Goal: Task Accomplishment & Management: Use online tool/utility

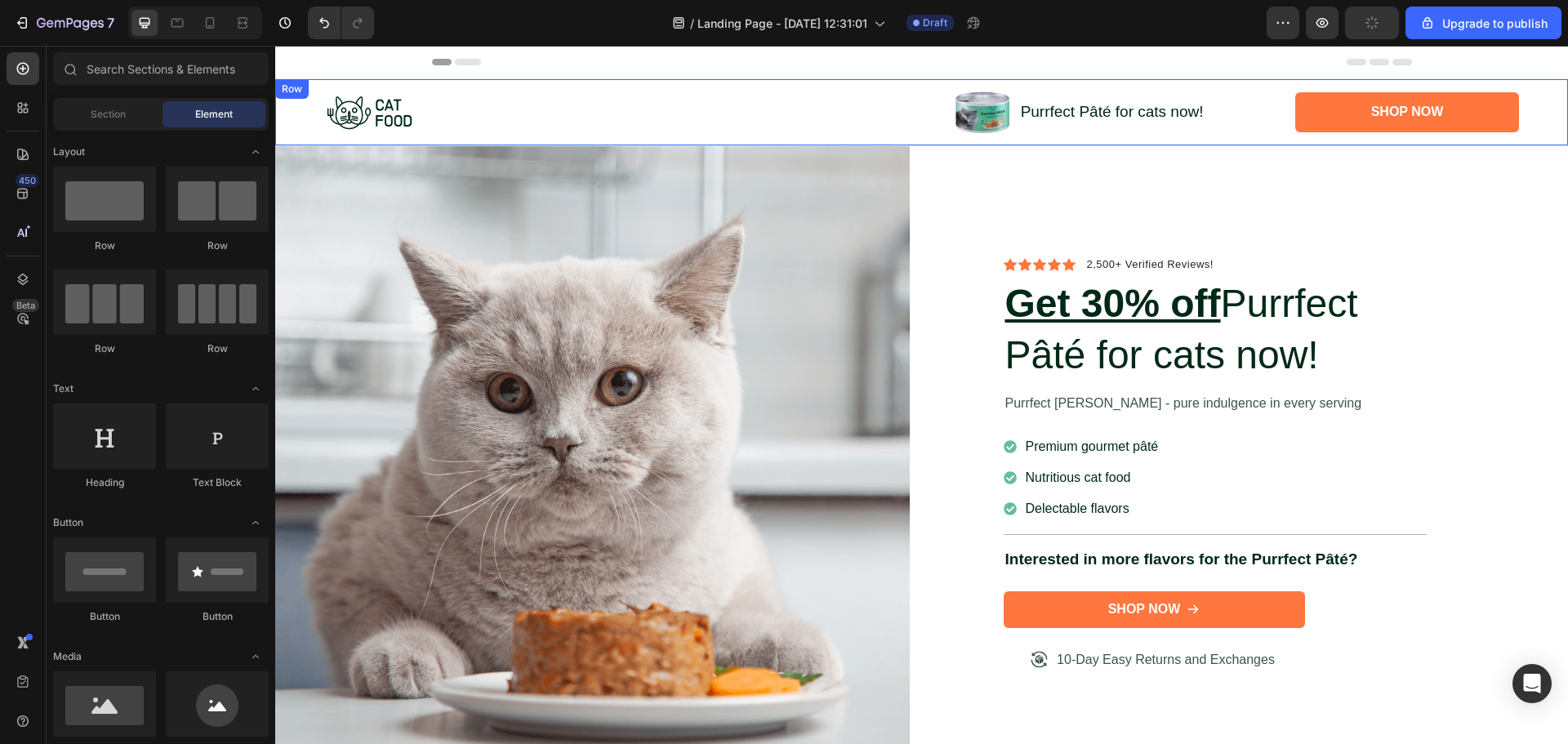
click at [298, 130] on div "Image Image Purrfect [PERSON_NAME] for cats now! Text Block Row Shop Now Button…" at bounding box center [921, 112] width 1293 height 66
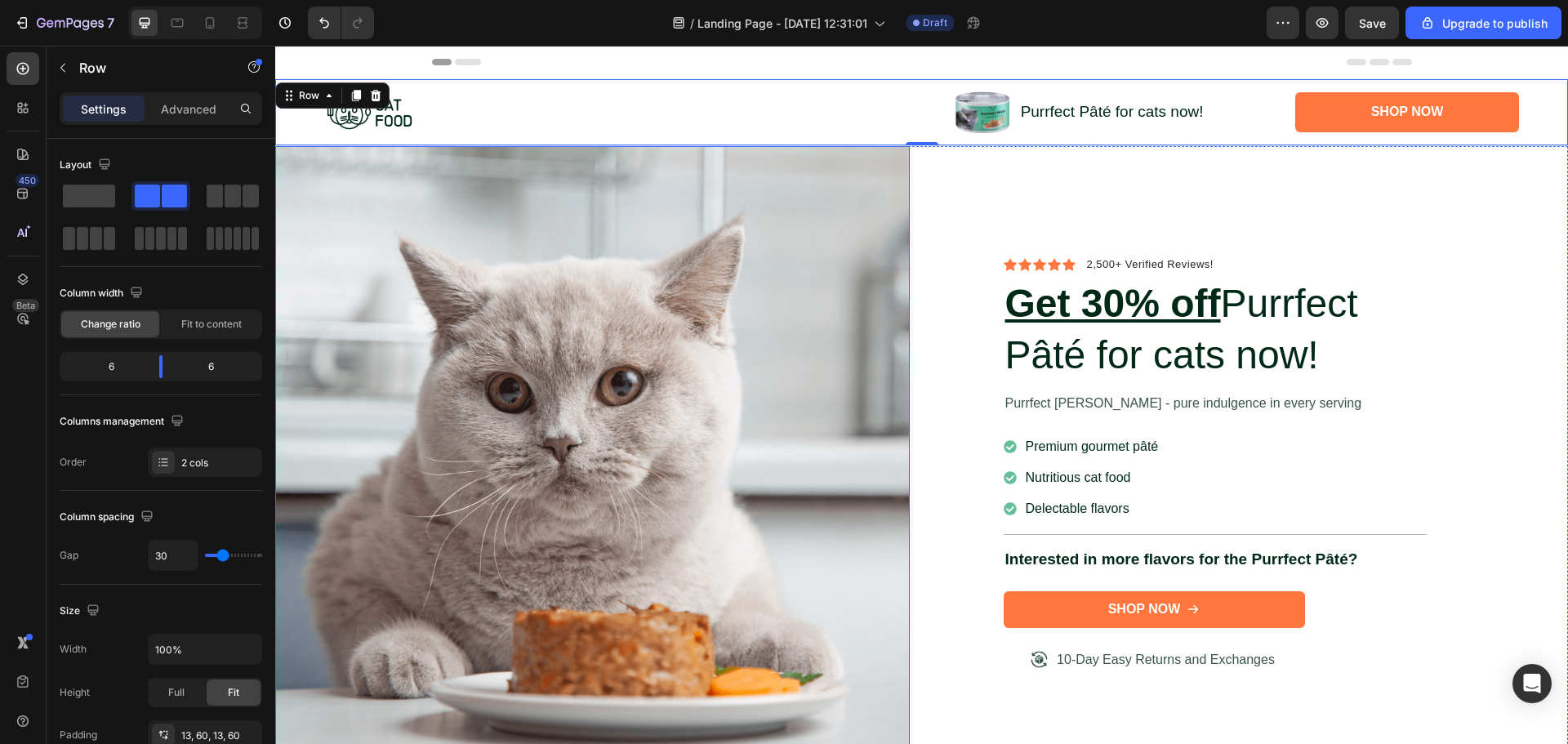
click at [649, 291] on img at bounding box center [592, 463] width 635 height 635
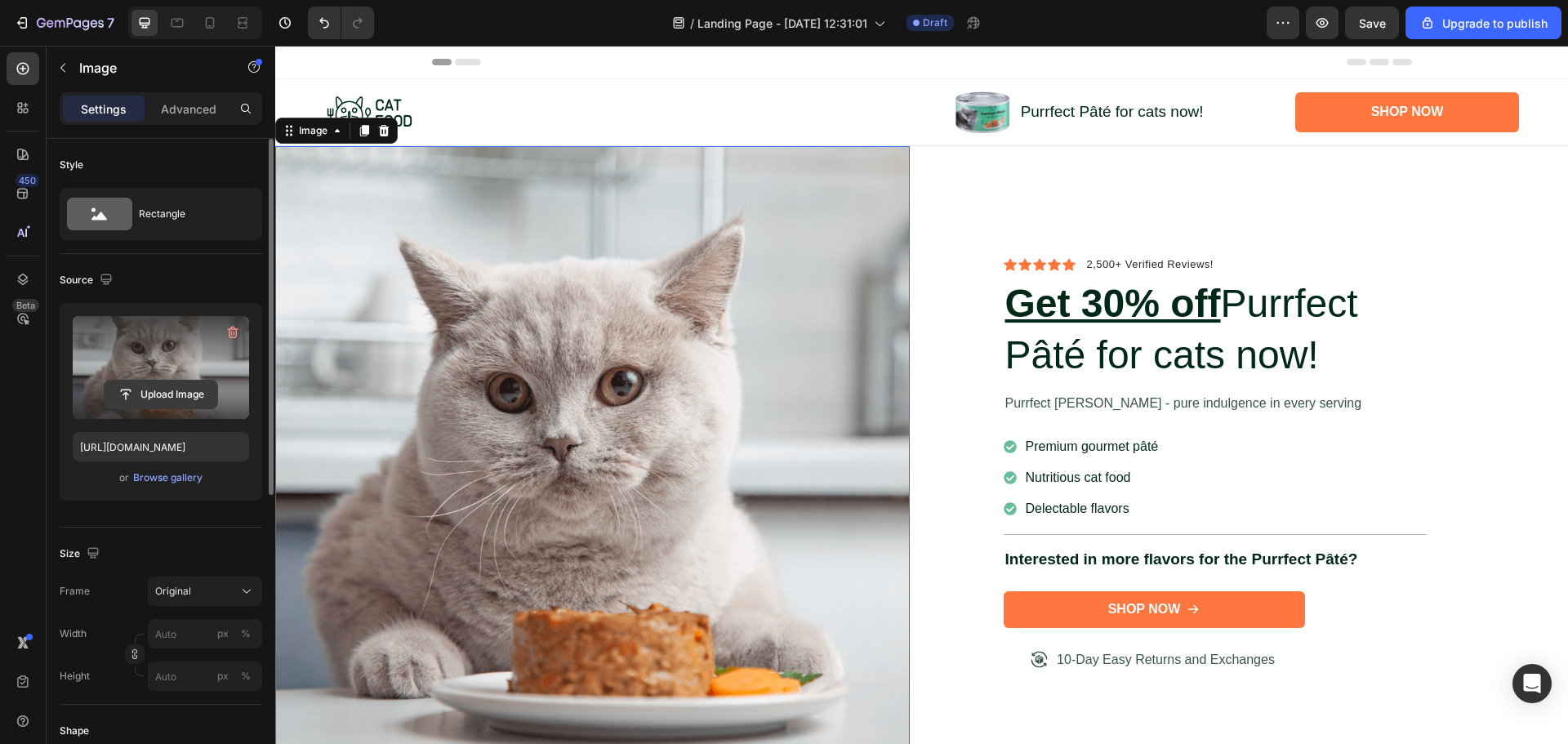
click at [162, 395] on input "file" at bounding box center [161, 395] width 113 height 28
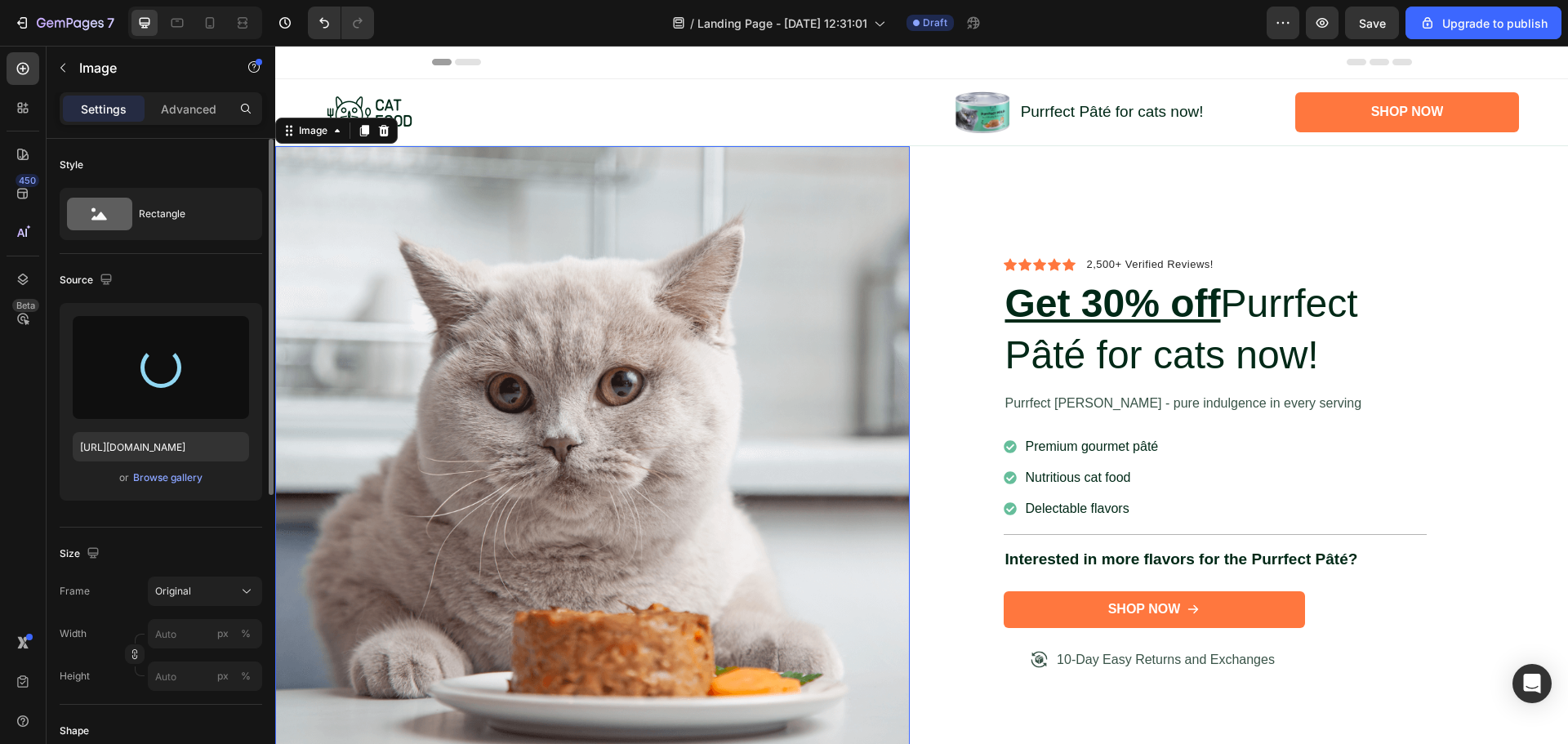
type input "[URL][DOMAIN_NAME]"
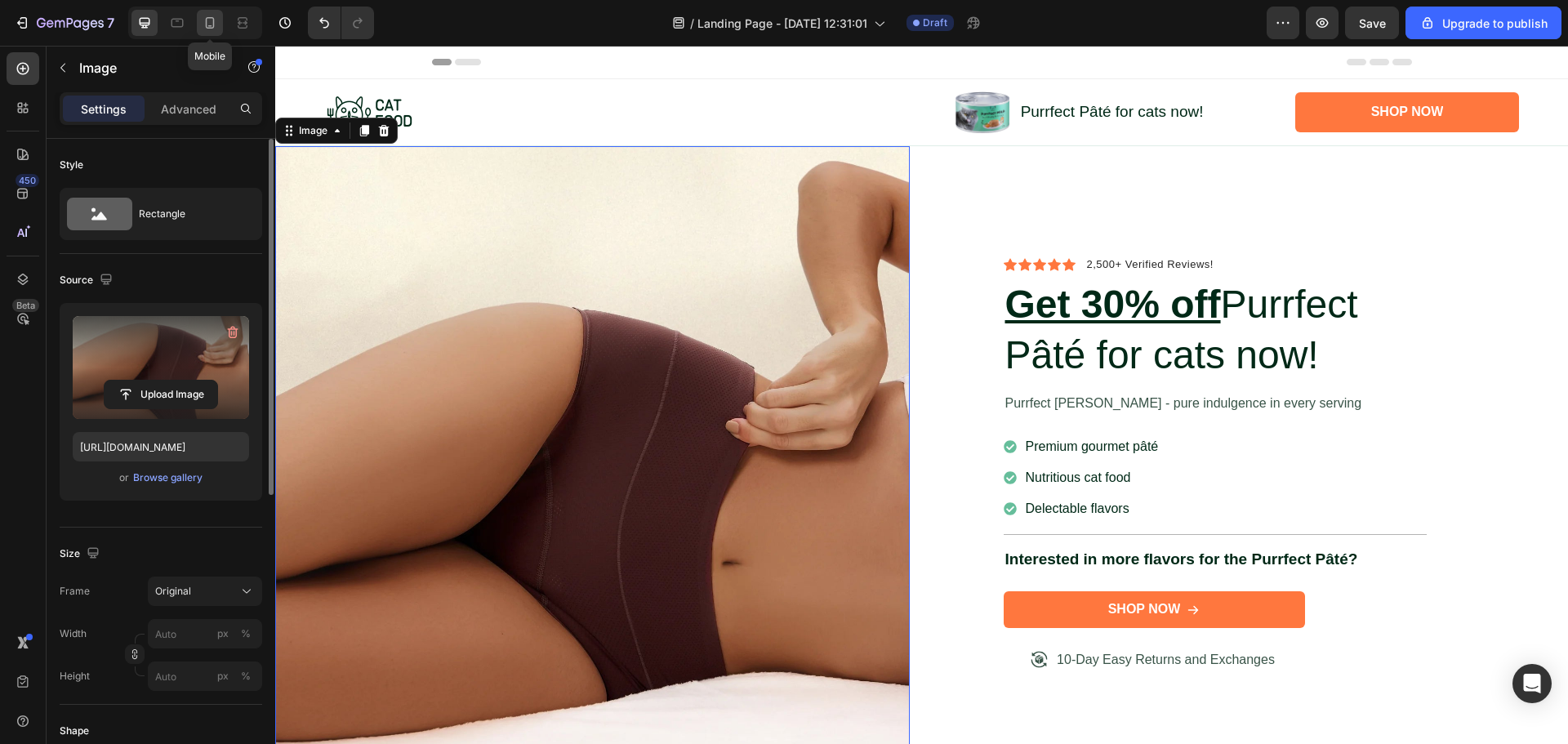
click at [207, 14] on icon at bounding box center [209, 22] width 16 height 16
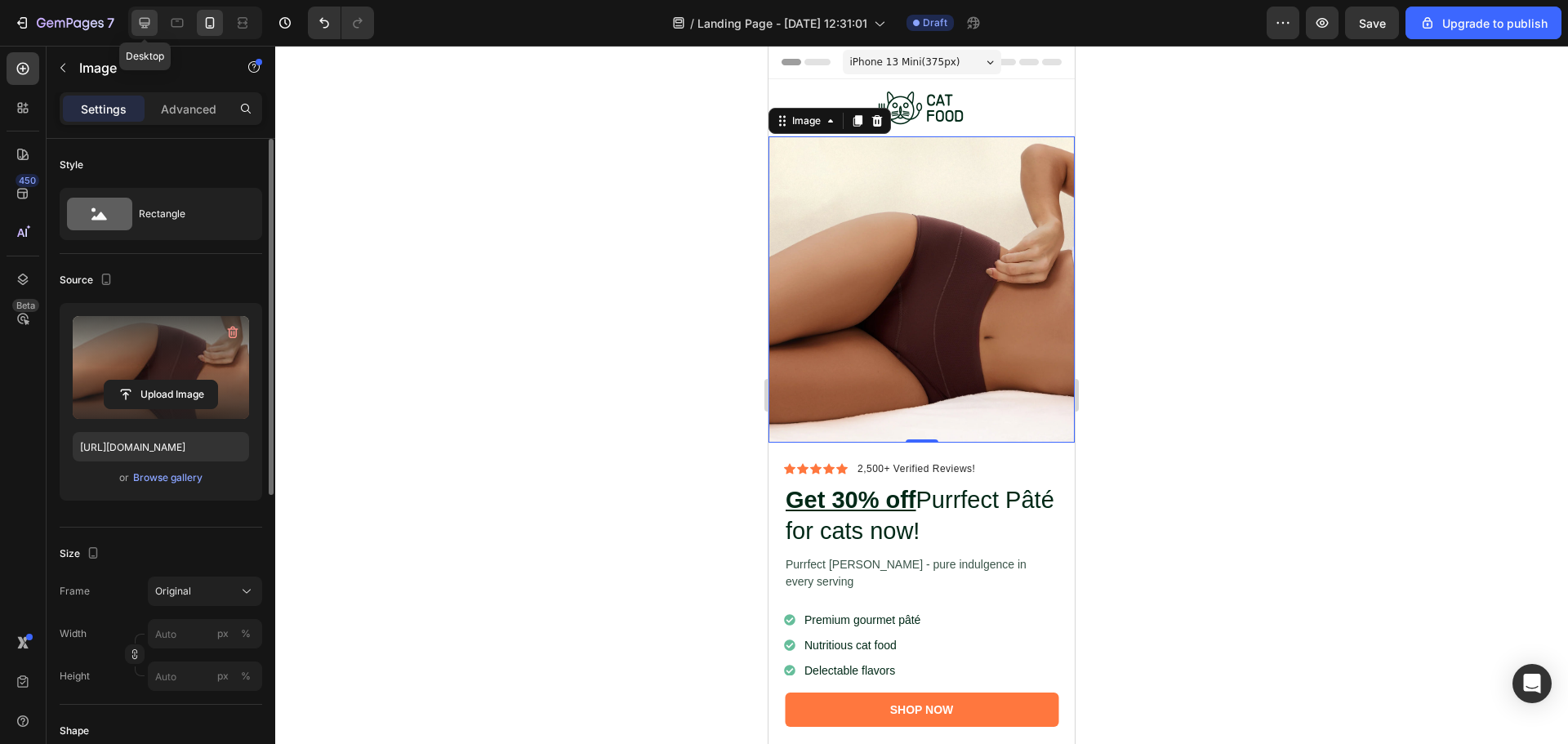
click at [144, 22] on icon at bounding box center [144, 22] width 16 height 16
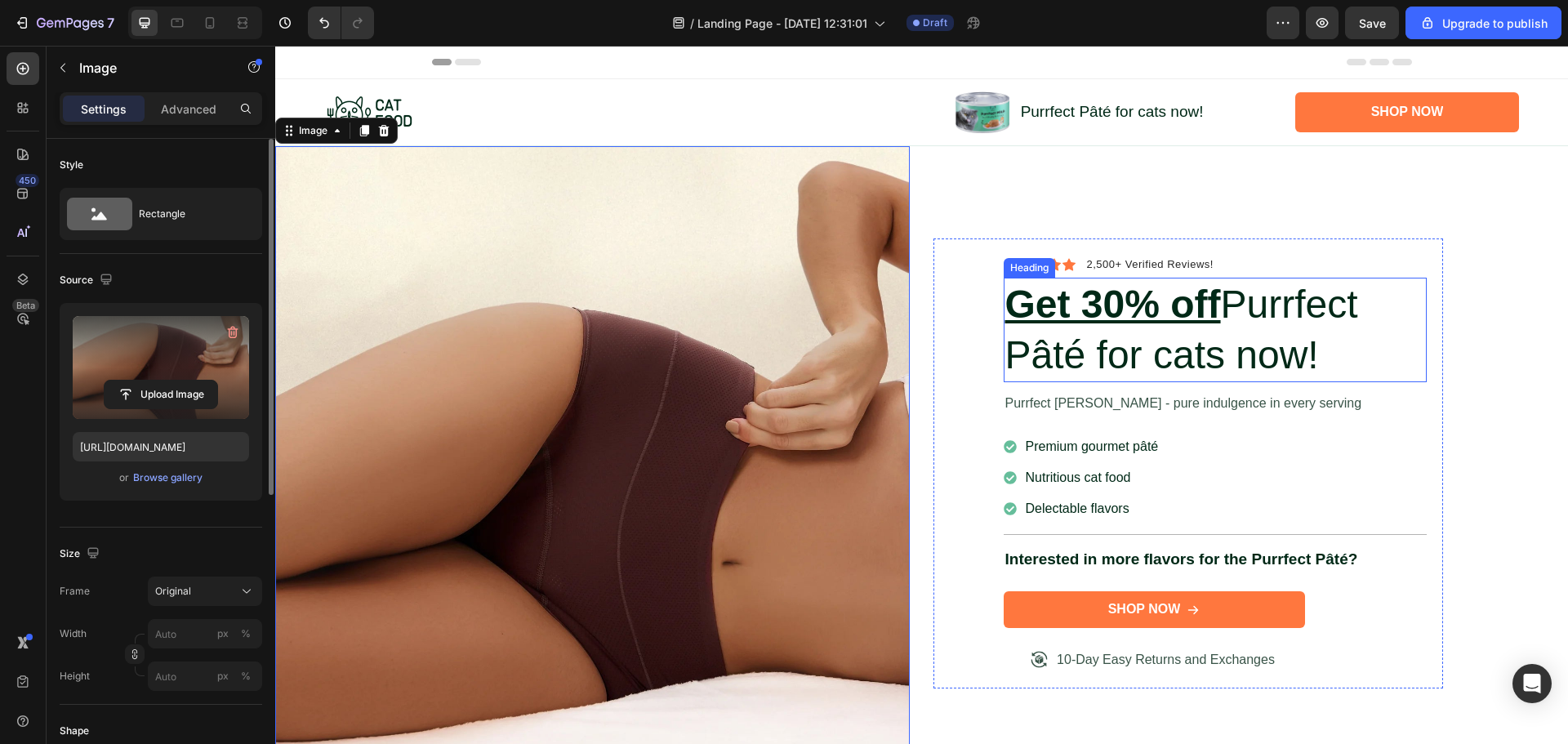
click at [1098, 310] on u "Get 30% off" at bounding box center [1113, 304] width 216 height 43
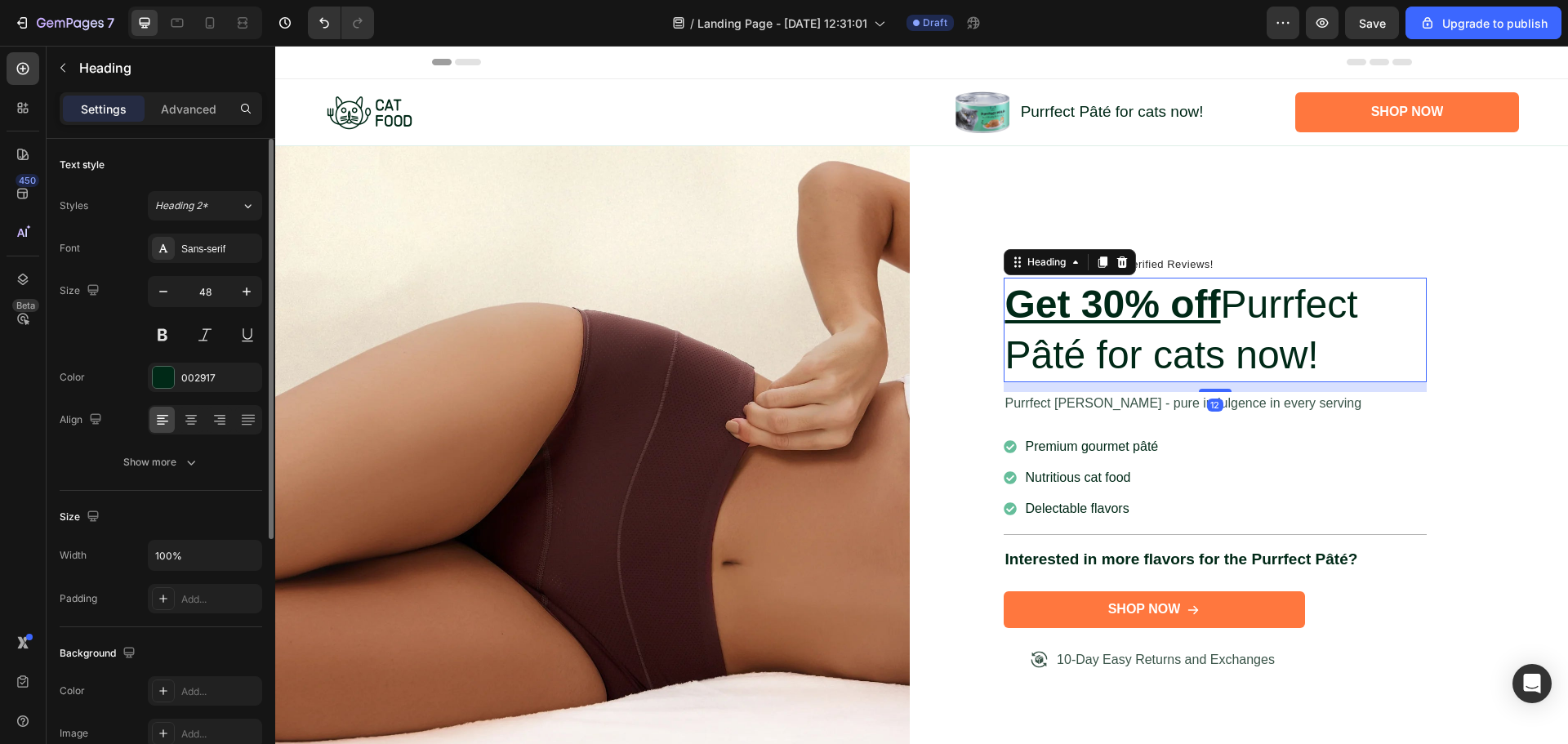
click at [1141, 324] on h1 "Get 30% off Purrfect Pâté for cats now!" at bounding box center [1215, 331] width 423 height 105
click at [1141, 324] on p "Get 30% off Purrfect Pâté for cats now!" at bounding box center [1215, 331] width 420 height 102
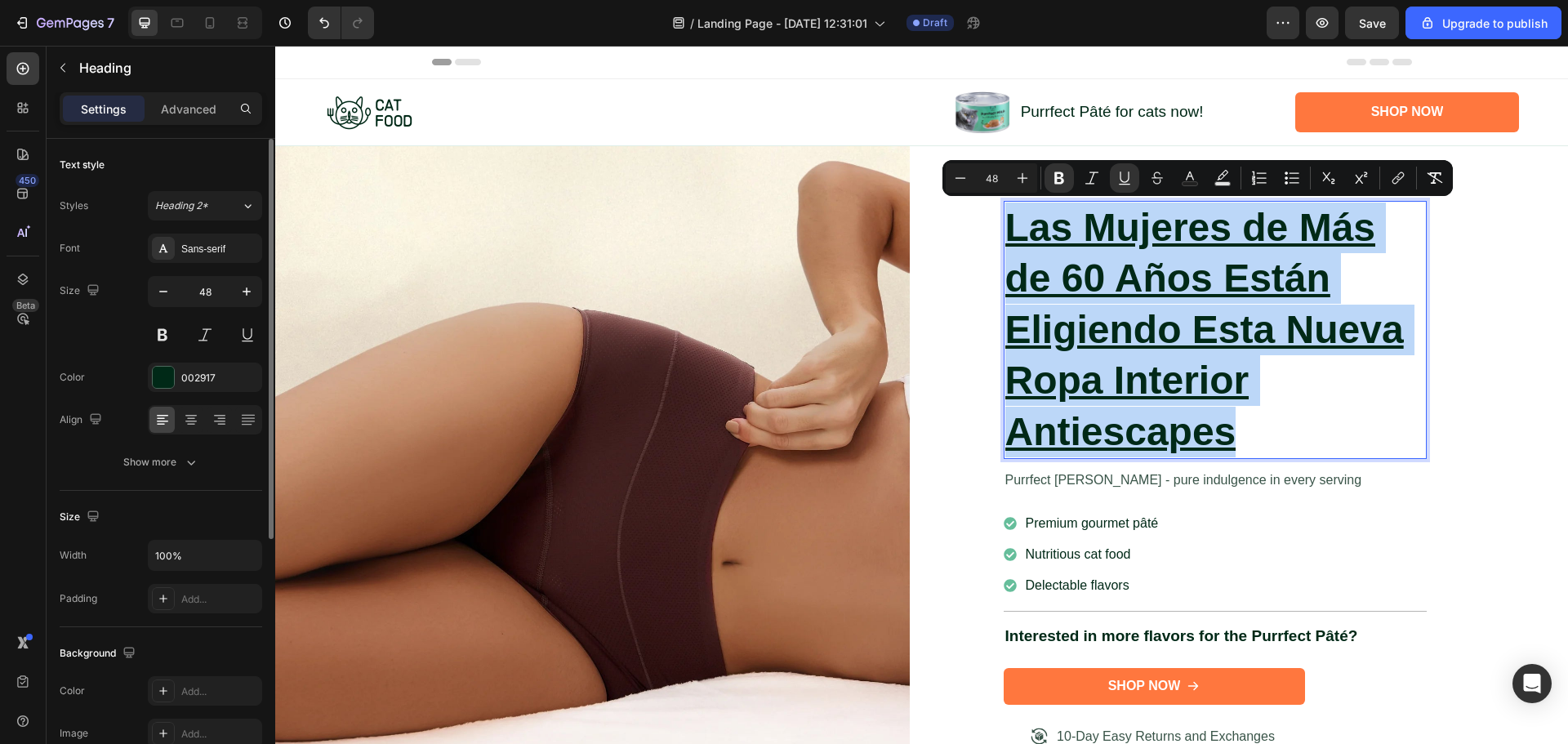
drag, startPoint x: 1162, startPoint y: 400, endPoint x: 998, endPoint y: 239, distance: 229.8
click at [1004, 239] on h1 "Las Mujeres de Más de 60 Años Están Eligiendo Esta Nueva Ropa Interior Antiesca…" at bounding box center [1215, 330] width 423 height 258
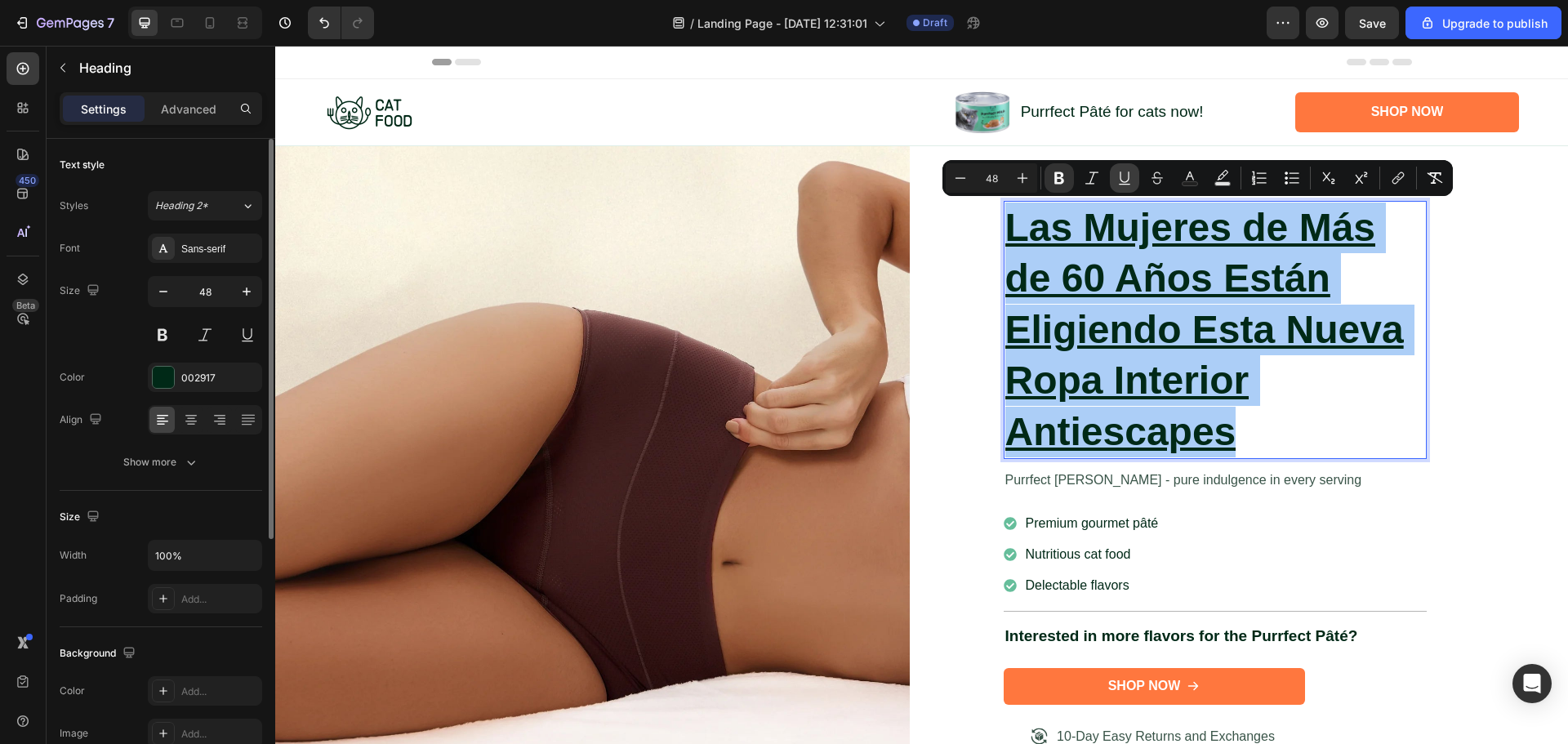
click at [1127, 175] on icon "Editor contextual toolbar" at bounding box center [1124, 178] width 16 height 16
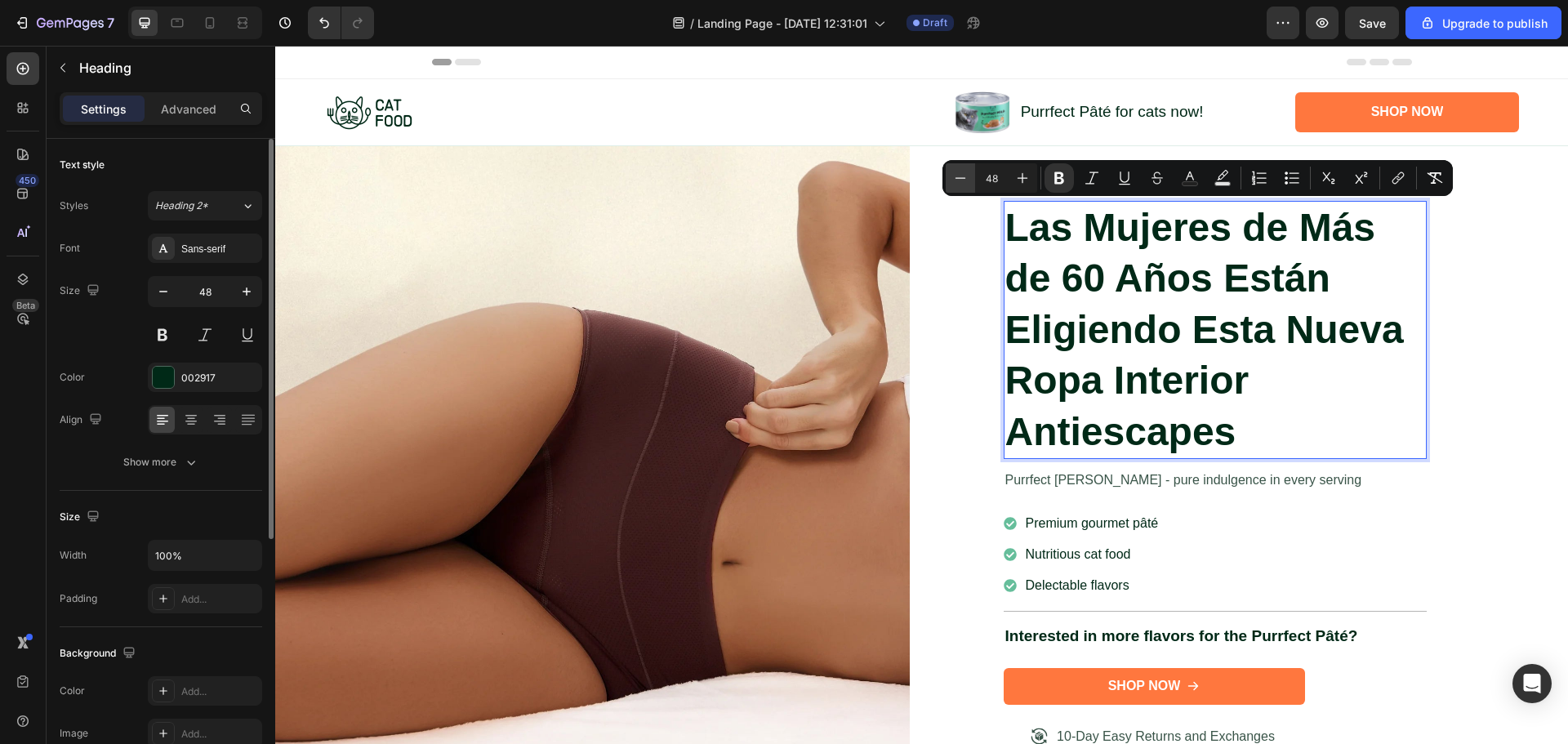
click at [959, 179] on icon "Editor contextual toolbar" at bounding box center [959, 178] width 16 height 16
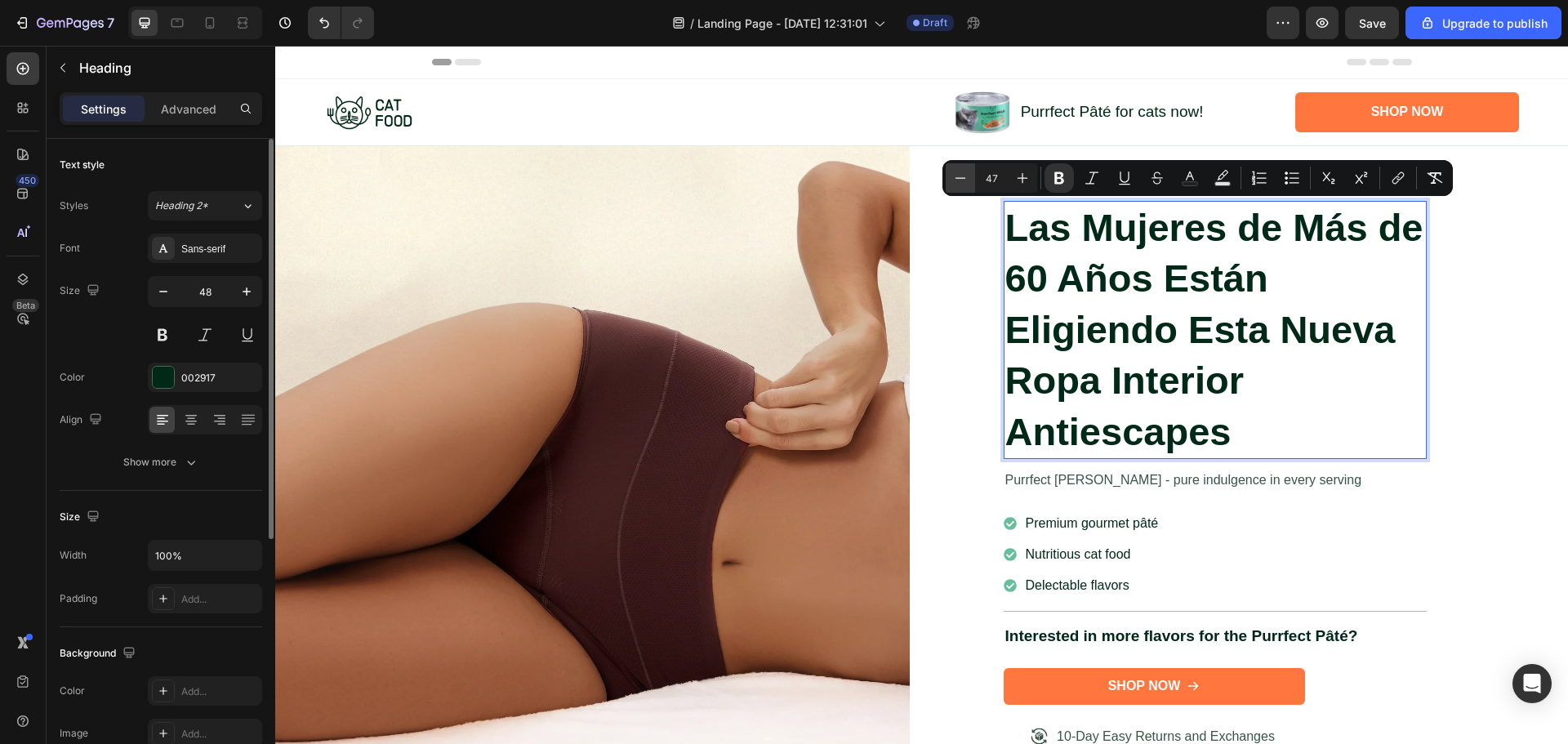
click at [959, 179] on icon "Editor contextual toolbar" at bounding box center [959, 178] width 16 height 16
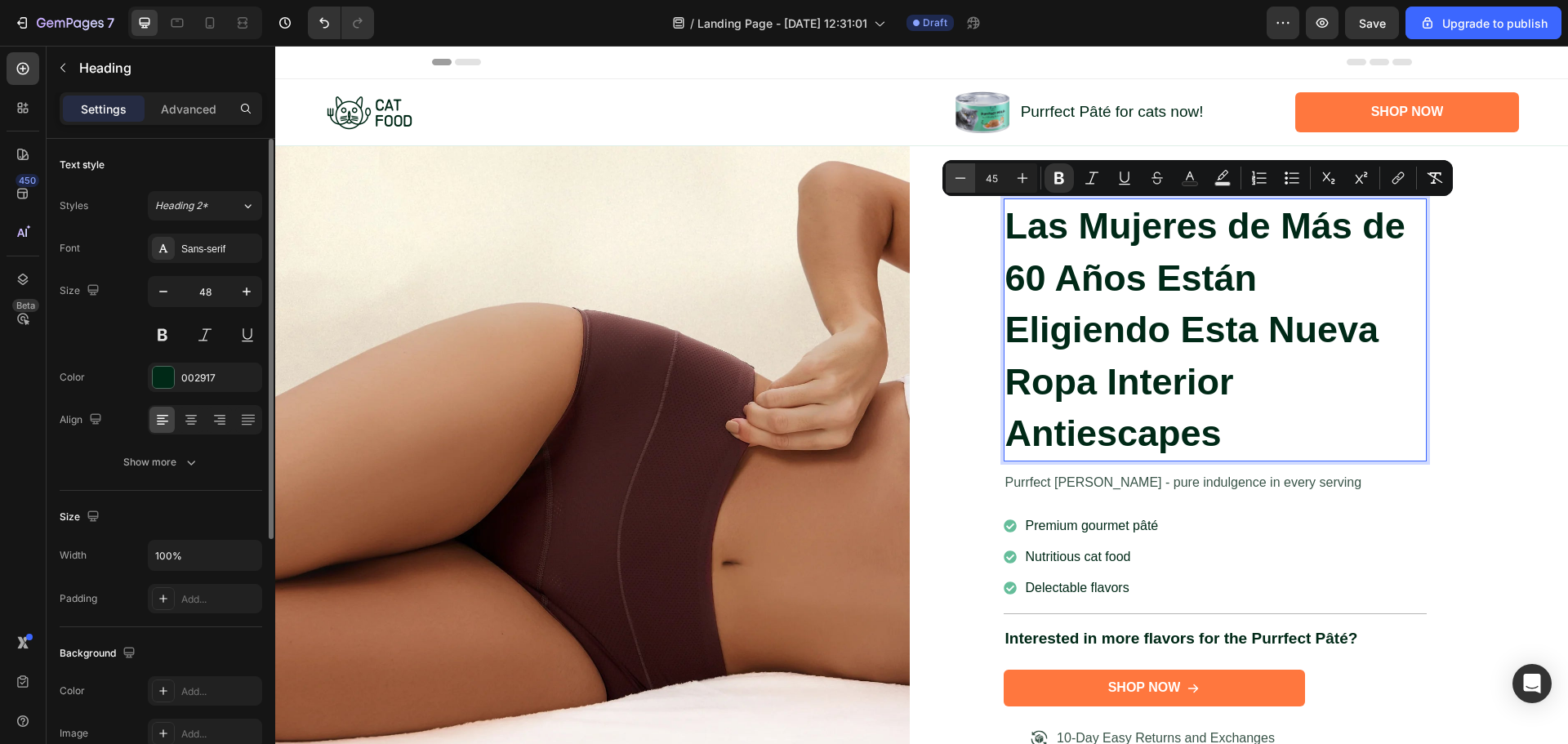
click at [959, 179] on icon "Editor contextual toolbar" at bounding box center [959, 178] width 16 height 16
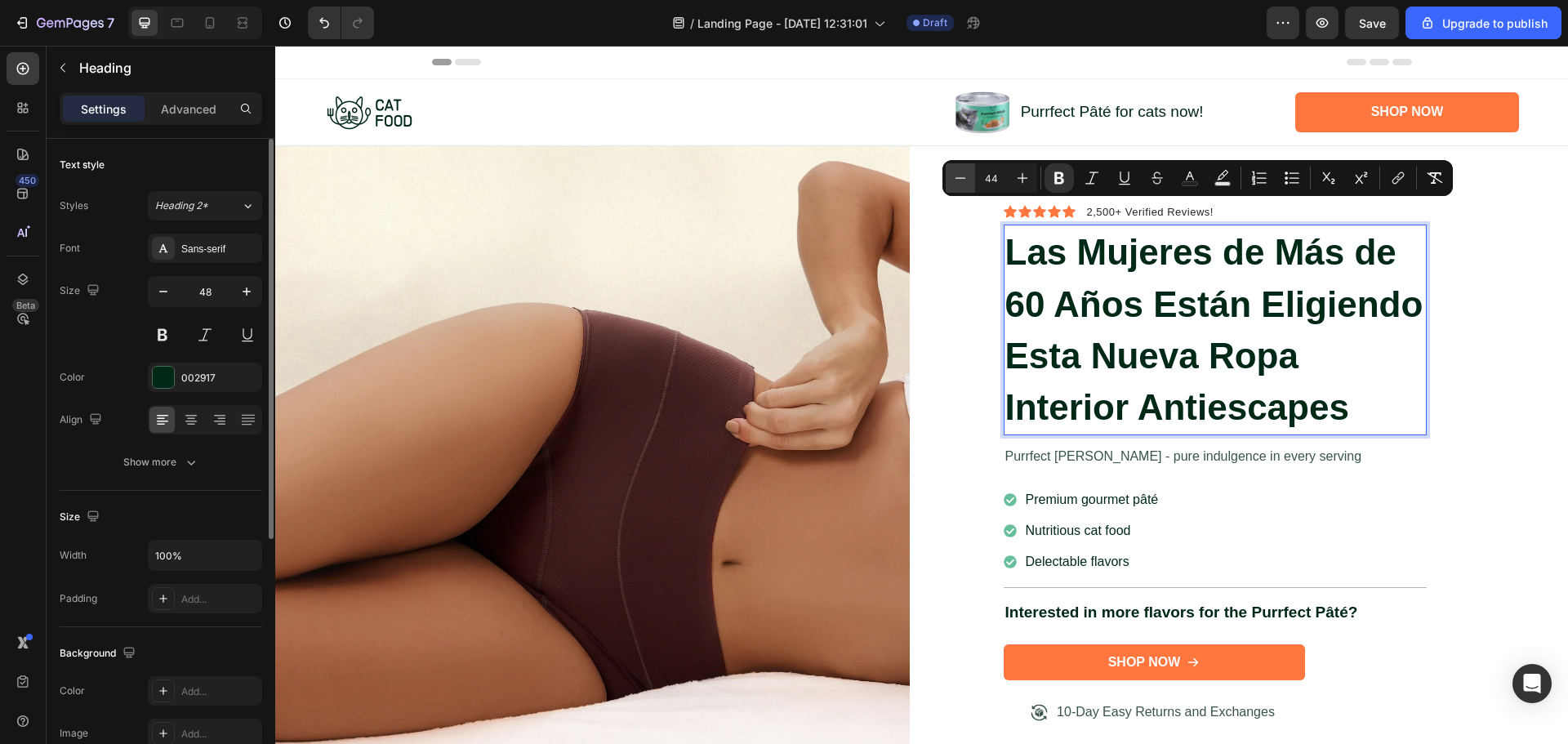
click at [959, 179] on icon "Editor contextual toolbar" at bounding box center [959, 178] width 16 height 16
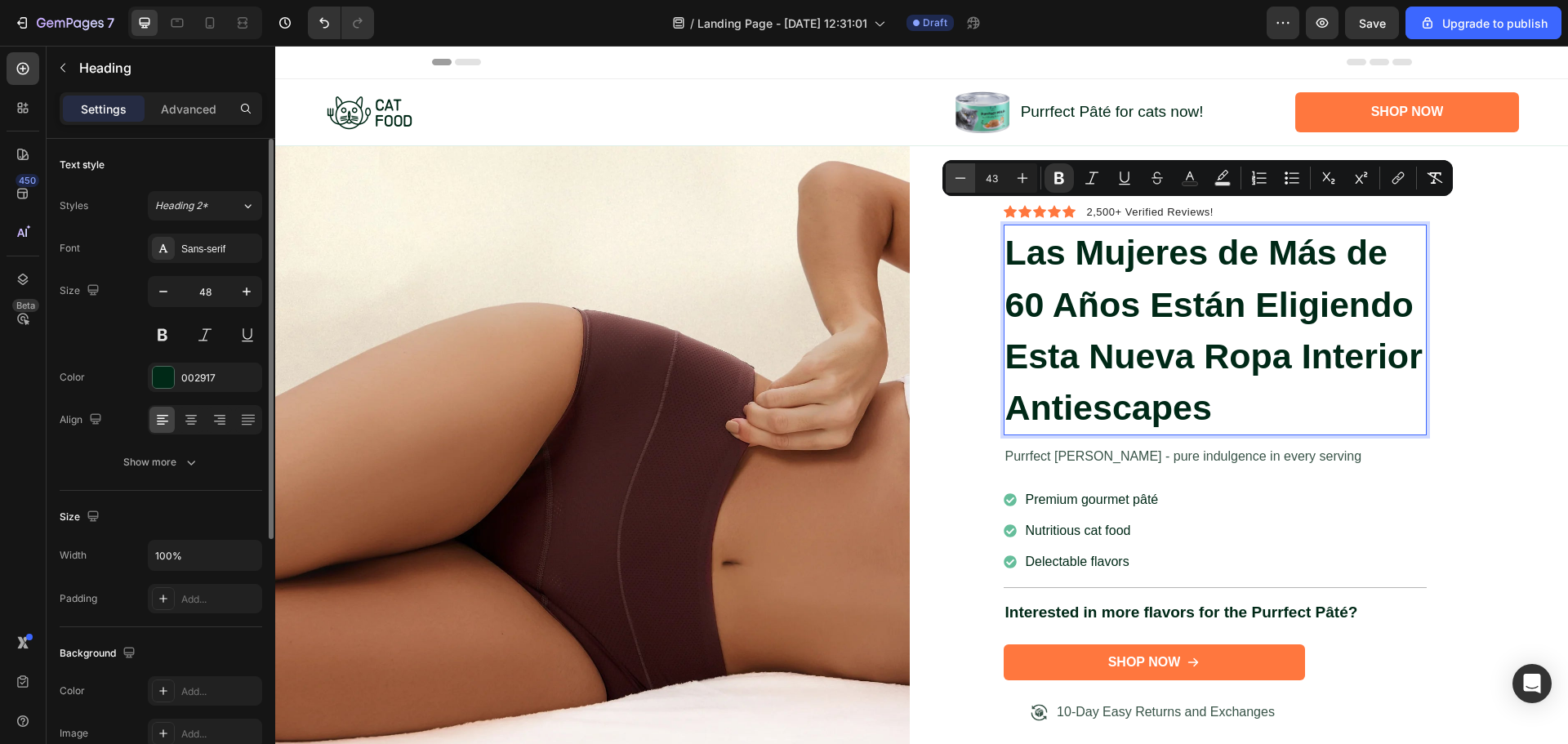
click at [959, 179] on icon "Editor contextual toolbar" at bounding box center [959, 178] width 16 height 16
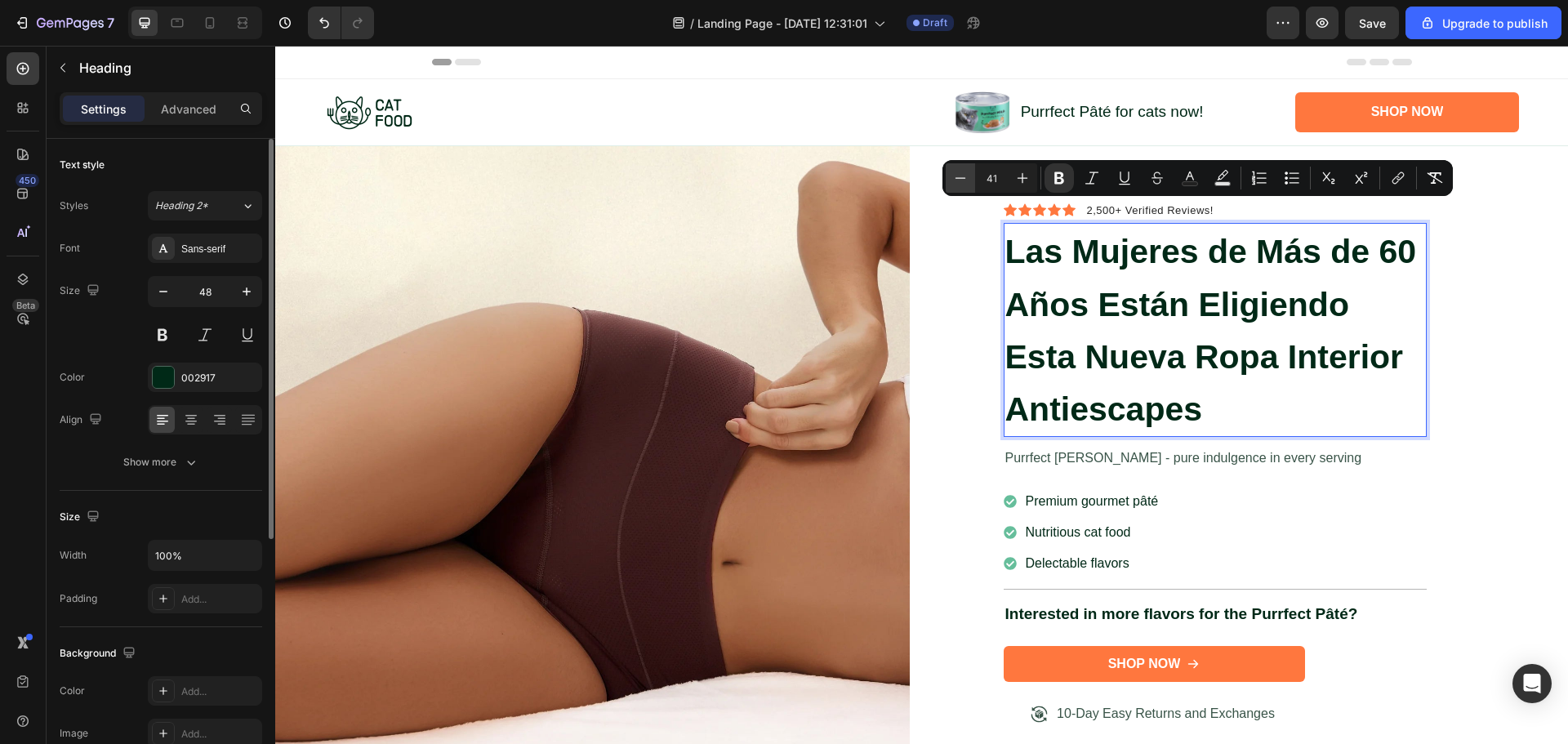
click at [959, 179] on icon "Editor contextual toolbar" at bounding box center [959, 178] width 16 height 16
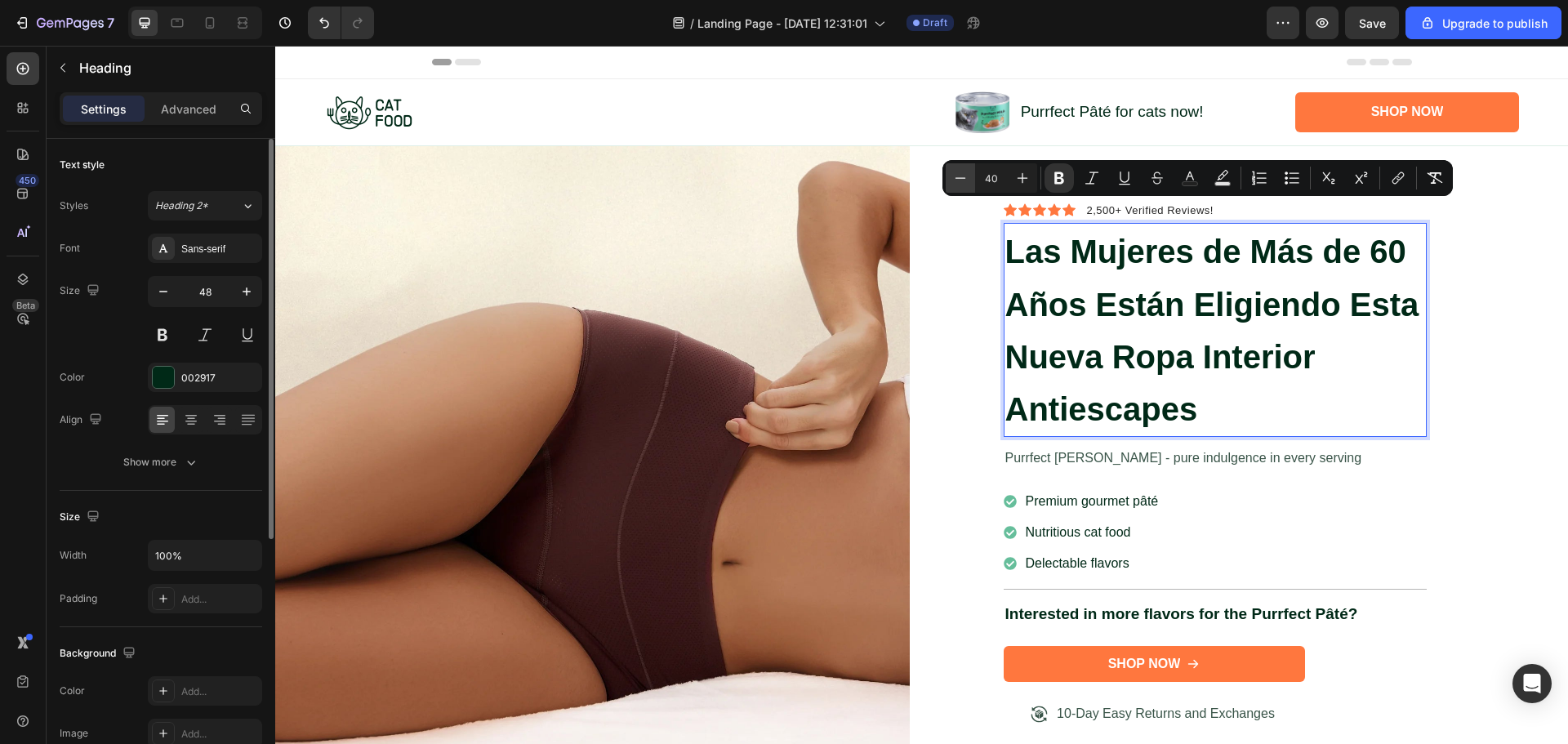
click at [959, 179] on icon "Editor contextual toolbar" at bounding box center [959, 178] width 16 height 16
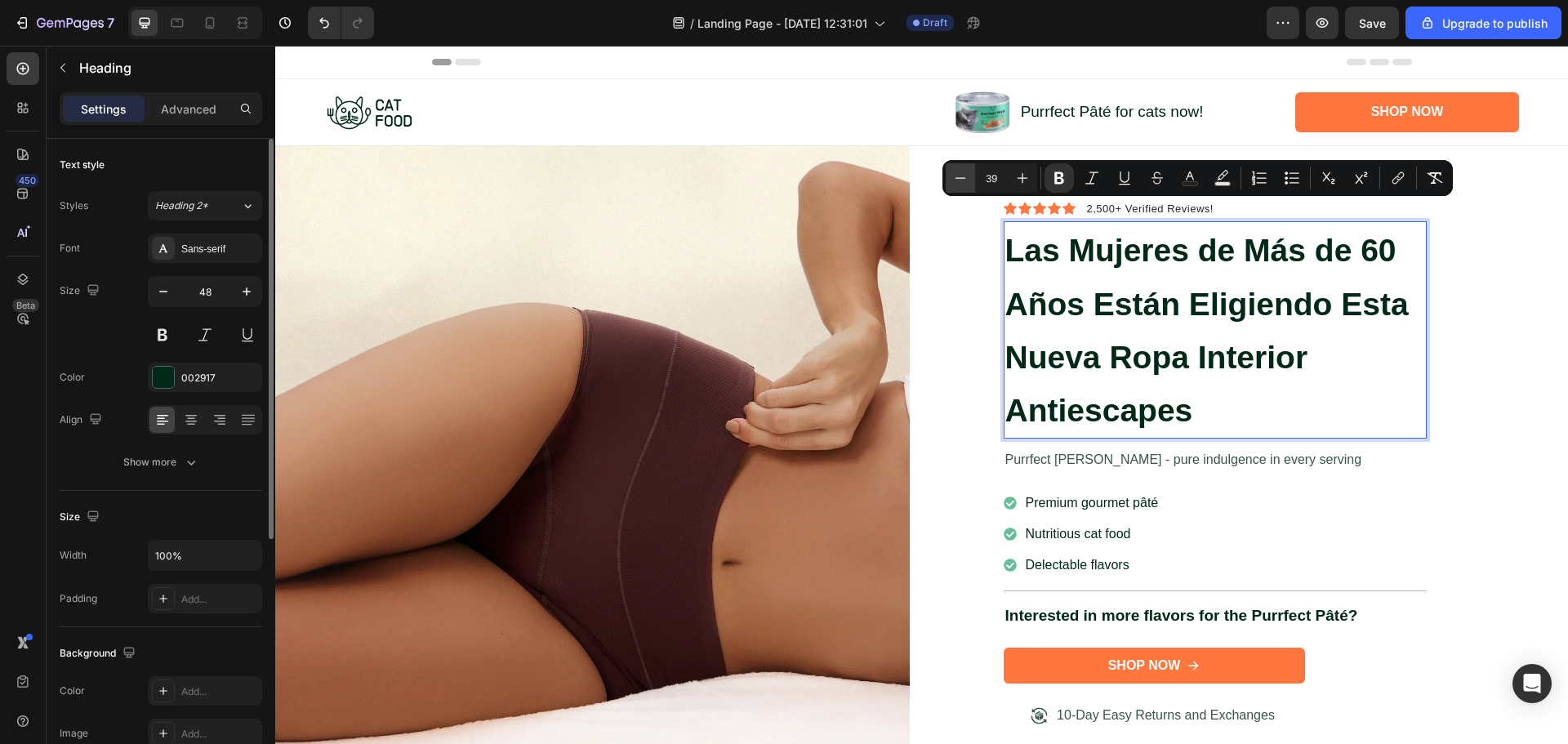
click at [959, 179] on icon "Editor contextual toolbar" at bounding box center [959, 178] width 16 height 16
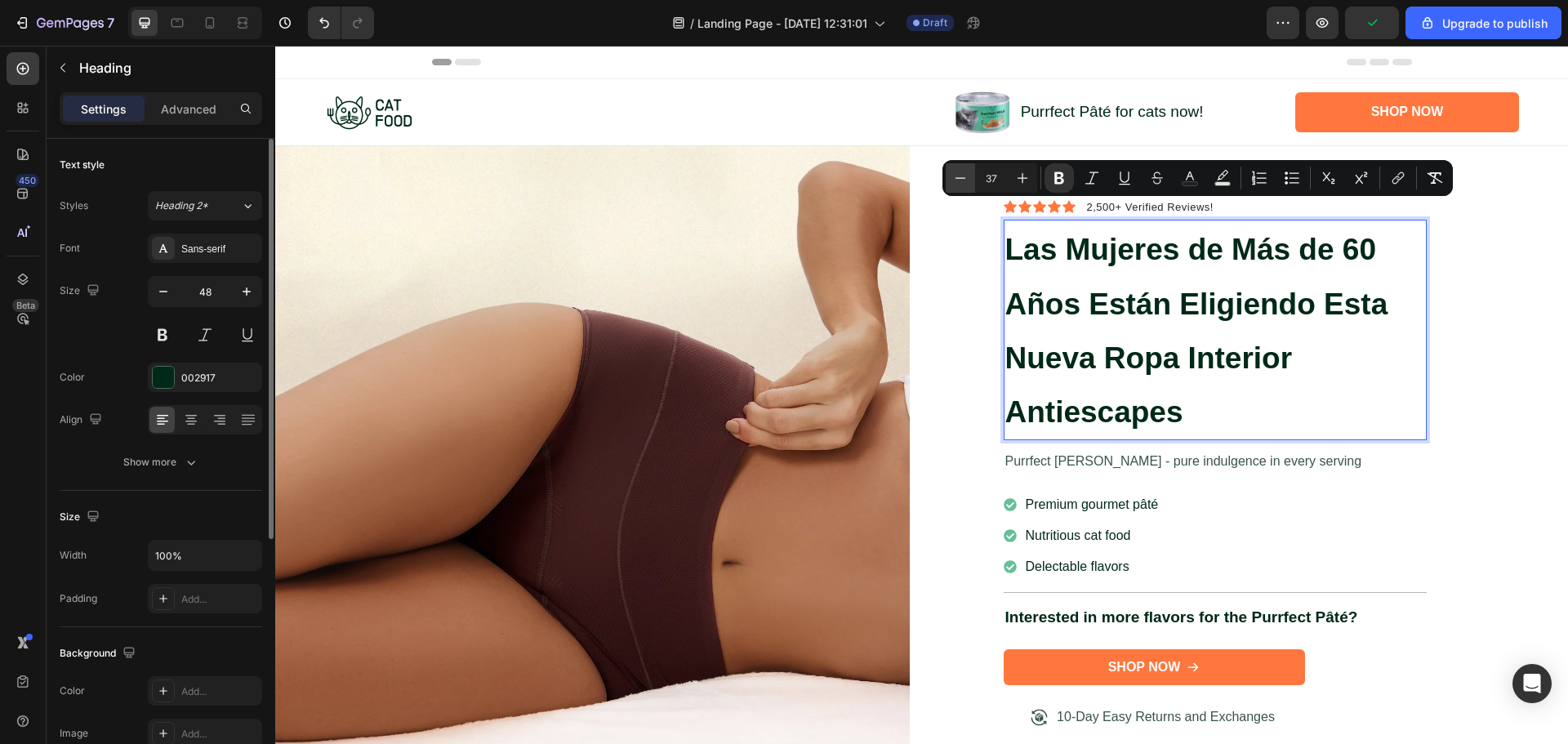
click at [959, 179] on icon "Editor contextual toolbar" at bounding box center [959, 178] width 16 height 16
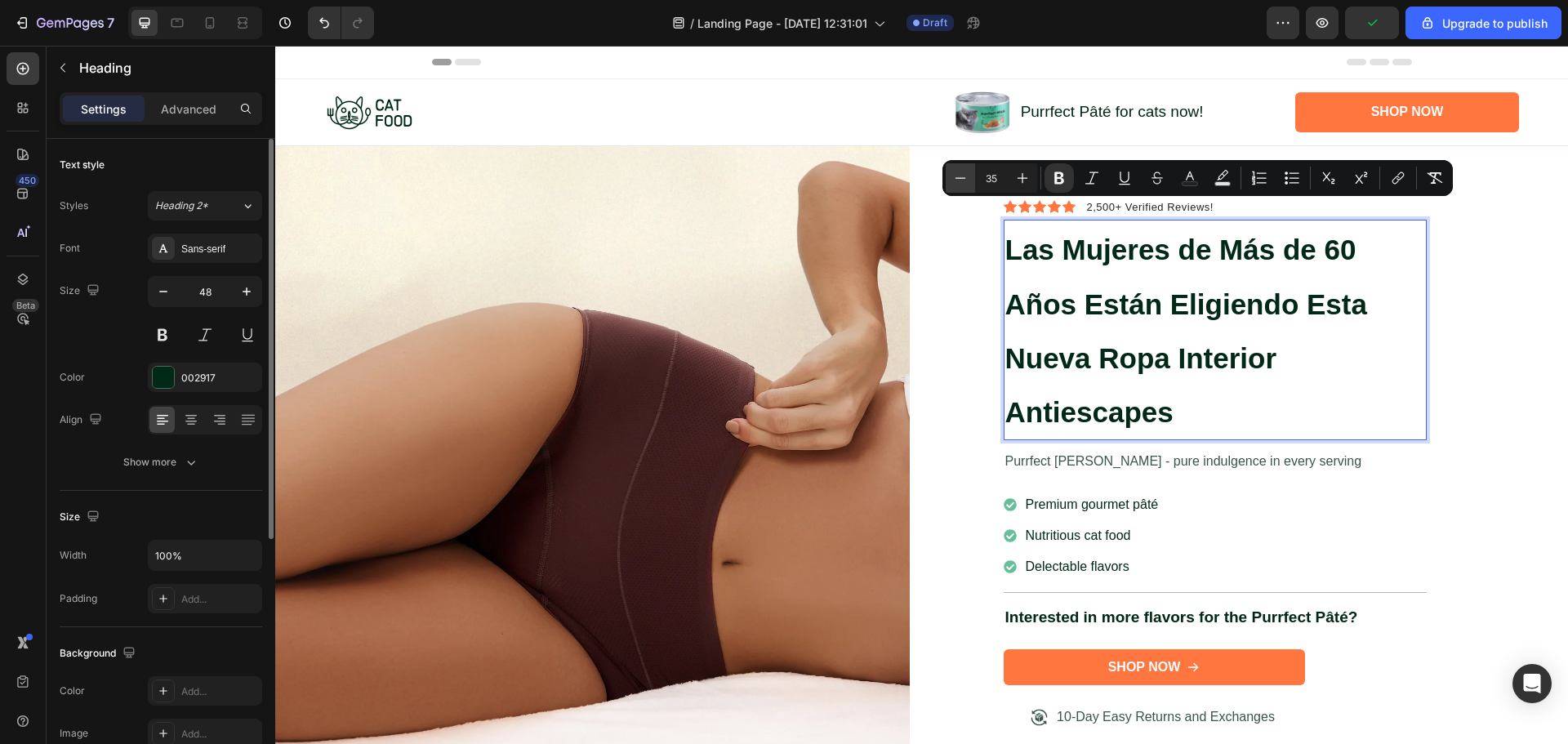
click at [959, 179] on icon "Editor contextual toolbar" at bounding box center [959, 178] width 16 height 16
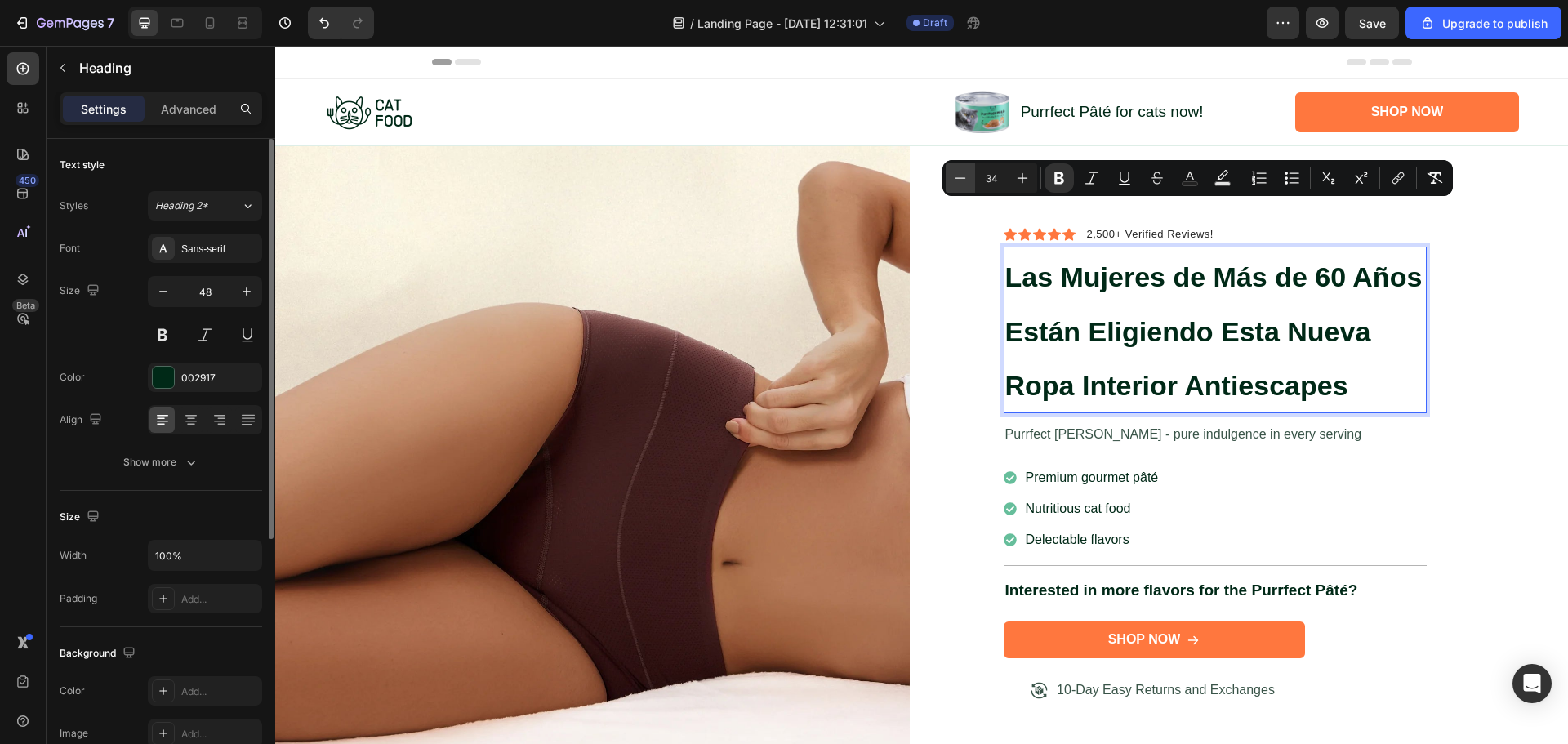
click at [959, 179] on icon "Editor contextual toolbar" at bounding box center [959, 178] width 16 height 16
type input "33"
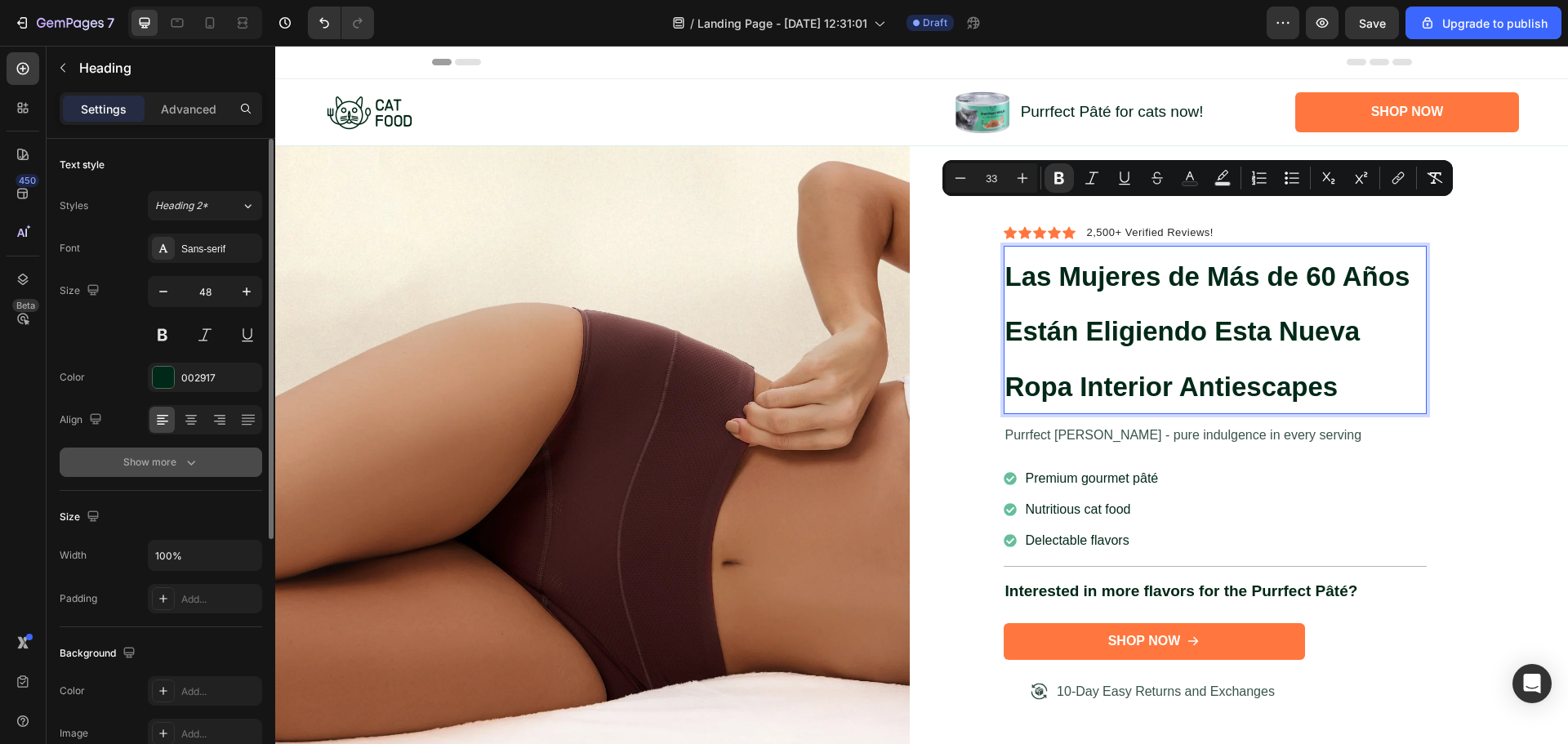
click at [178, 459] on div "Show more" at bounding box center [161, 462] width 76 height 16
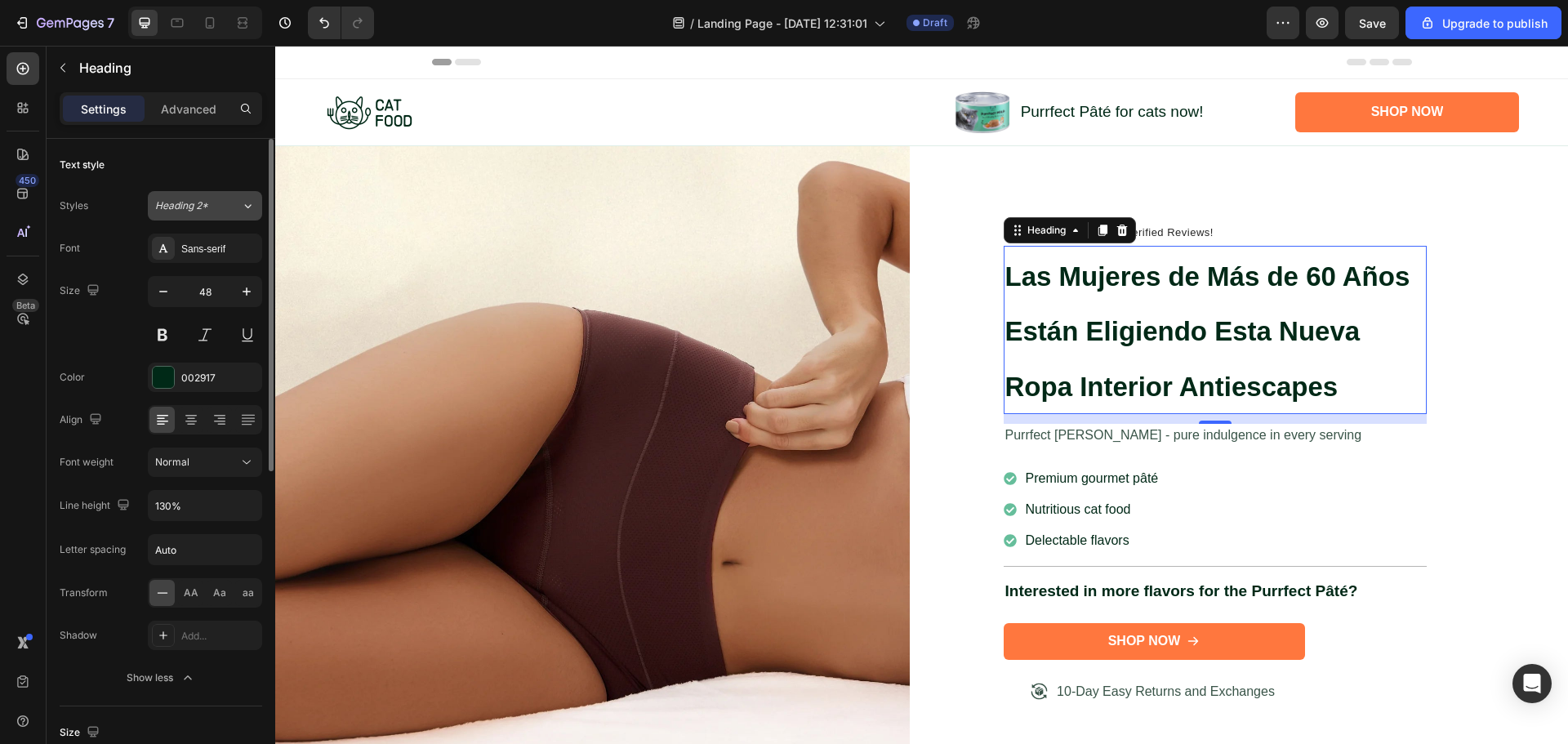
click at [216, 200] on div "Heading 2*" at bounding box center [189, 205] width 66 height 14
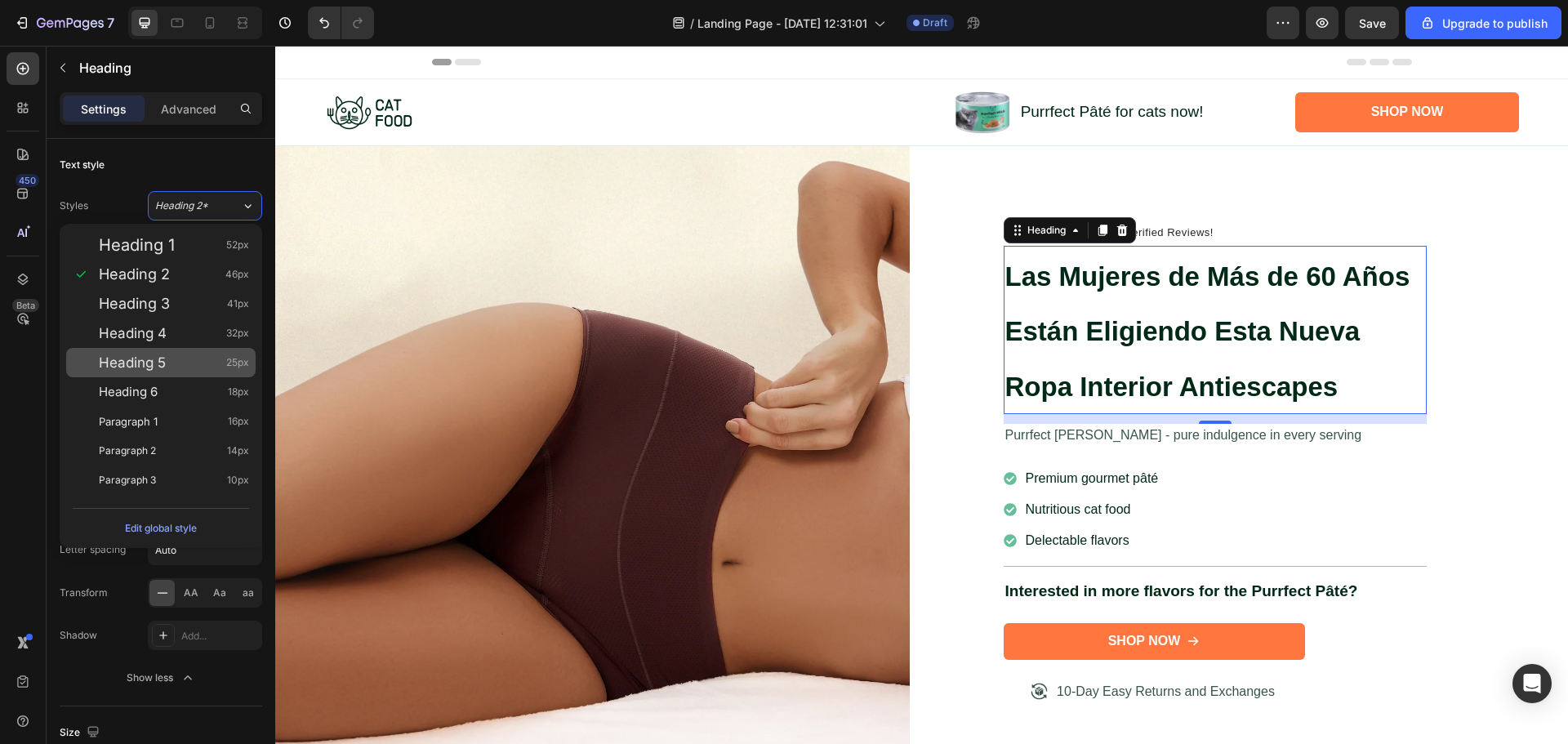
click at [150, 361] on span "Heading 5" at bounding box center [132, 362] width 67 height 16
type input "25"
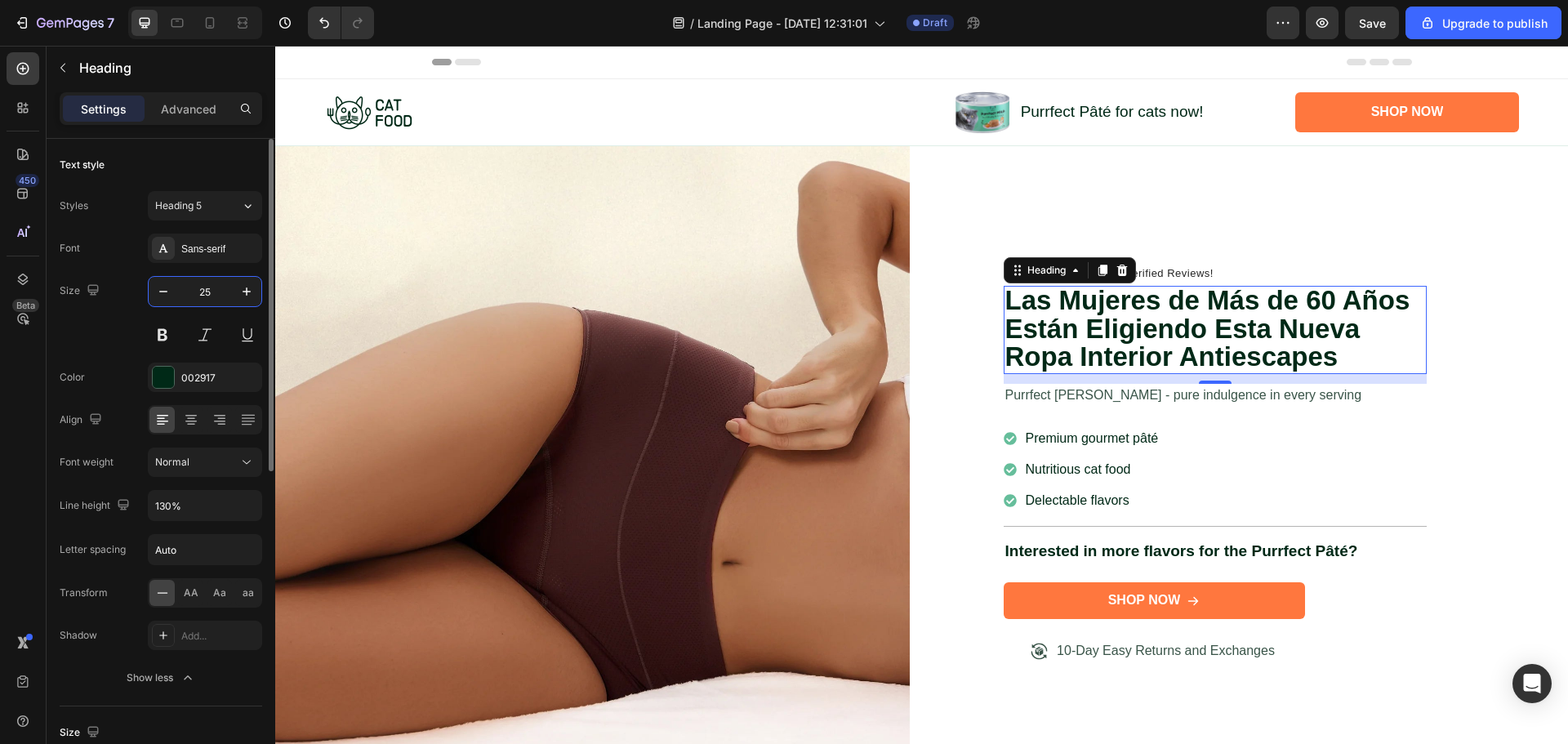
click at [201, 296] on input "25" at bounding box center [204, 292] width 54 height 30
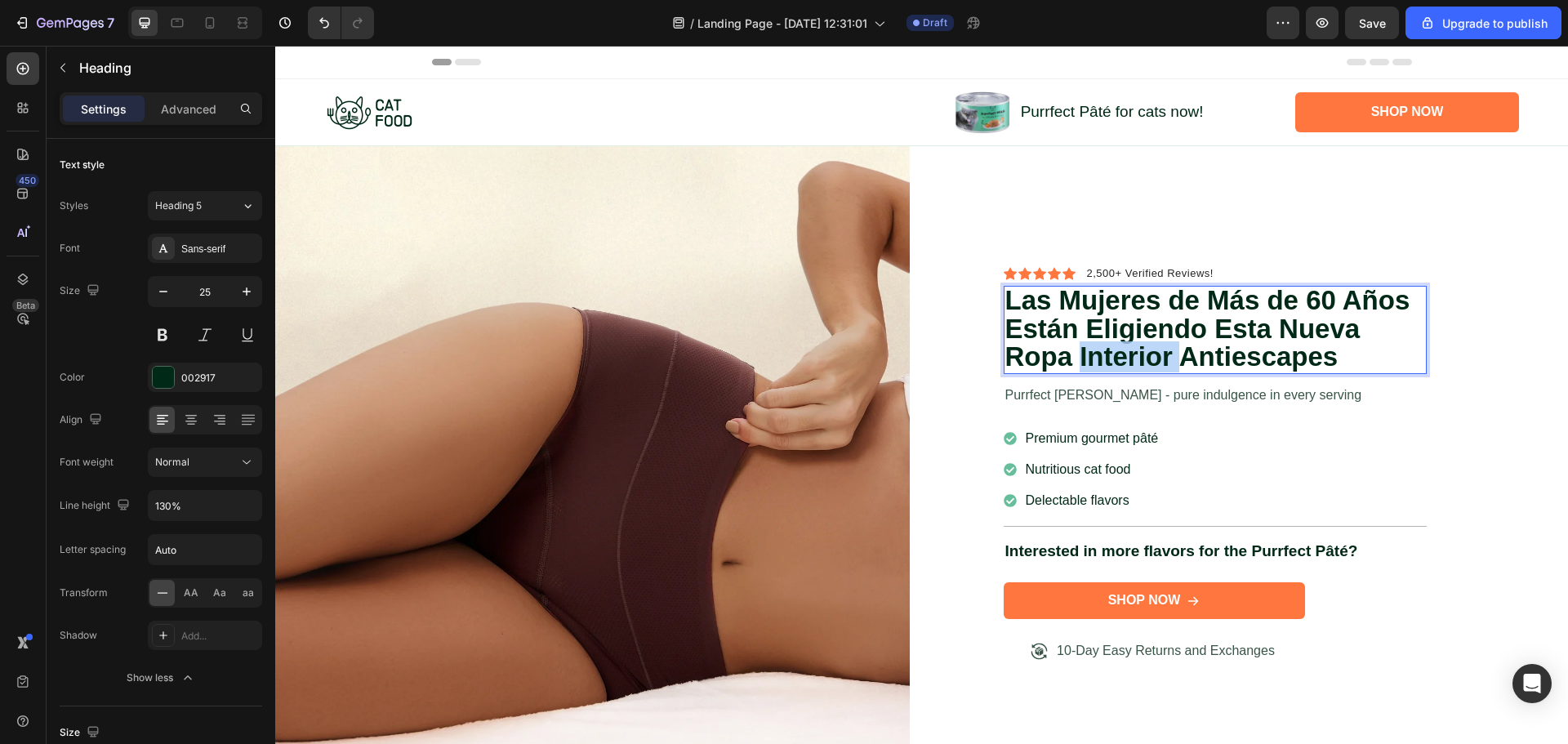
click at [1144, 351] on strong "Las Mujeres de Más de 60 Años Están Eligiendo Esta Nueva Ropa Interior Antiesca…" at bounding box center [1208, 328] width 405 height 87
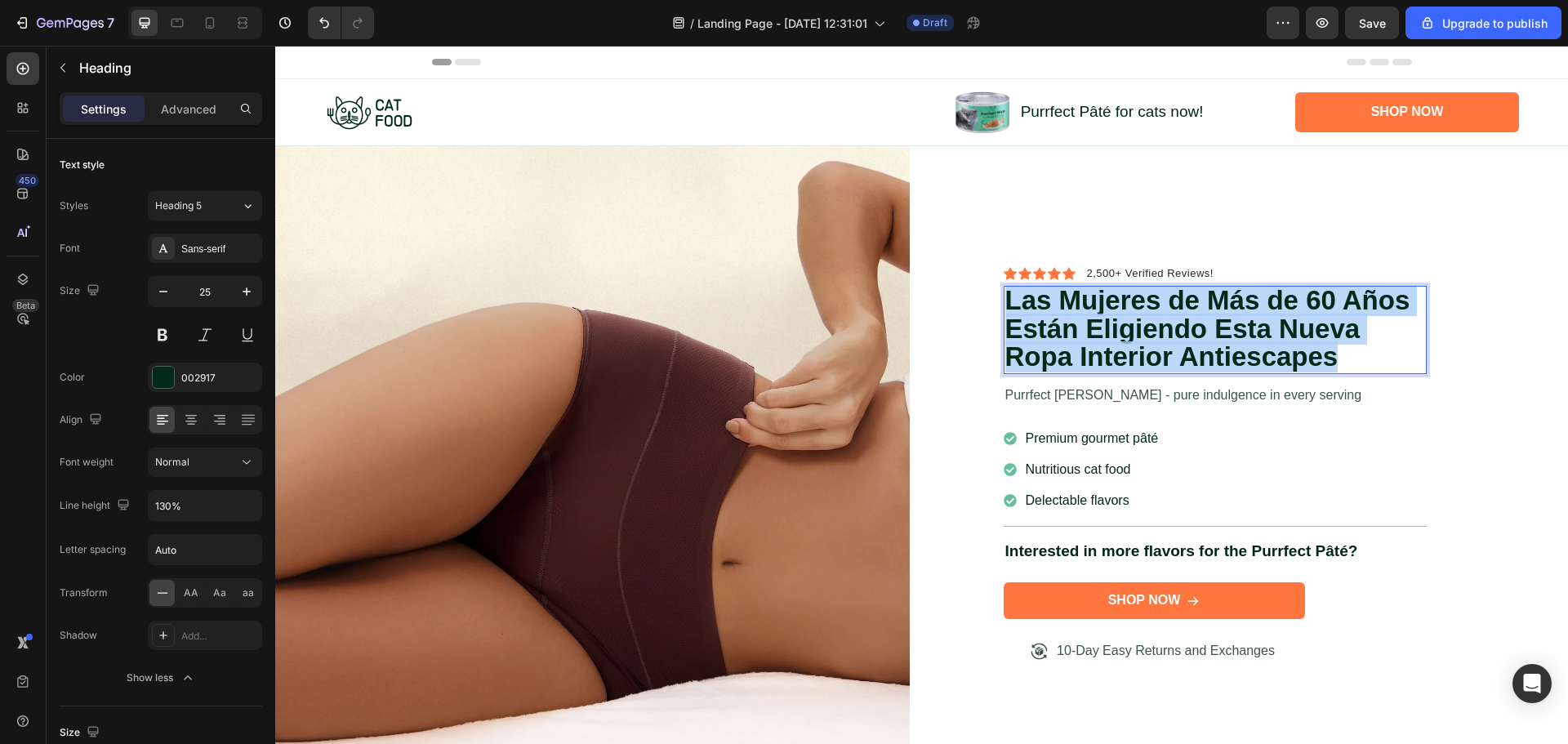
click at [1144, 350] on strong "Las Mujeres de Más de 60 Años Están Eligiendo Esta Nueva Ropa Interior Antiesca…" at bounding box center [1208, 328] width 405 height 87
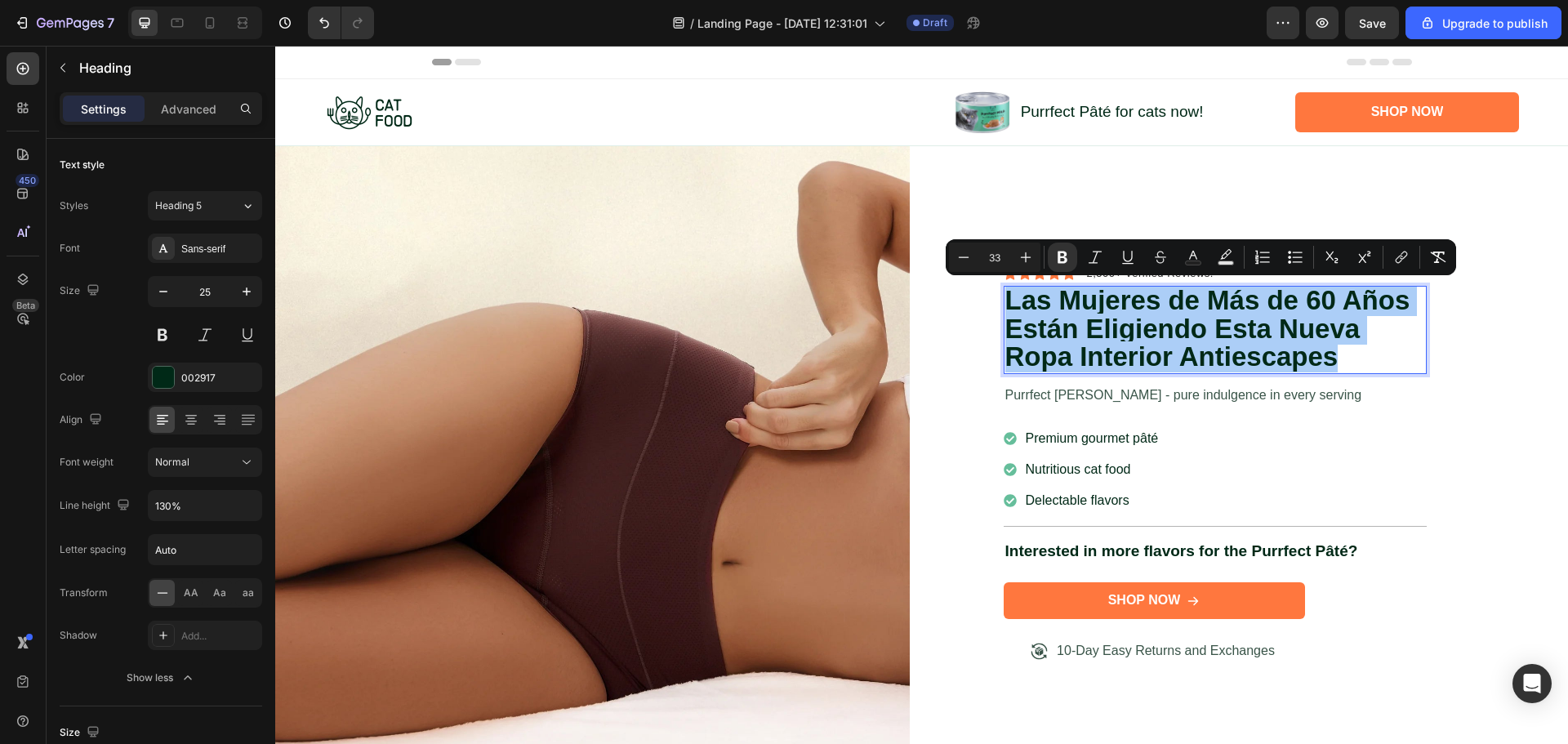
click at [987, 261] on input "33" at bounding box center [994, 257] width 32 height 20
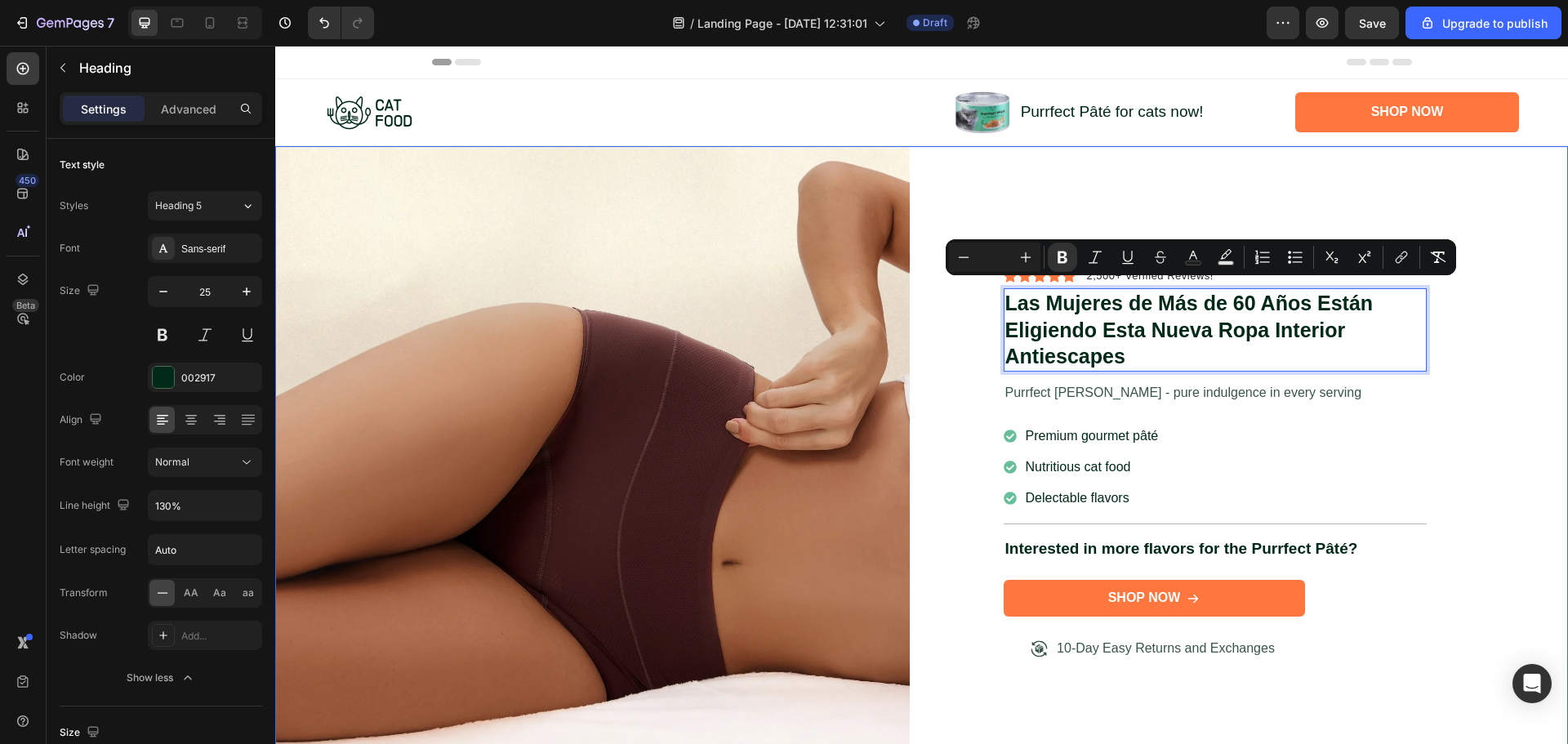
click at [1014, 210] on div "Icon Icon Icon Icon Icon Icon List 2,500+ Verified Reviews! Text Block Row Las …" at bounding box center [1251, 463] width 635 height 635
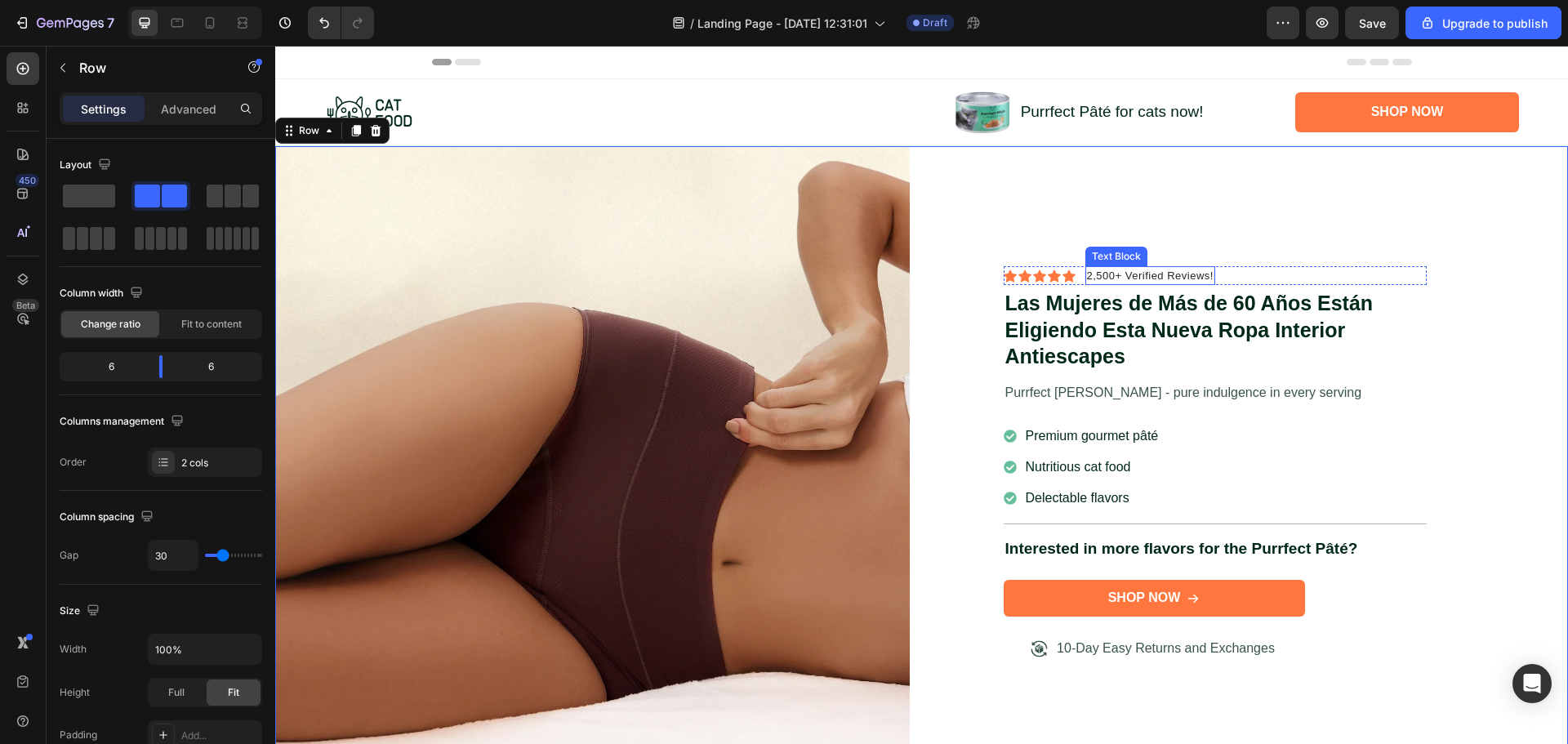
click at [1160, 271] on p "2,500+ Verified Reviews!" at bounding box center [1150, 275] width 127 height 16
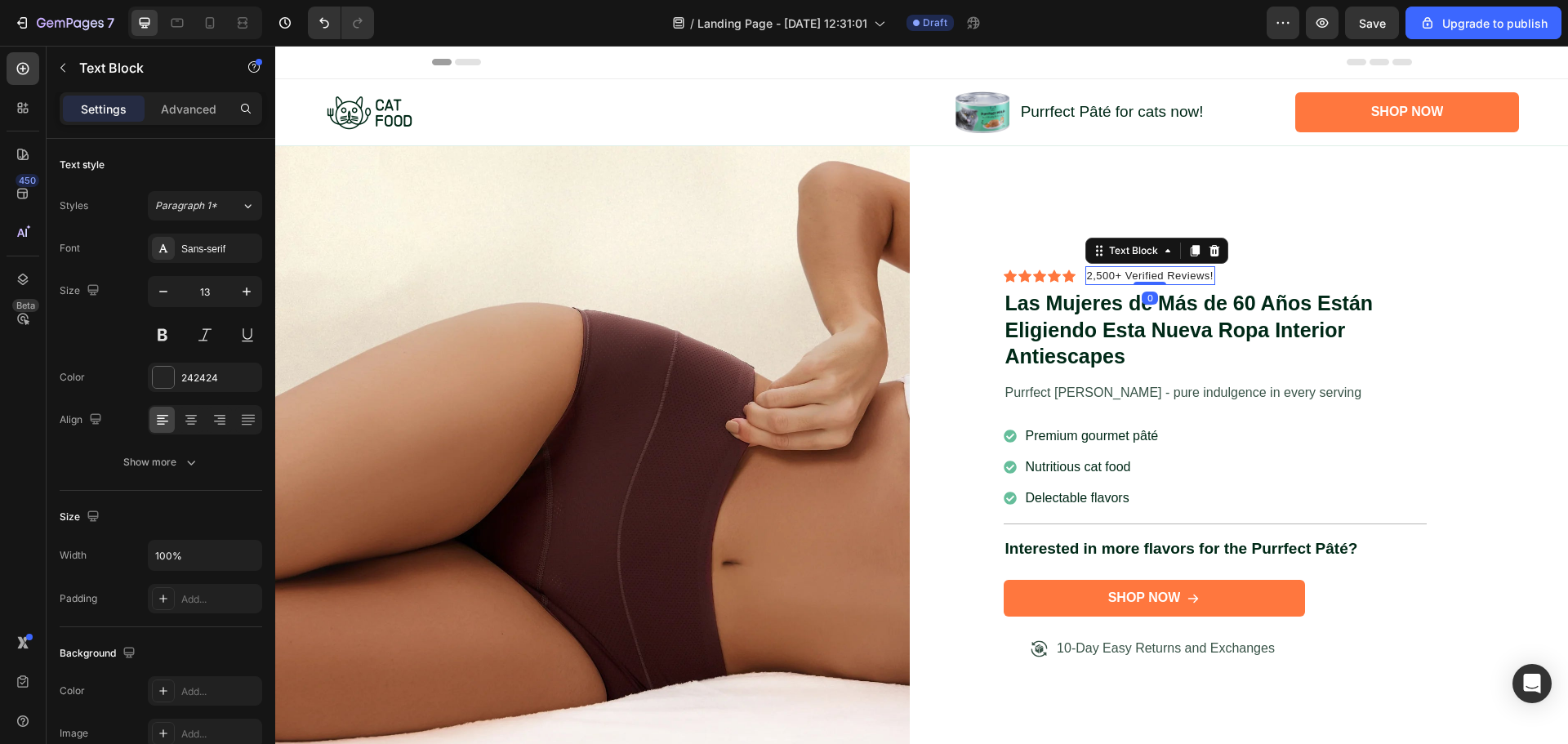
click at [1134, 271] on p "2,500+ Verified Reviews!" at bounding box center [1150, 275] width 127 height 16
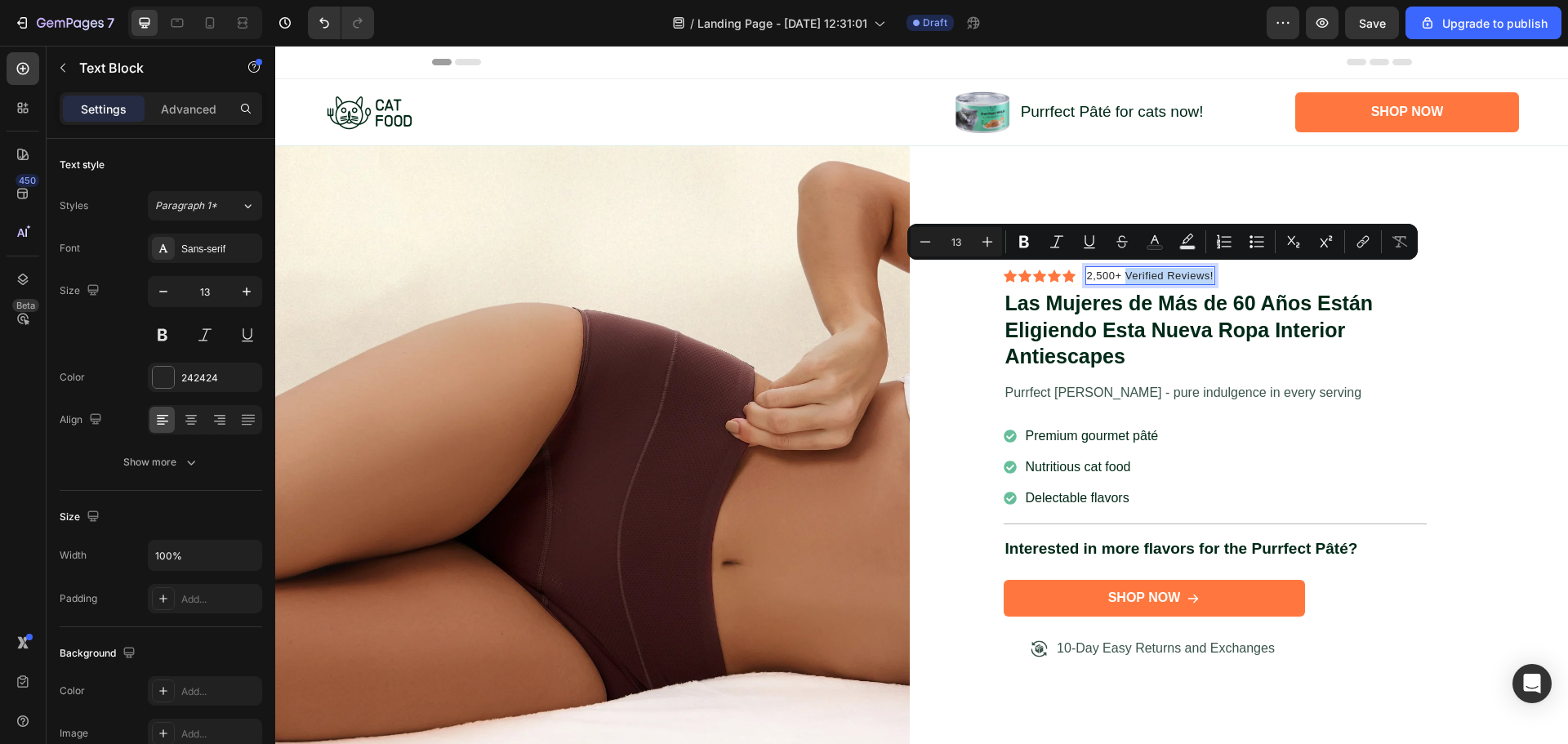
drag, startPoint x: 1120, startPoint y: 271, endPoint x: 1206, endPoint y: 275, distance: 86.1
click at [1206, 275] on p "2,500+ Verified Reviews!" at bounding box center [1150, 275] width 127 height 16
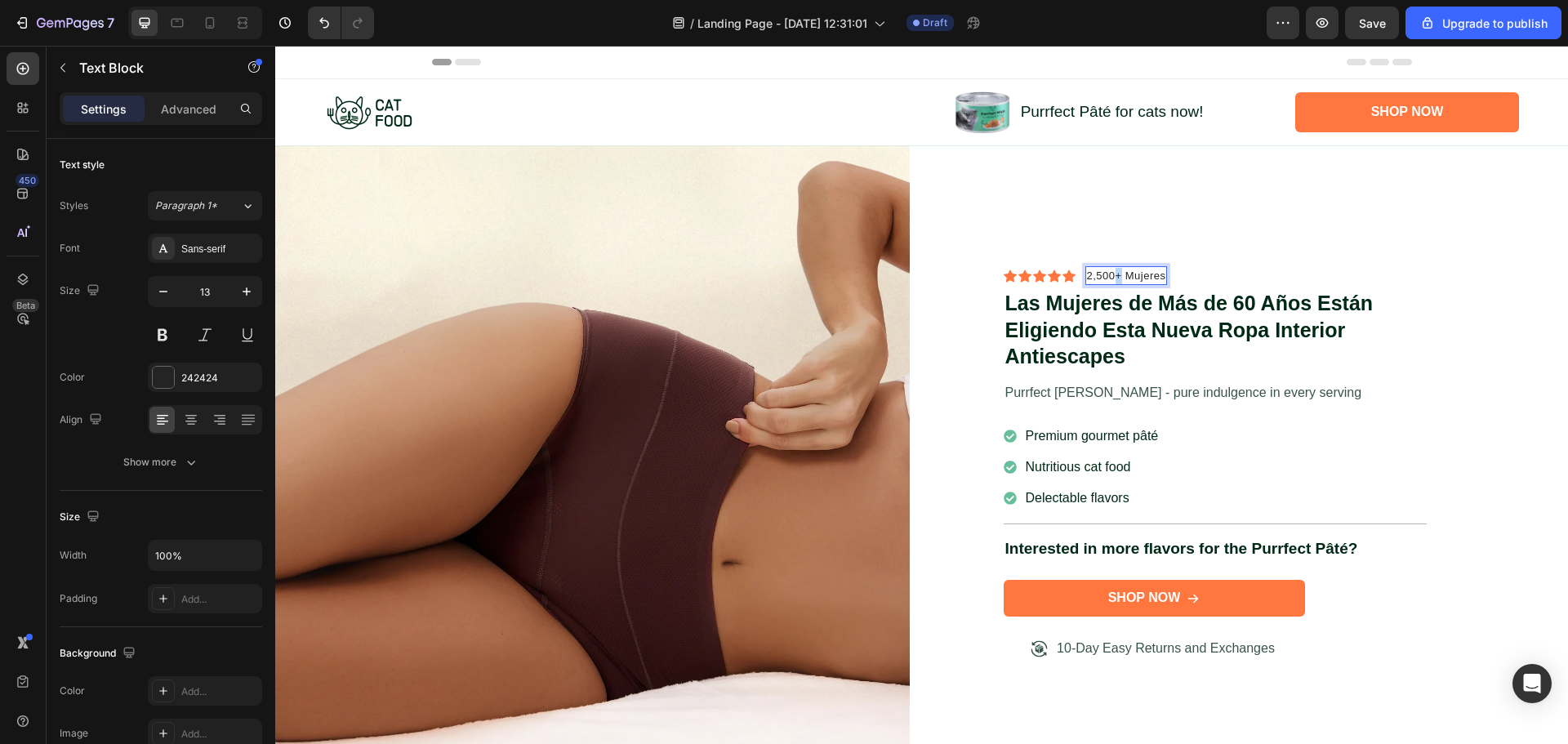
click at [1113, 273] on p "2,500+ Mujeres" at bounding box center [1126, 275] width 79 height 16
click at [1087, 271] on p "2,500 Mujeres" at bounding box center [1124, 275] width 73 height 16
click at [1158, 275] on p "+2,500 Mujeres" at bounding box center [1126, 275] width 79 height 16
click at [1033, 270] on icon at bounding box center [1039, 275] width 13 height 12
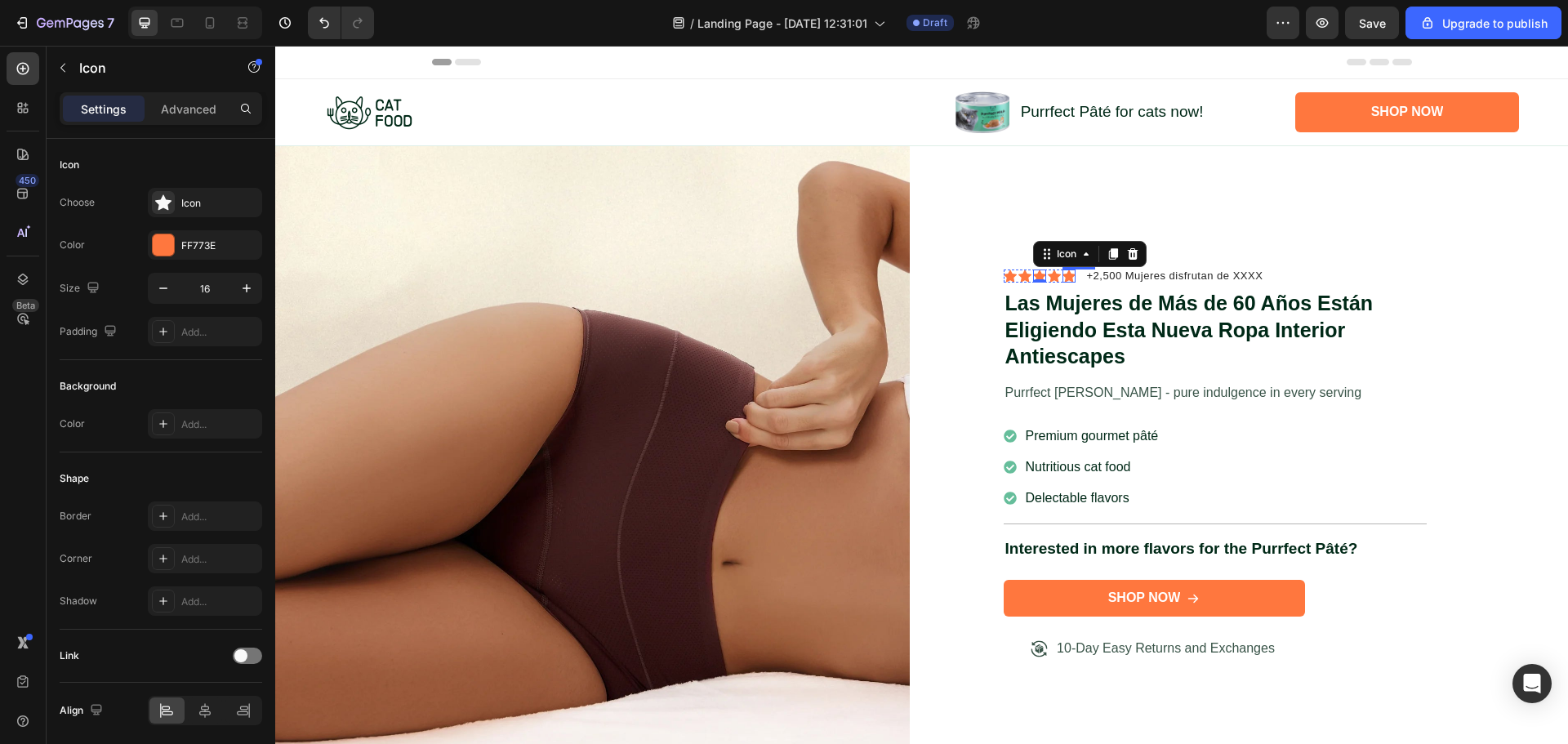
click at [1062, 273] on icon at bounding box center [1068, 275] width 13 height 12
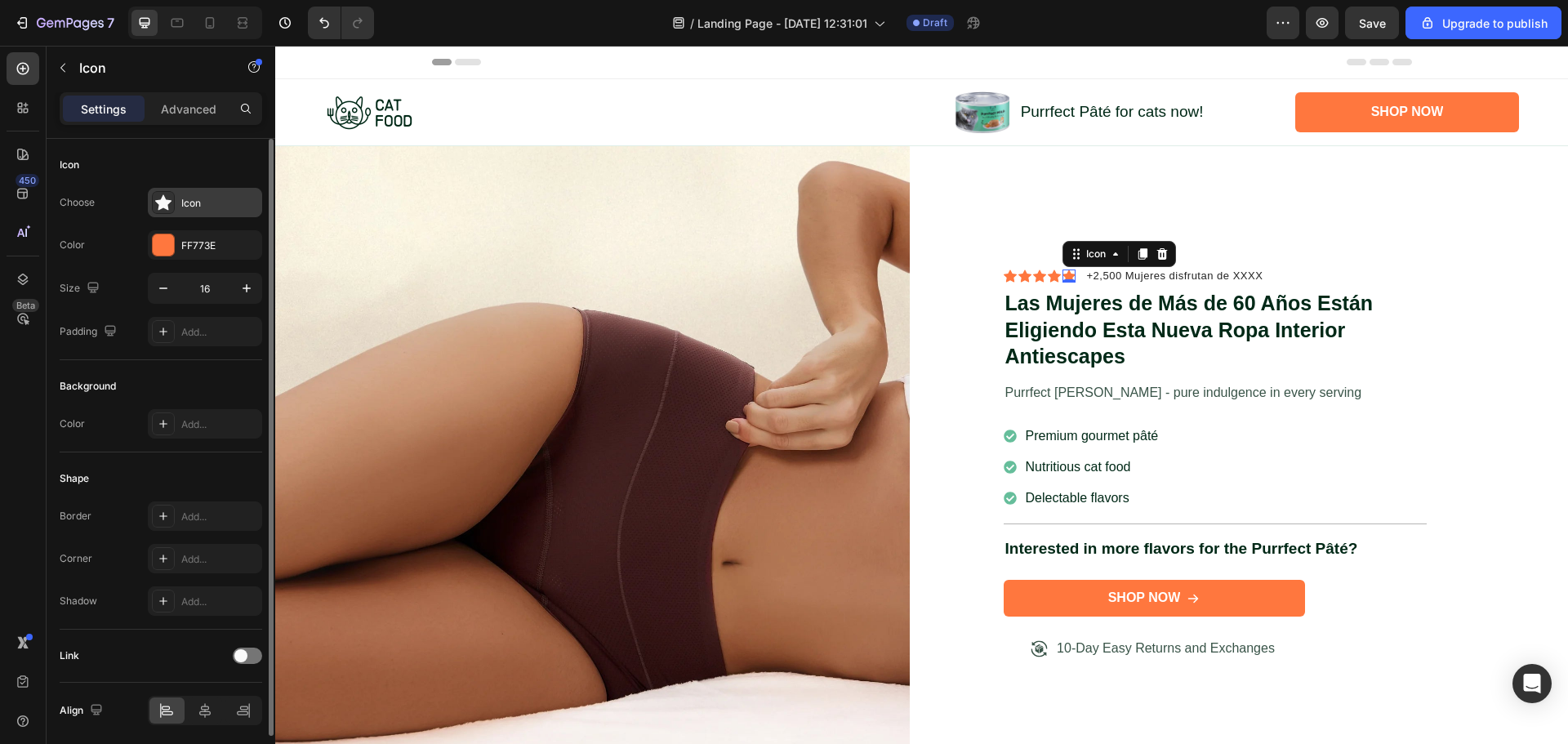
click at [212, 199] on div "Icon" at bounding box center [219, 203] width 76 height 14
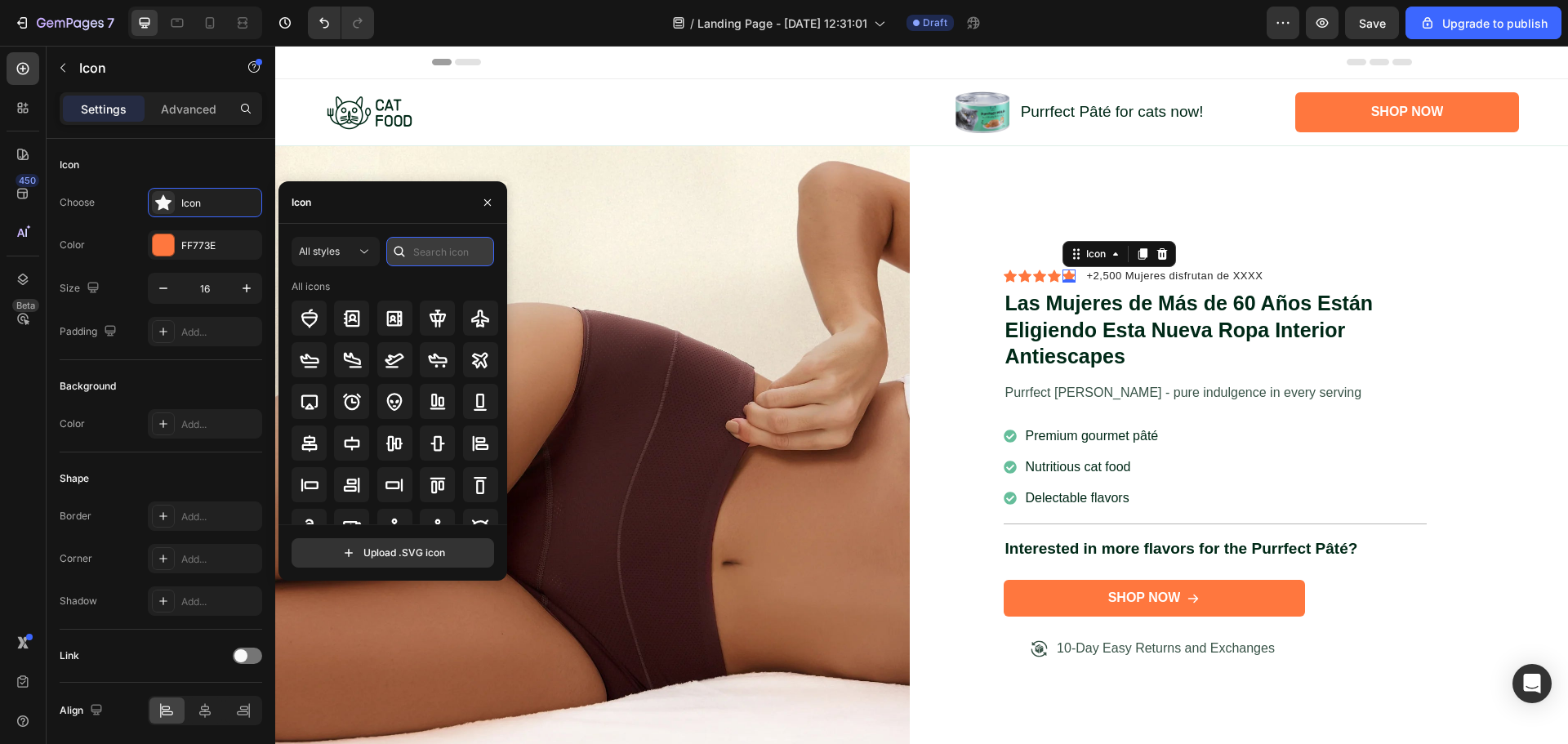
click at [436, 253] on input "text" at bounding box center [439, 252] width 108 height 30
type input "star"
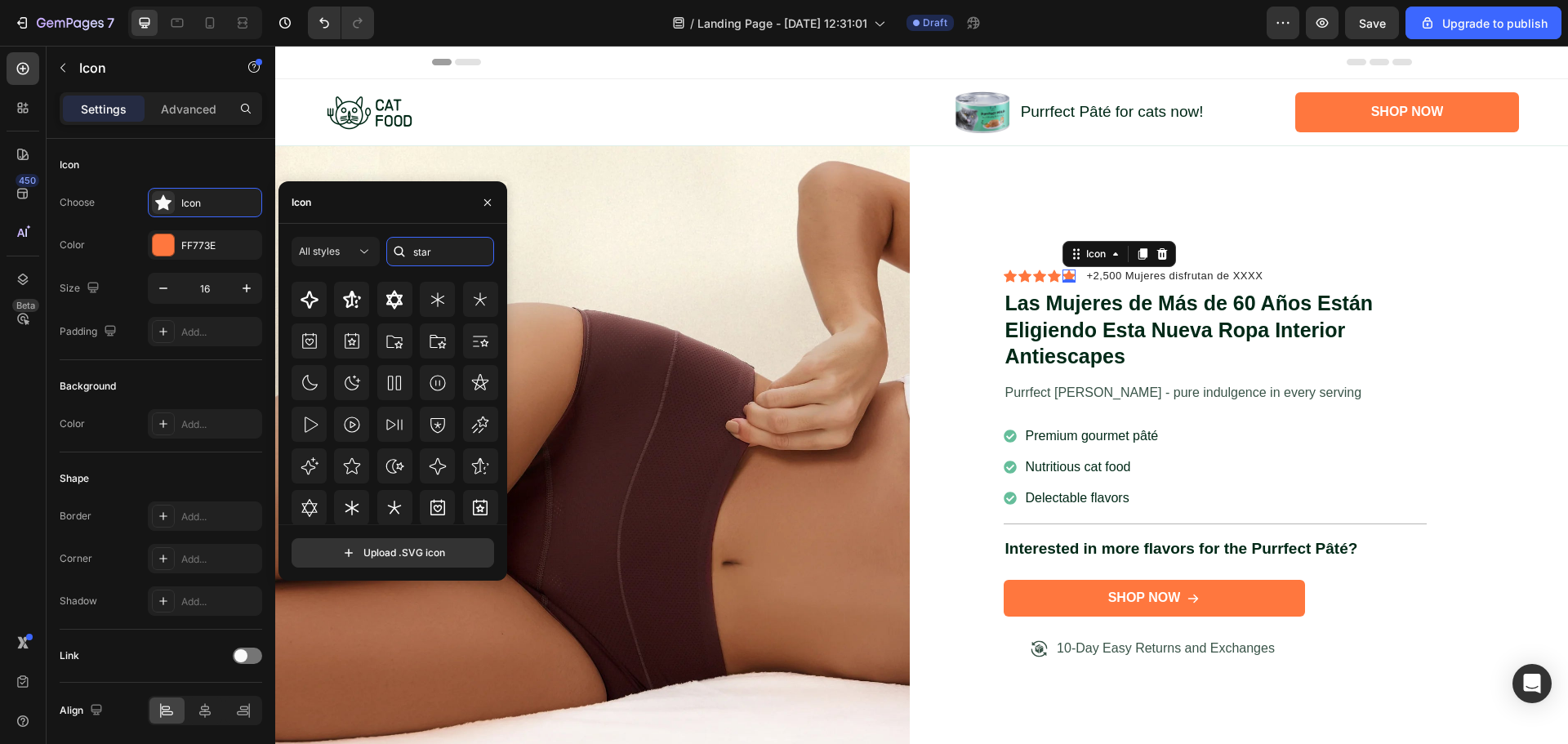
scroll to position [179, 0]
click at [1095, 273] on p "+2,500 Mujeres disfrutan de XXXX" at bounding box center [1175, 275] width 177 height 16
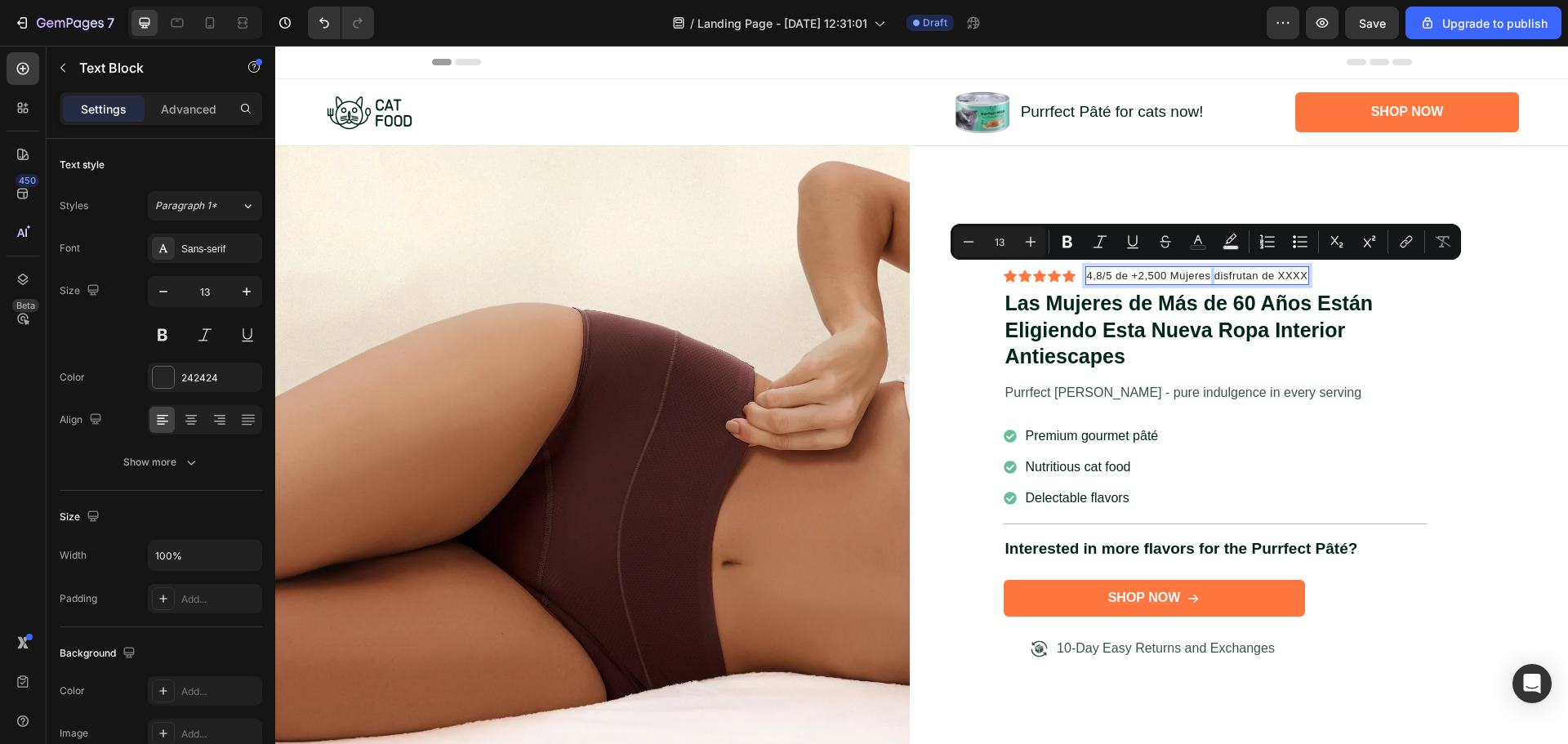
click at [1206, 273] on p "4,8/5 de +2,500 Mujeres disfrutan de XXXX" at bounding box center [1197, 275] width 221 height 16
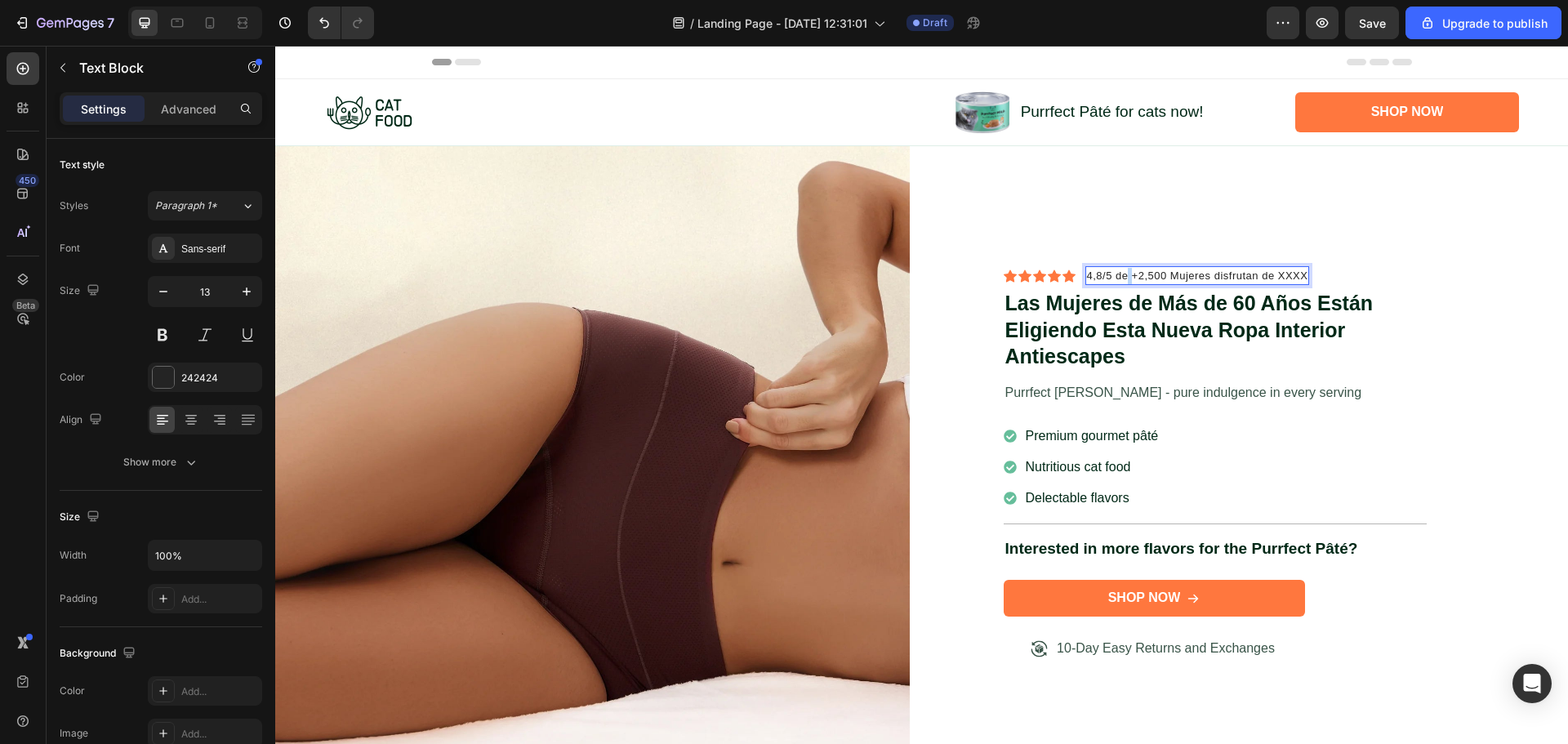
click at [1127, 275] on p "4,8/5 de +2,500 Mujeres disfrutan de XXXX" at bounding box center [1197, 275] width 221 height 16
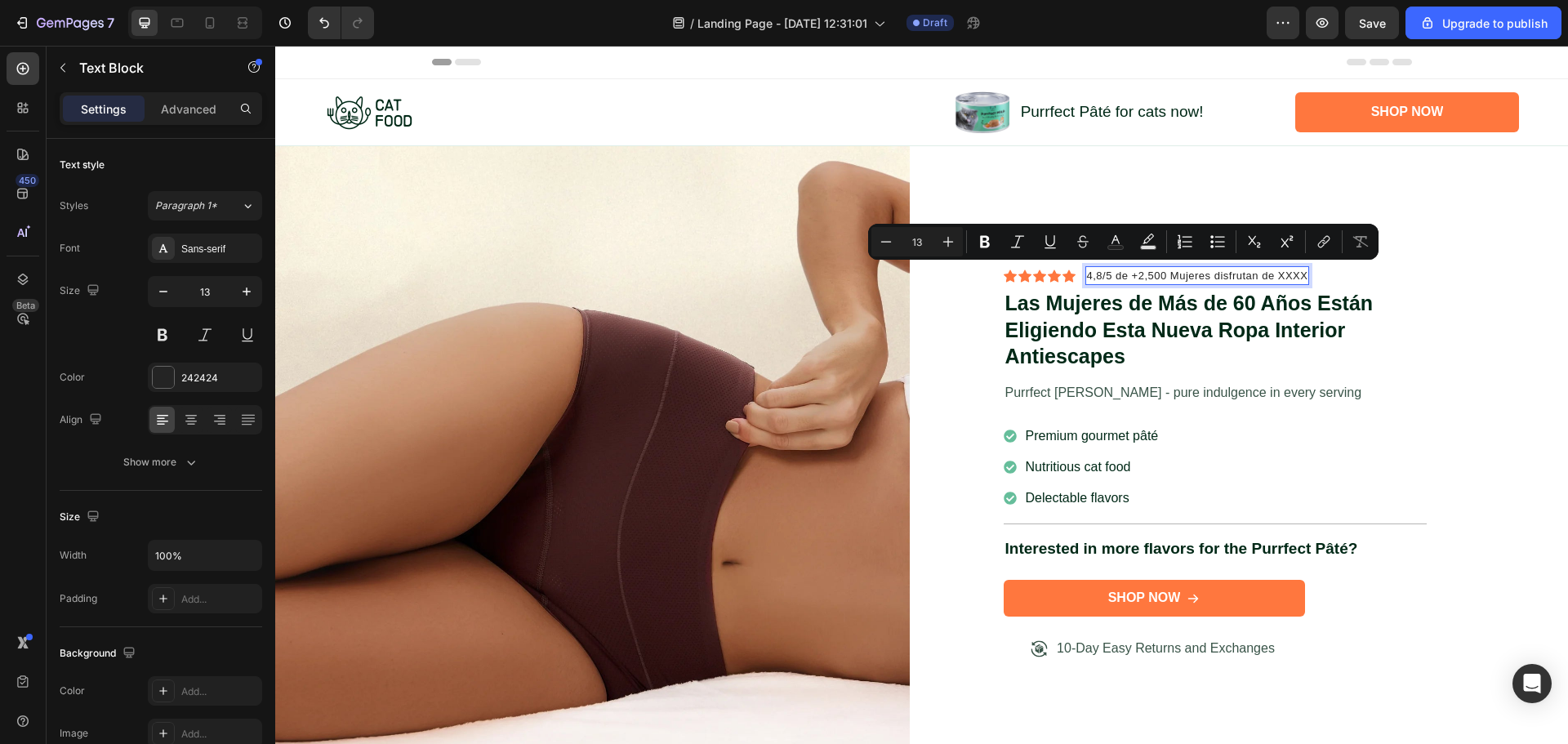
click at [1149, 275] on p "4,8/5 de +2,500 Mujeres disfrutan de XXXX" at bounding box center [1197, 275] width 221 height 16
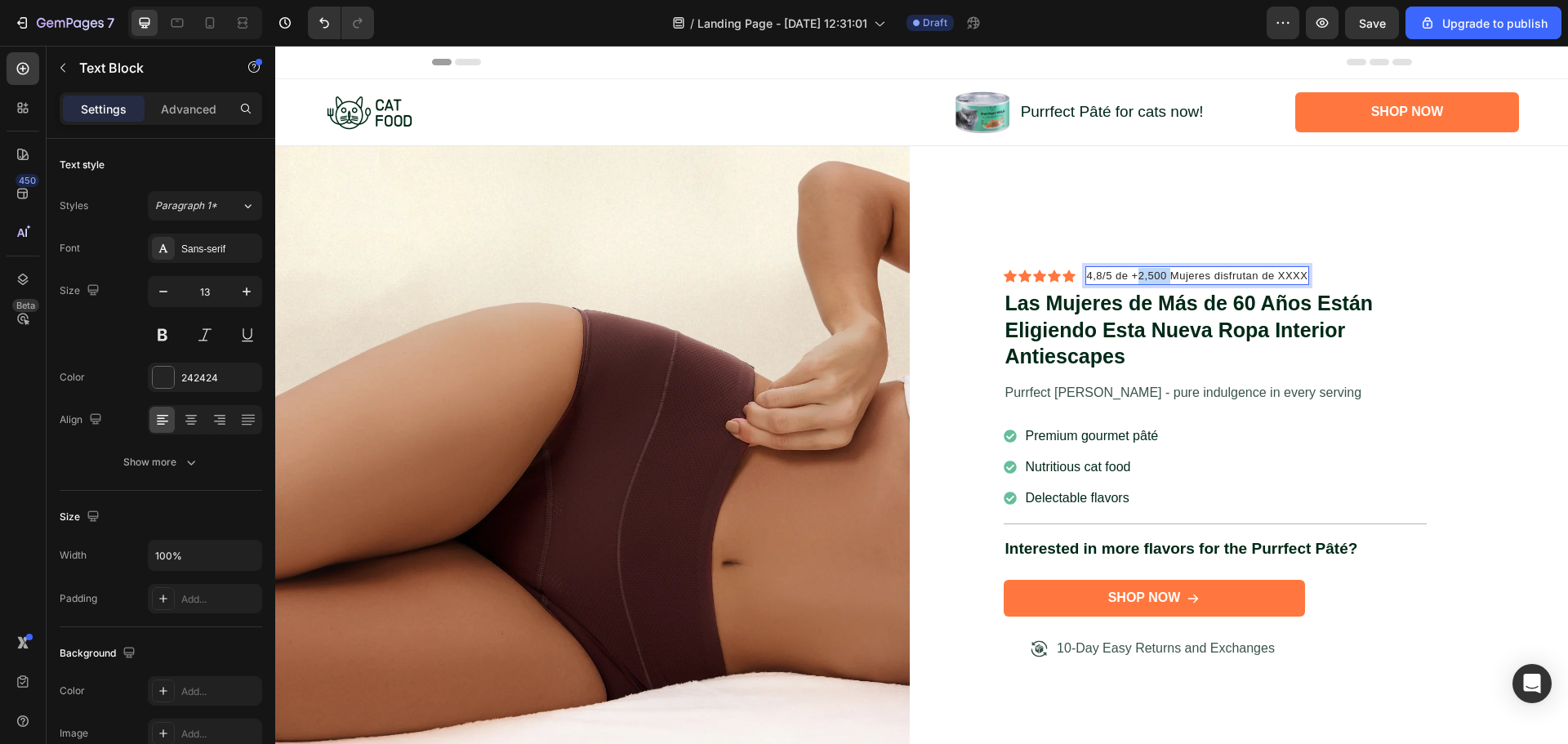
click at [1149, 275] on p "4,8/5 de +2,500 Mujeres disfrutan de XXXX" at bounding box center [1197, 275] width 221 height 16
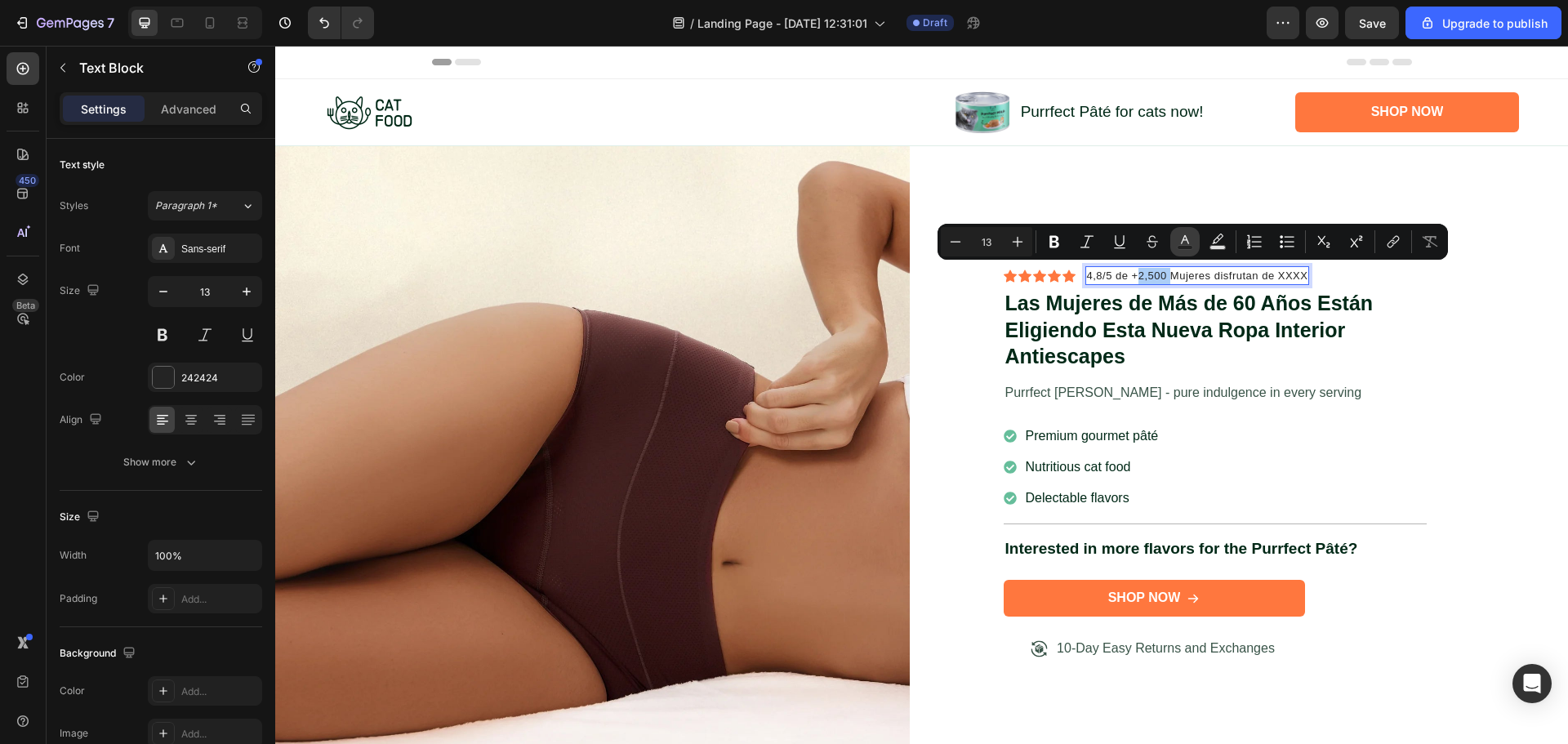
click at [1183, 249] on rect "Editor contextual toolbar" at bounding box center [1186, 247] width 15 height 4
type input "242424"
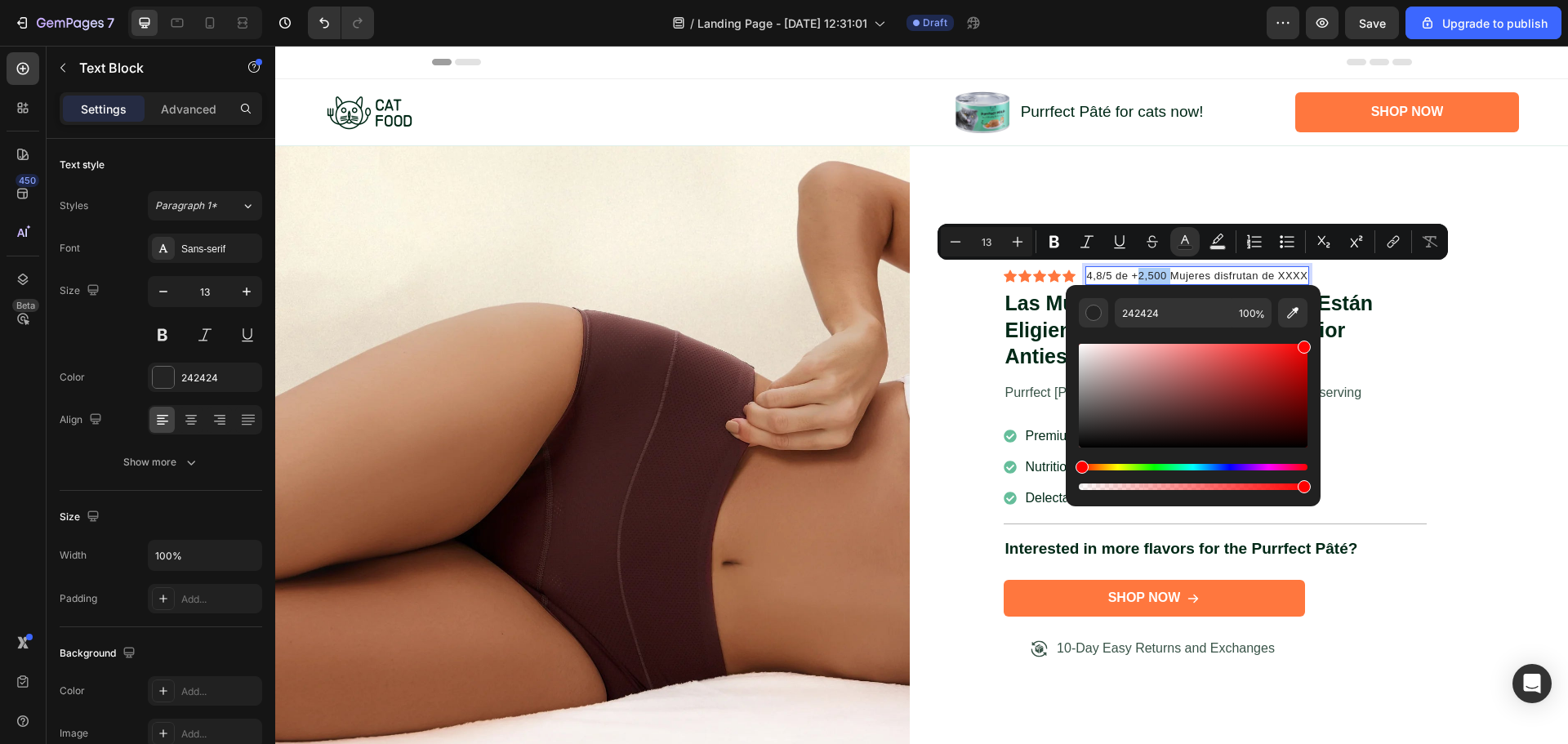
drag, startPoint x: 1296, startPoint y: 360, endPoint x: 1305, endPoint y: 335, distance: 26.6
click at [1305, 335] on div "Editor contextual toolbar" at bounding box center [1192, 410] width 229 height 166
type input "FF0202"
click at [1476, 336] on div "Icon Icon Icon Icon Icon Icon List 4,8/5 de +2,500 Mujeres disfrutan de XXXX Te…" at bounding box center [1251, 463] width 635 height 635
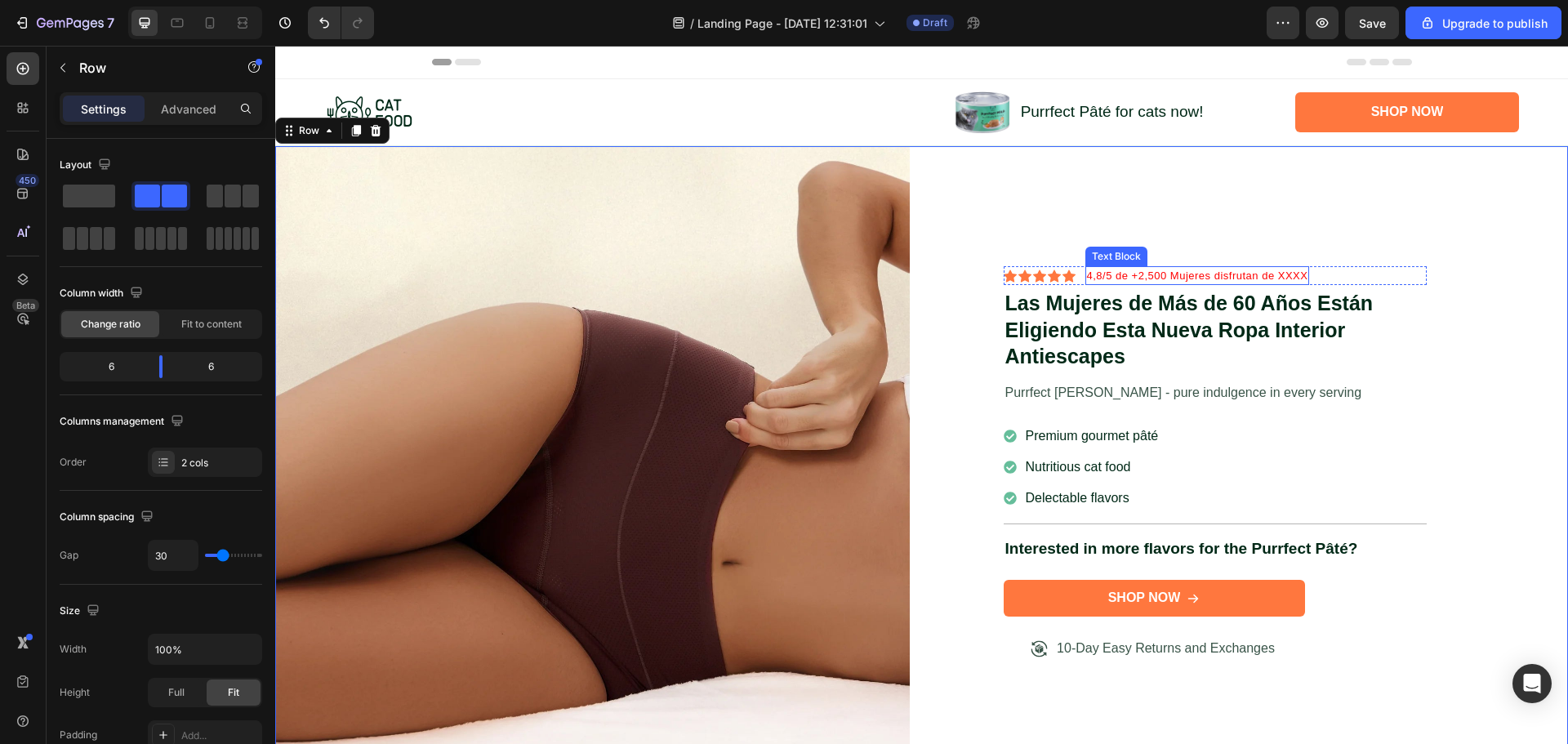
click at [1206, 273] on span "4,8/5 de +2,500 Mujeres disfrutan de XXXX" at bounding box center [1197, 275] width 221 height 12
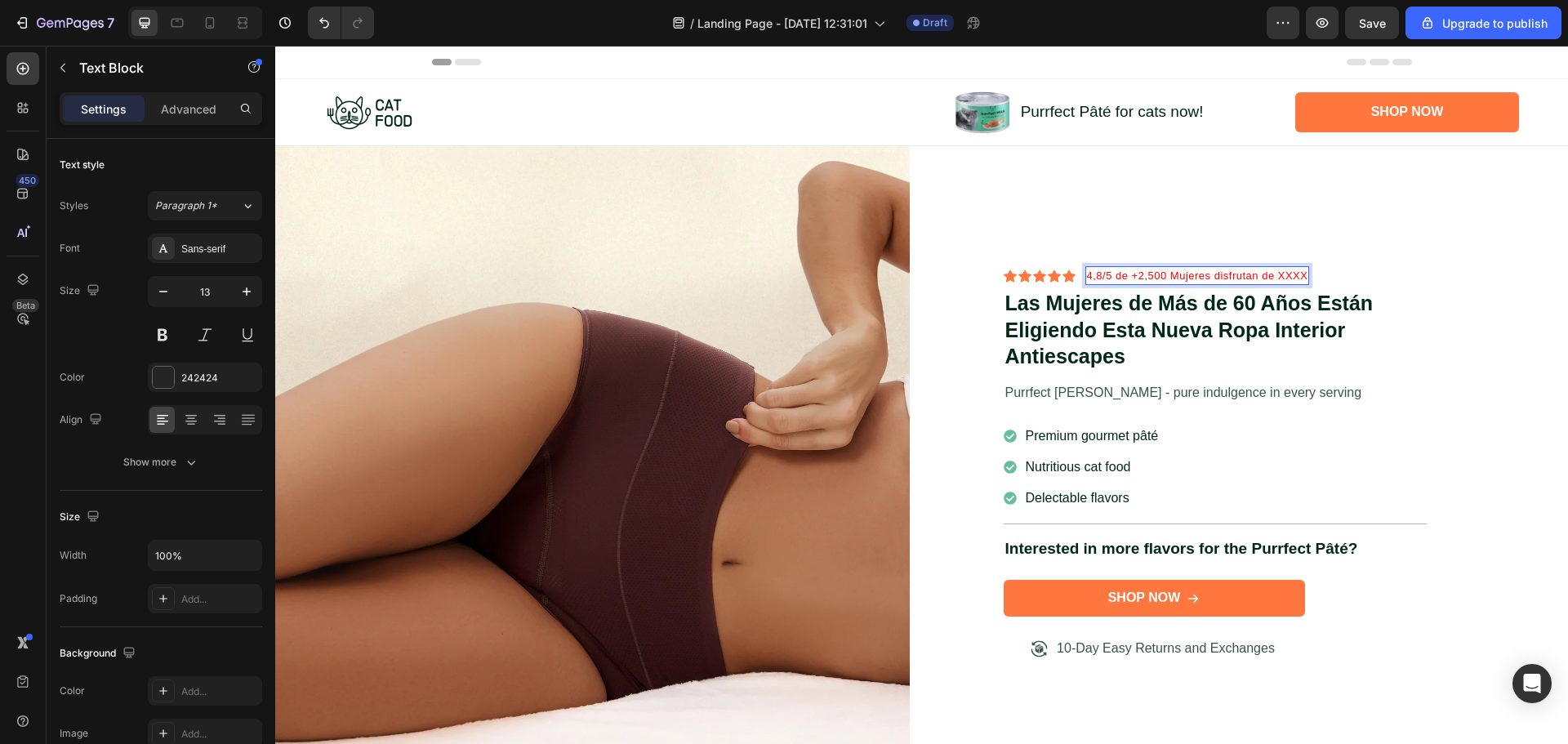
click at [1206, 273] on span "4,8/5 de +2,500 Mujeres disfrutan de XXXX" at bounding box center [1197, 275] width 221 height 12
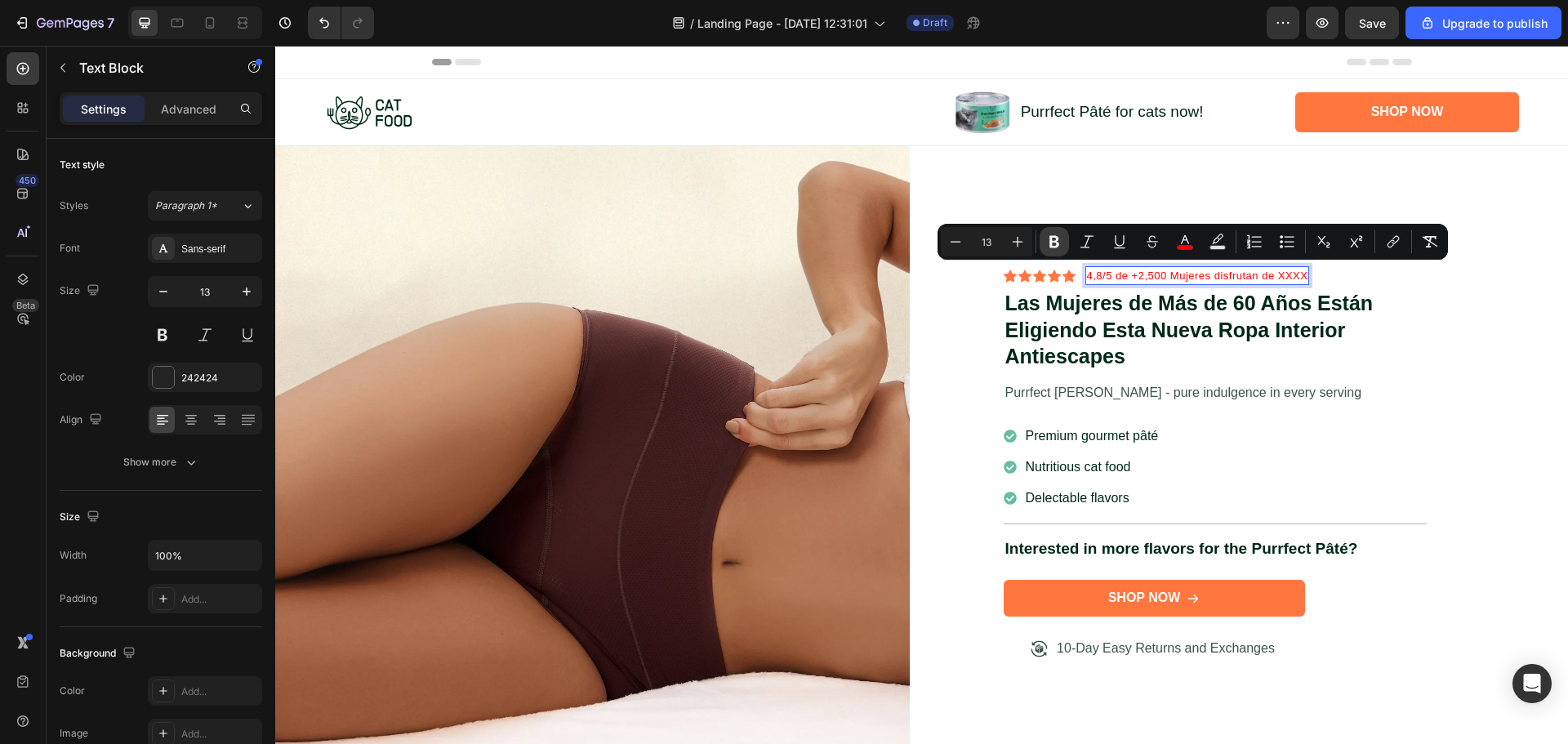
click at [1049, 243] on icon "Editor contextual toolbar" at bounding box center [1054, 241] width 16 height 16
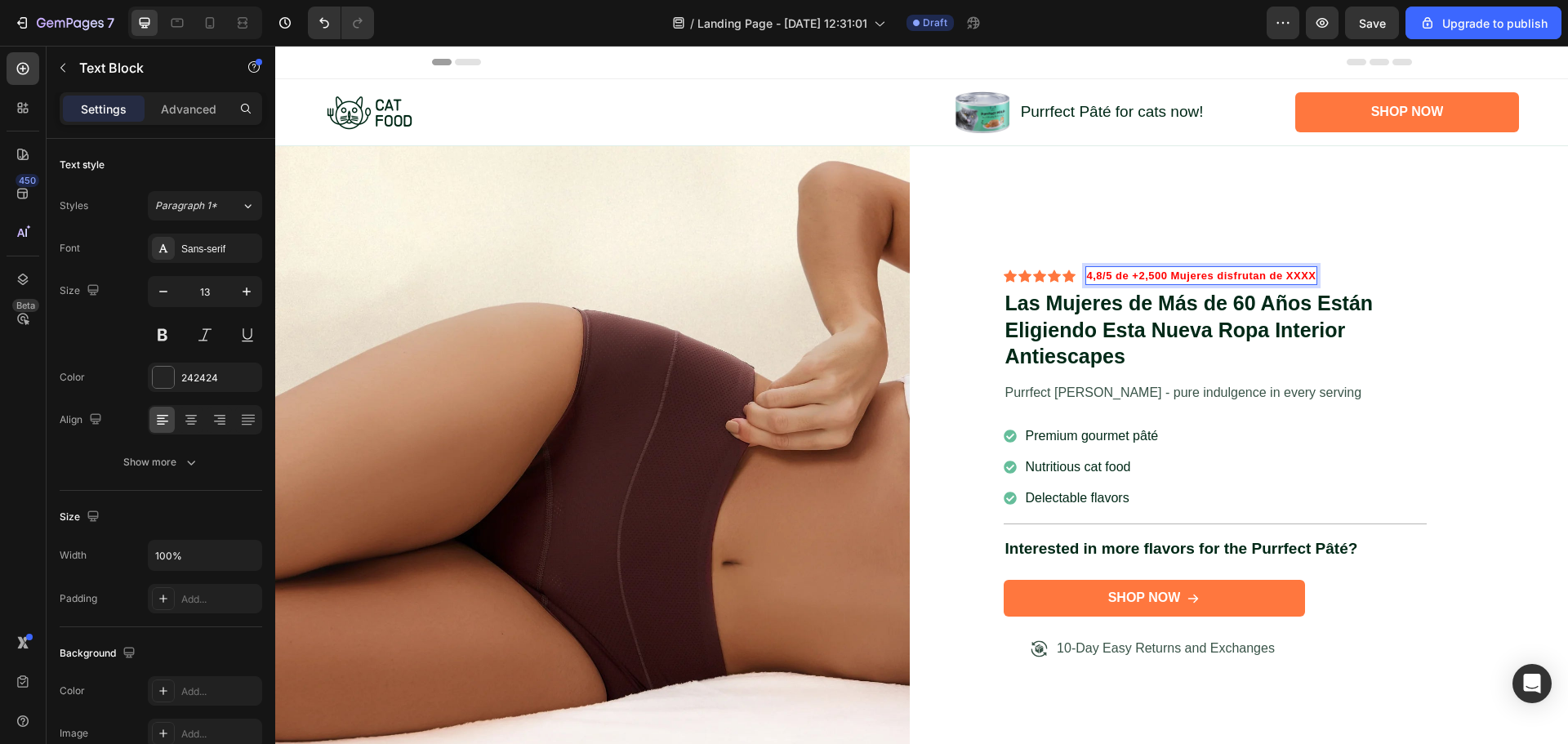
click at [1189, 272] on strong "4,8/5 de +2,500 Mujeres disfrutan de XXXX" at bounding box center [1202, 275] width 229 height 12
click at [1474, 355] on div "Icon Icon Icon Icon Icon Icon List 4,8/5 de +2,500 Mujeres disfrutan de XXXX Te…" at bounding box center [1251, 463] width 635 height 635
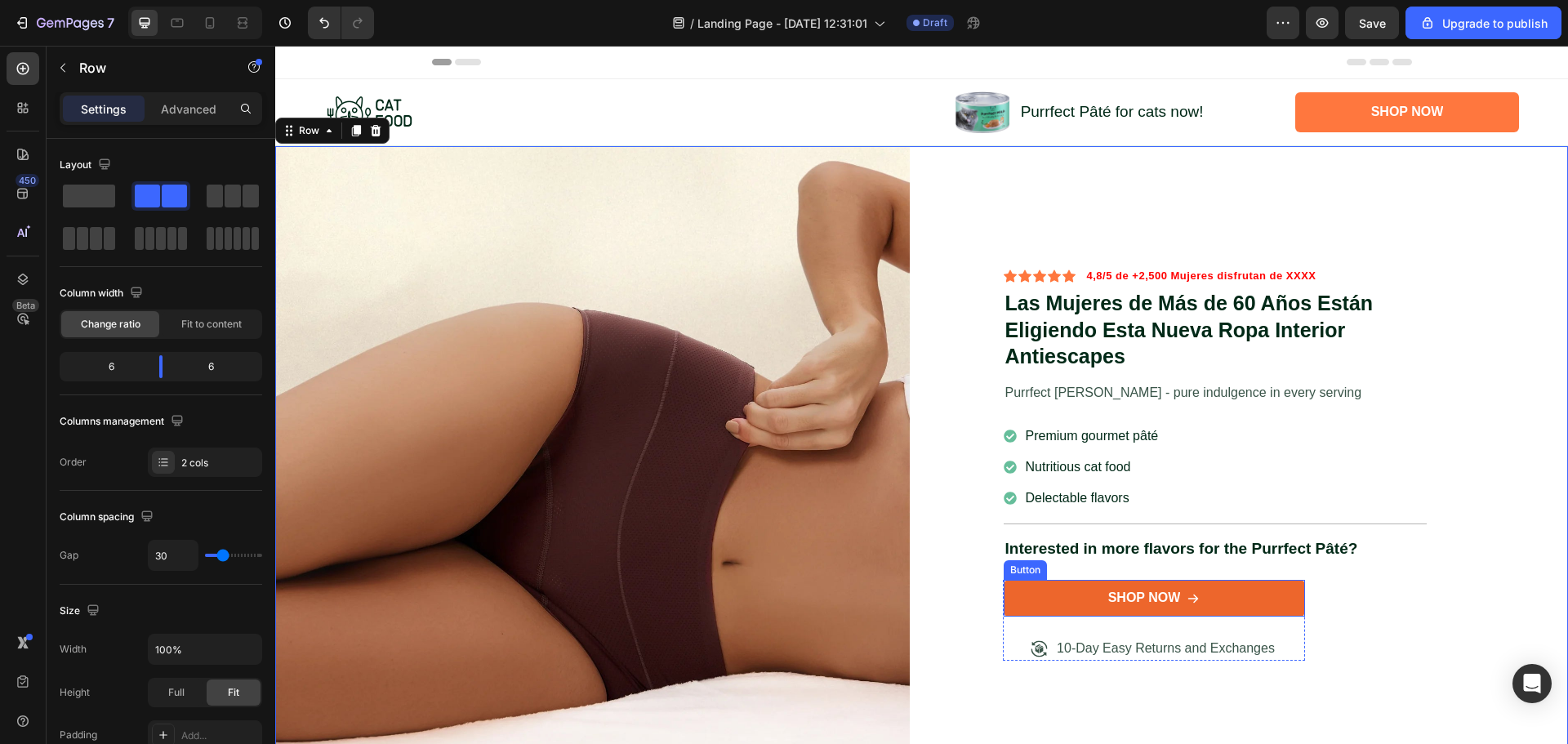
click at [1257, 598] on link "Shop Now" at bounding box center [1154, 598] width 302 height 37
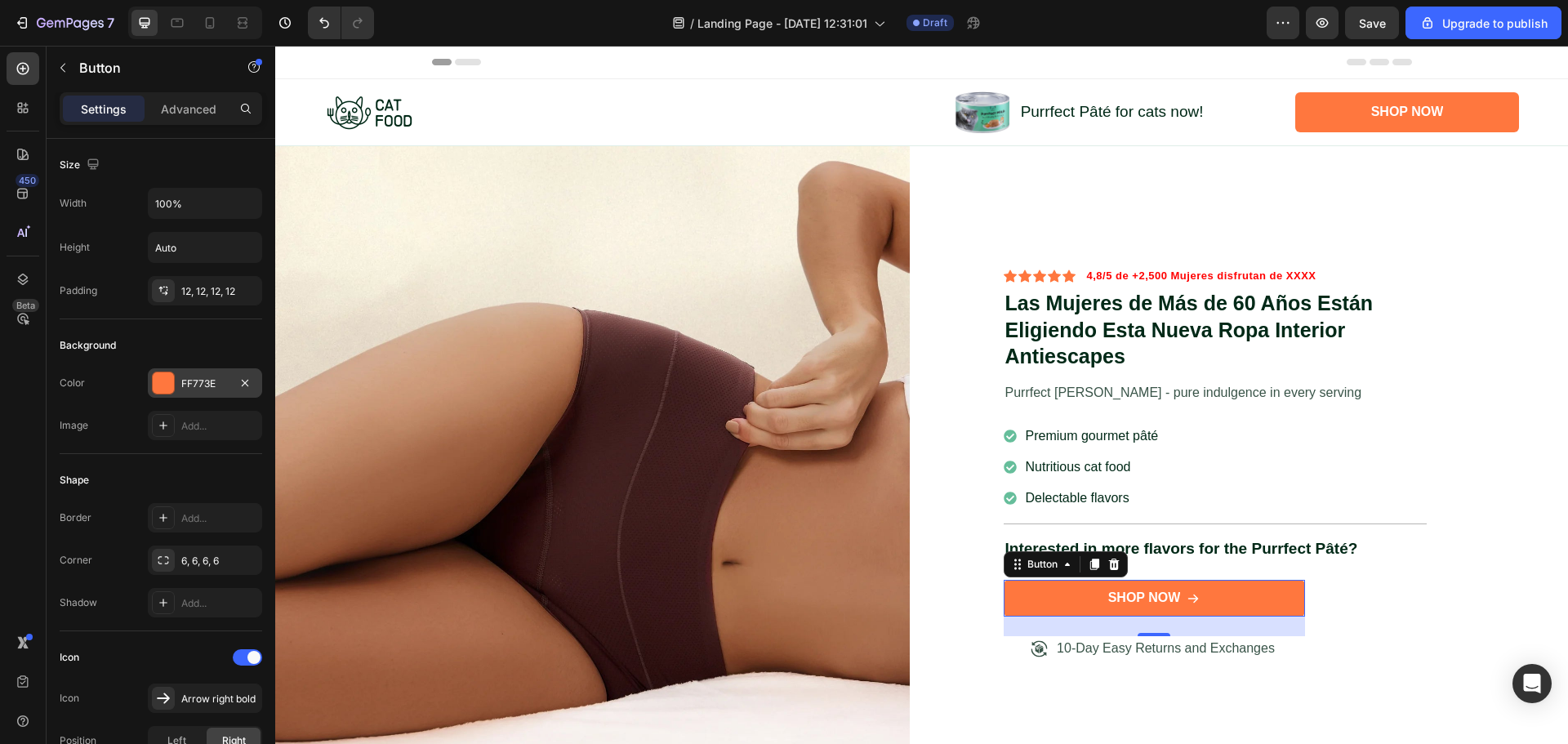
click at [204, 383] on div "FF773E" at bounding box center [205, 383] width 48 height 14
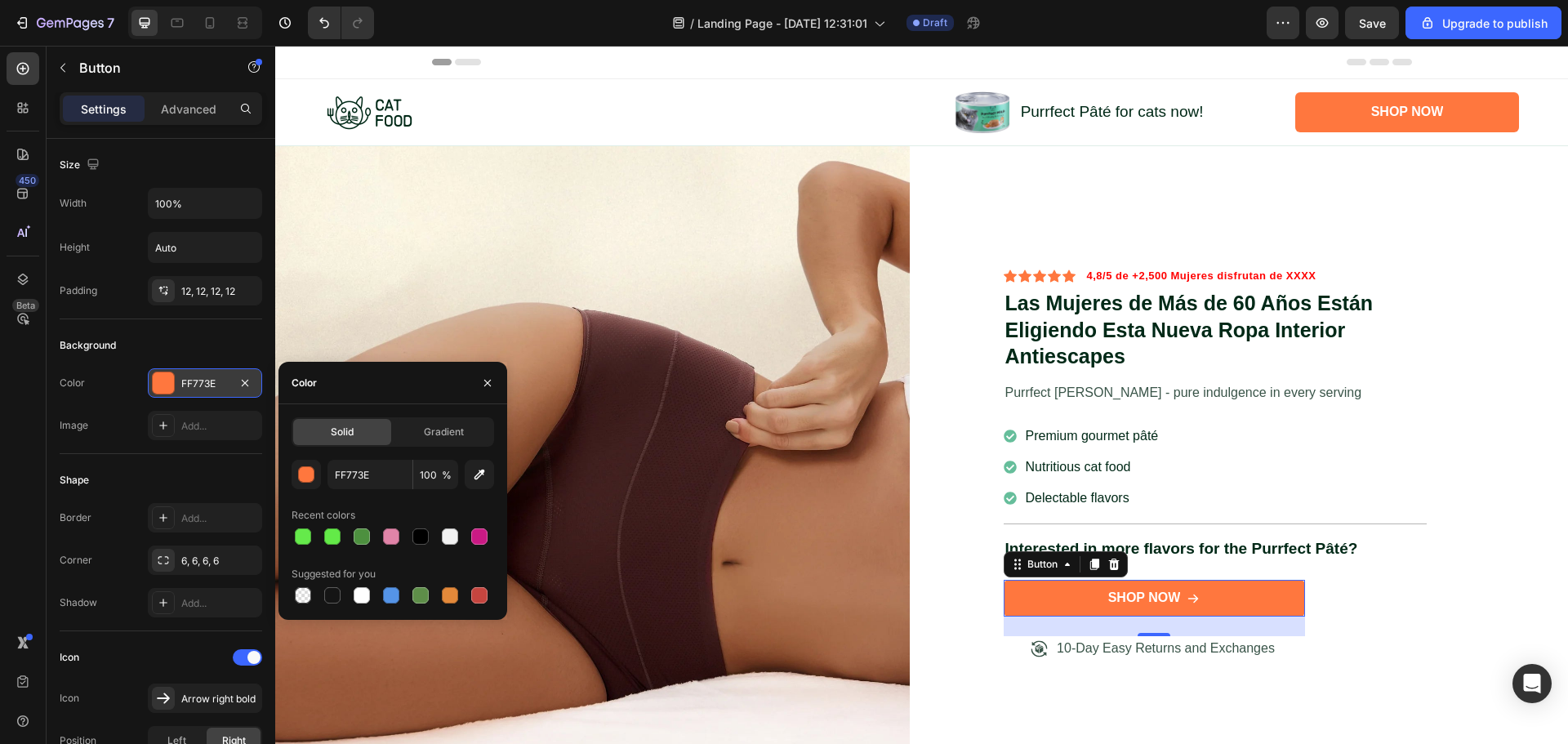
click at [204, 383] on div "FF773E" at bounding box center [205, 383] width 48 height 14
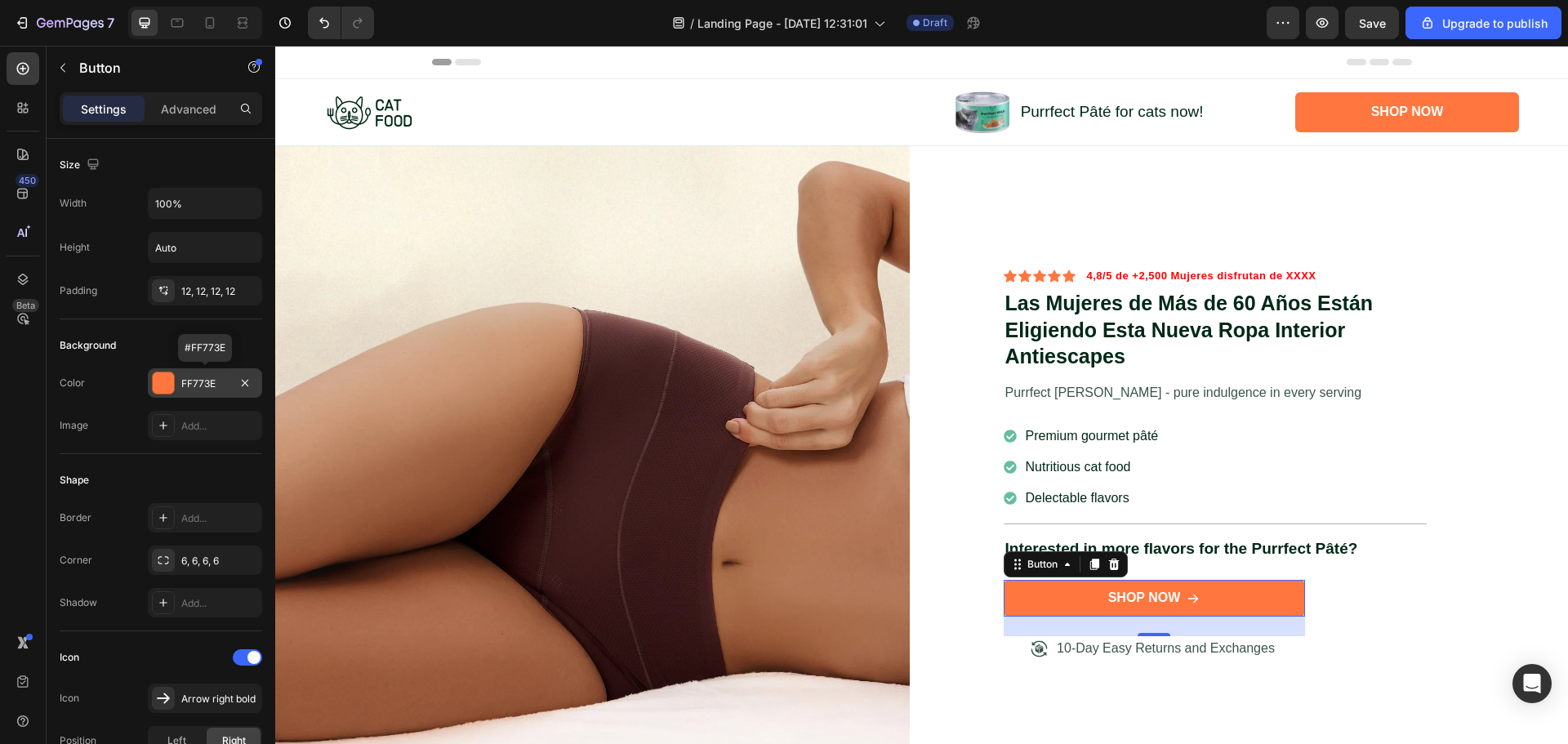
click at [204, 383] on div "FF773E" at bounding box center [205, 383] width 48 height 14
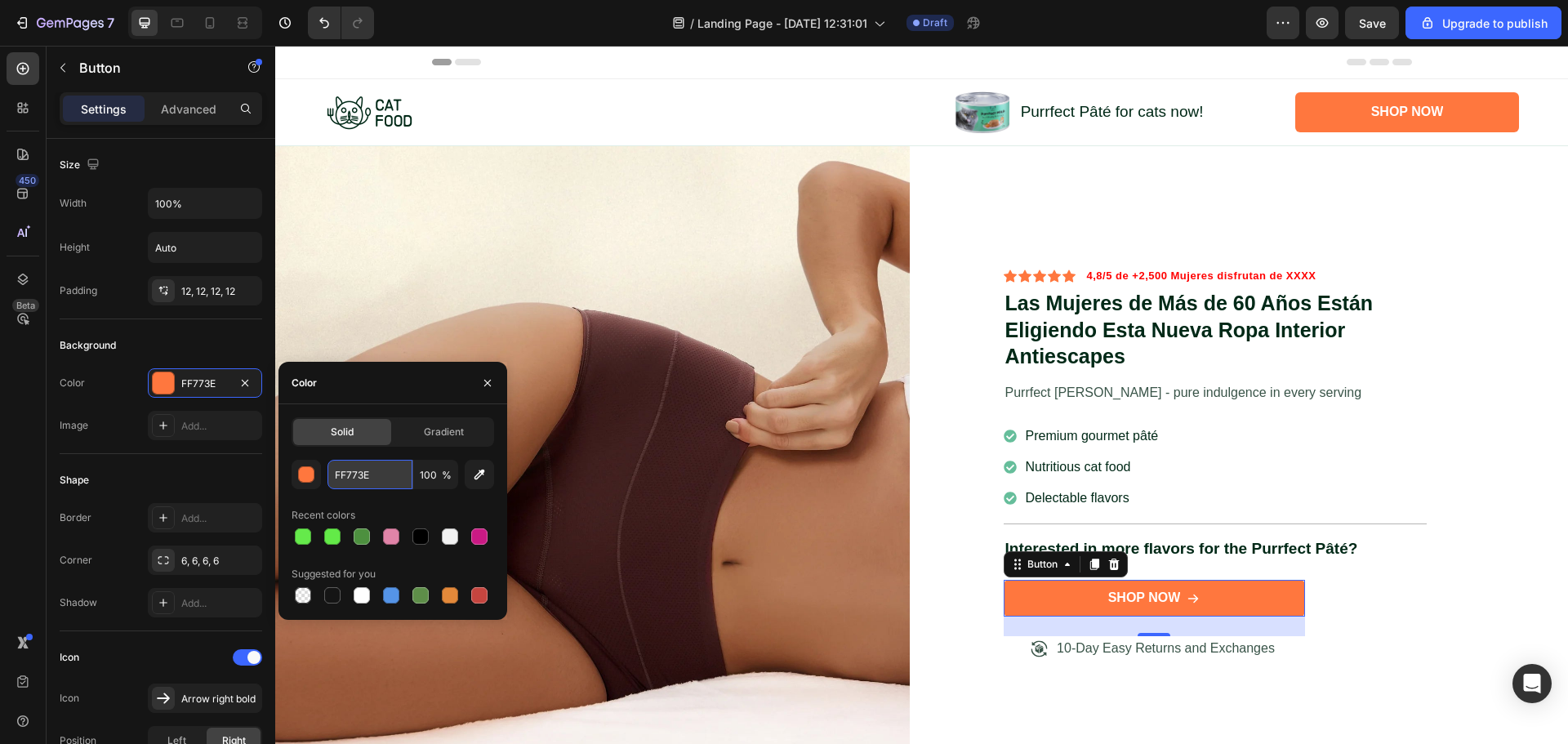
click at [350, 478] on input "FF773E" at bounding box center [370, 474] width 85 height 30
paste input "#FF9BD7"
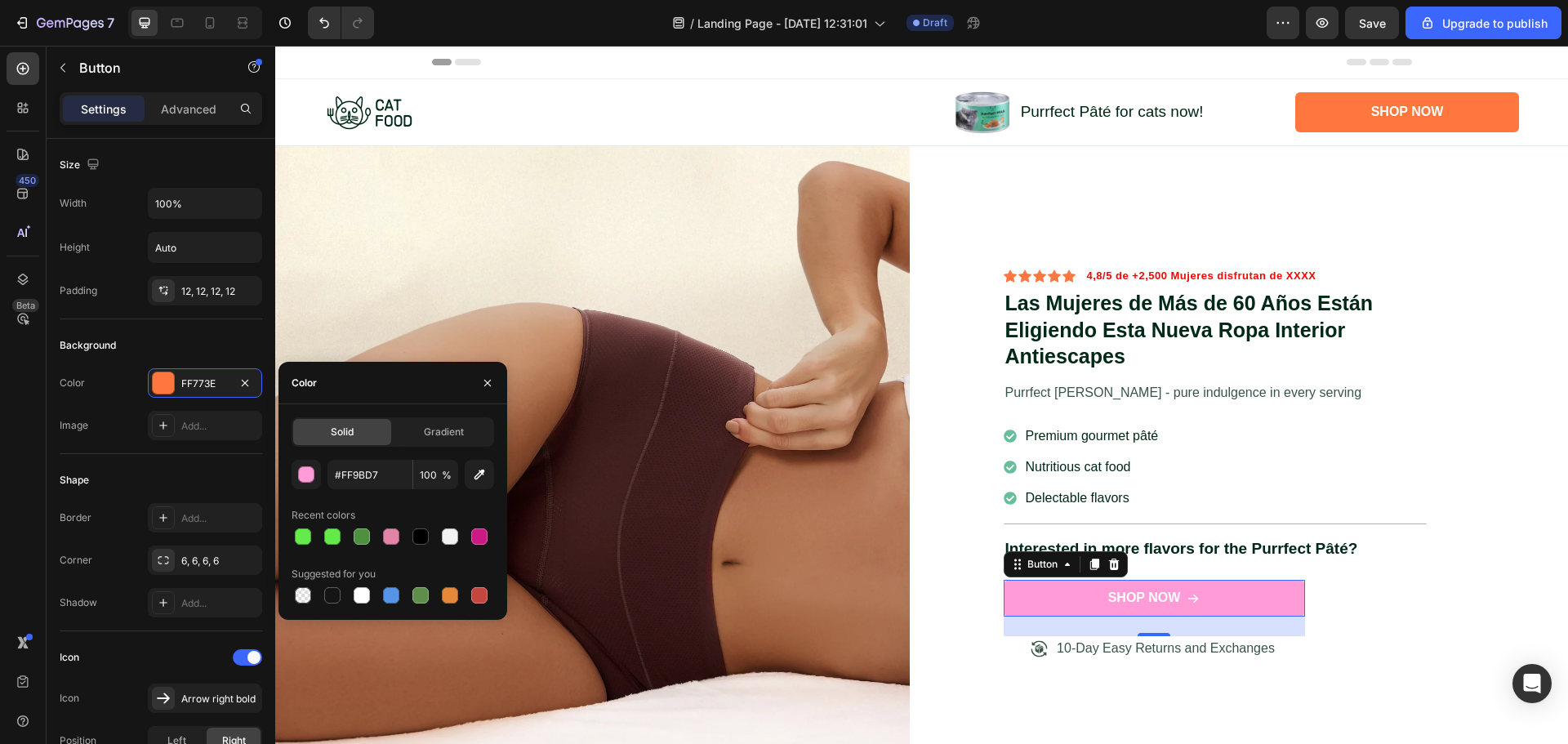
click at [365, 492] on div "#FF9BD7 100 % Recent colors Suggested for you" at bounding box center [393, 533] width 202 height 147
type input "FF9BD7"
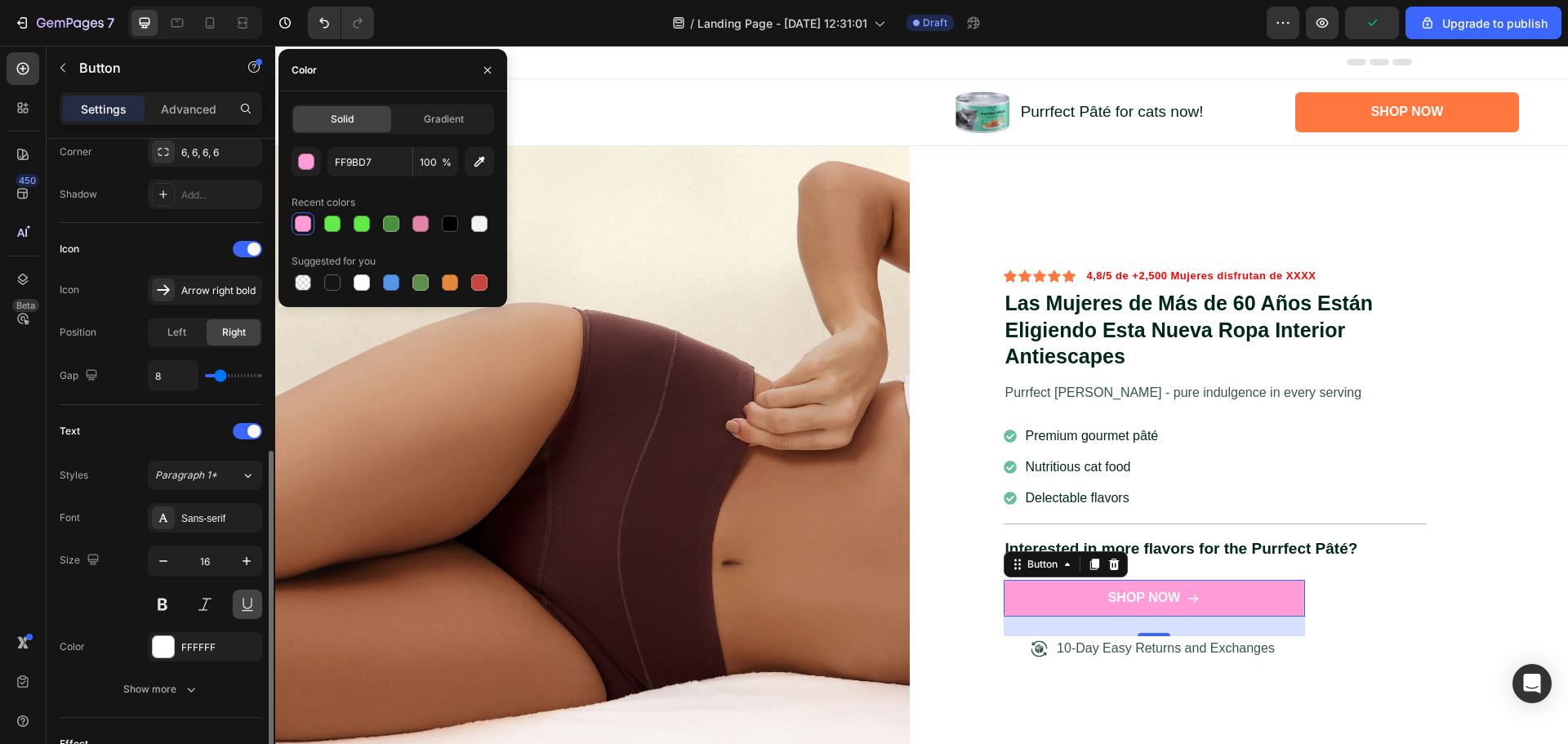
scroll to position [491, 0]
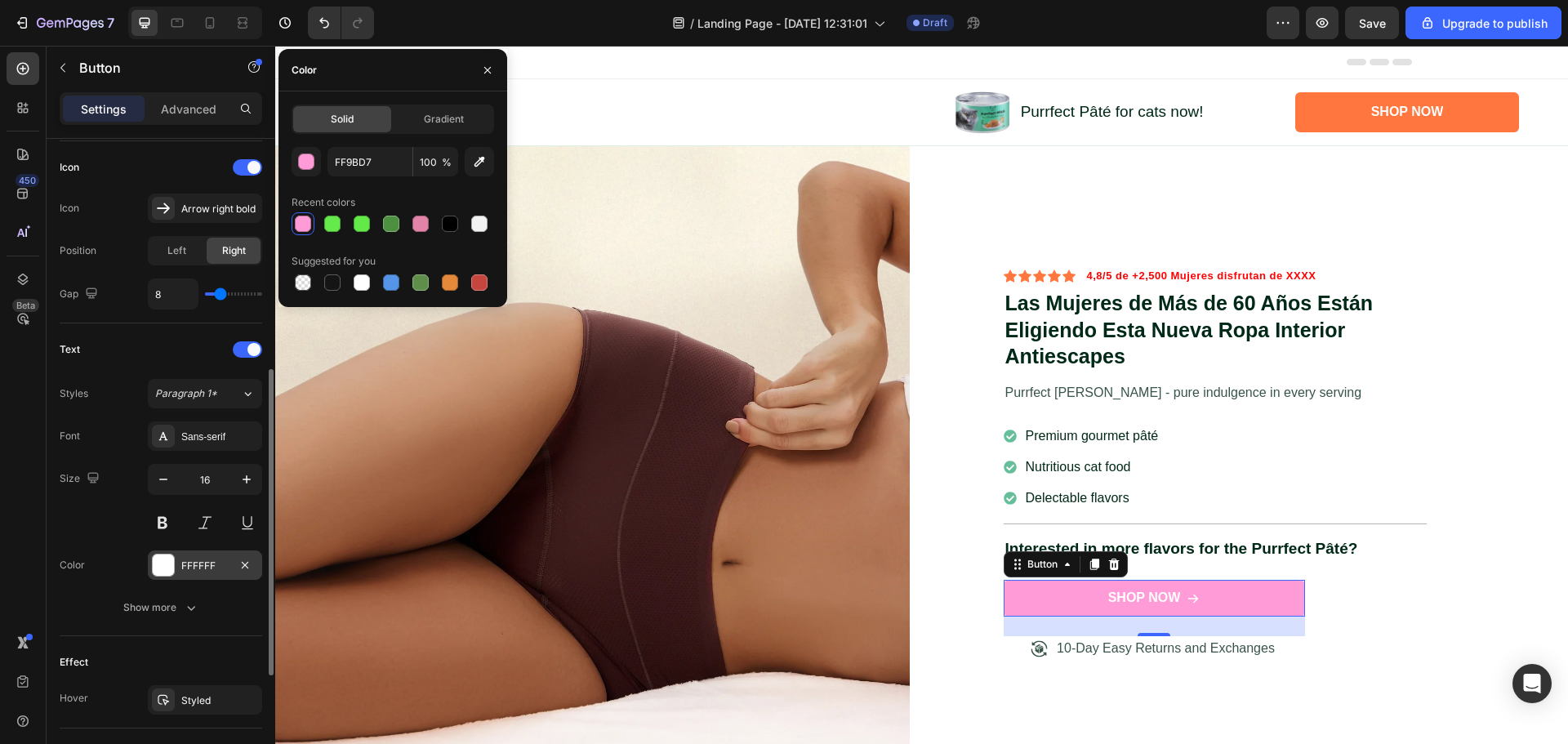
click at [204, 554] on div "FFFFFF" at bounding box center [205, 565] width 115 height 30
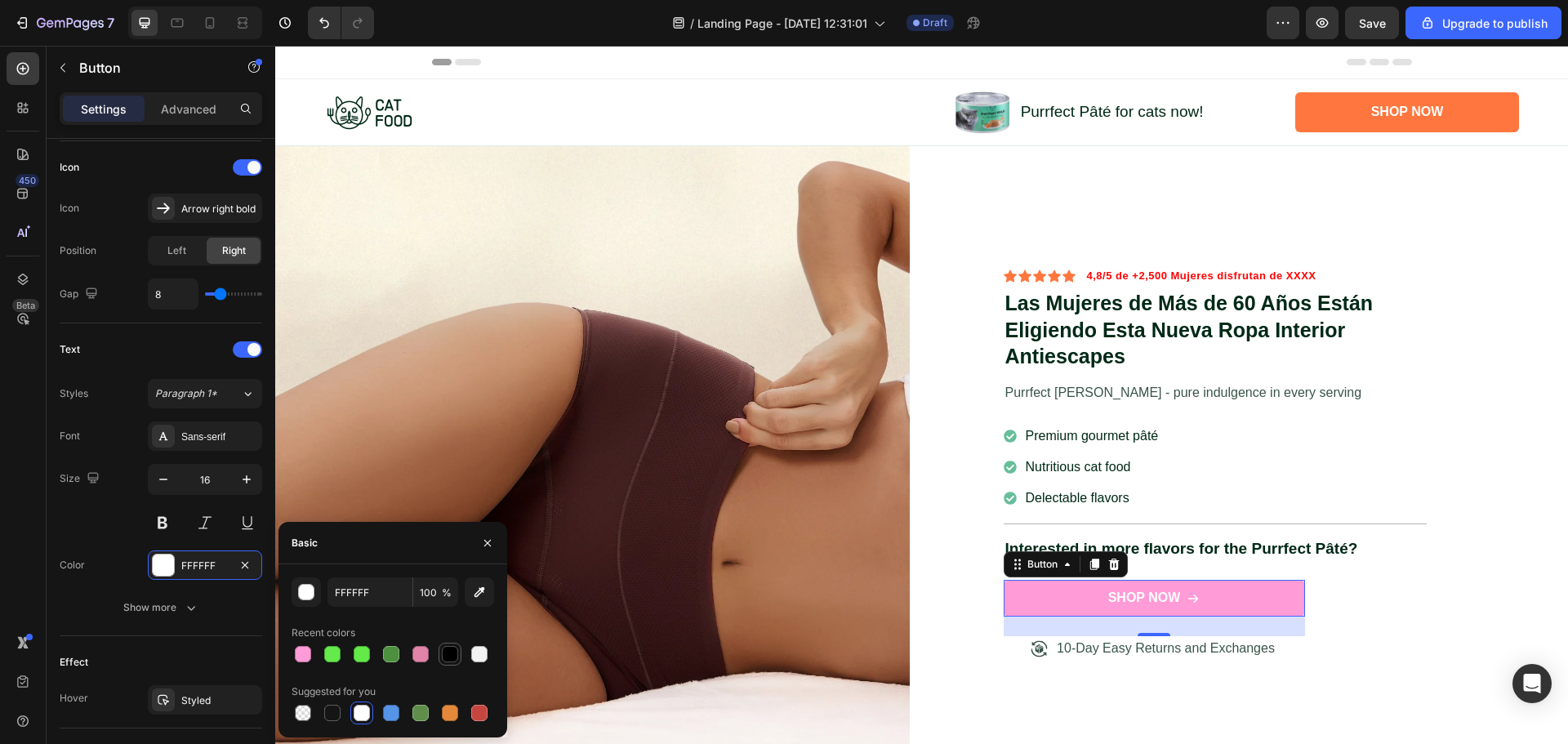
click at [454, 656] on div at bounding box center [450, 654] width 16 height 16
type input "000000"
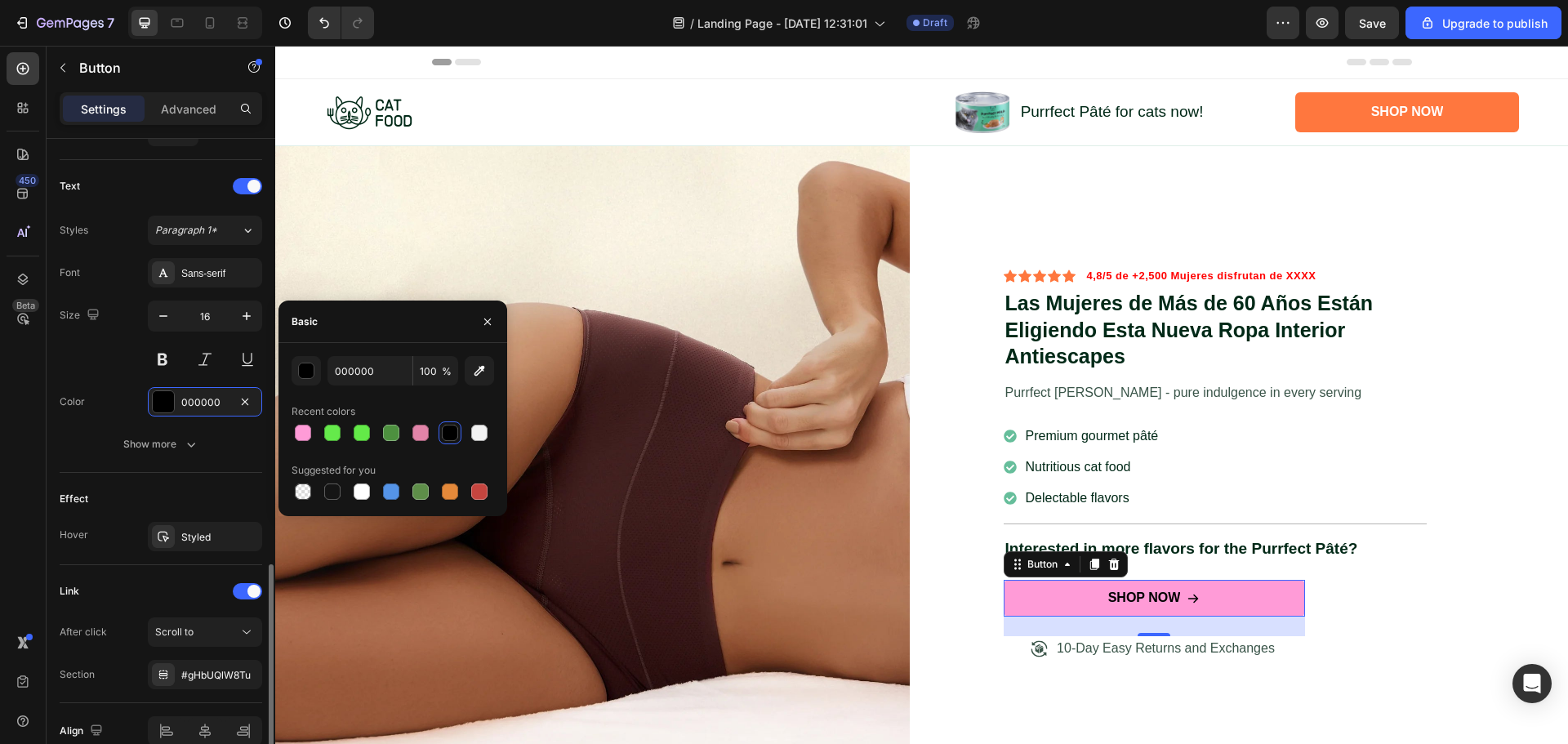
scroll to position [734, 0]
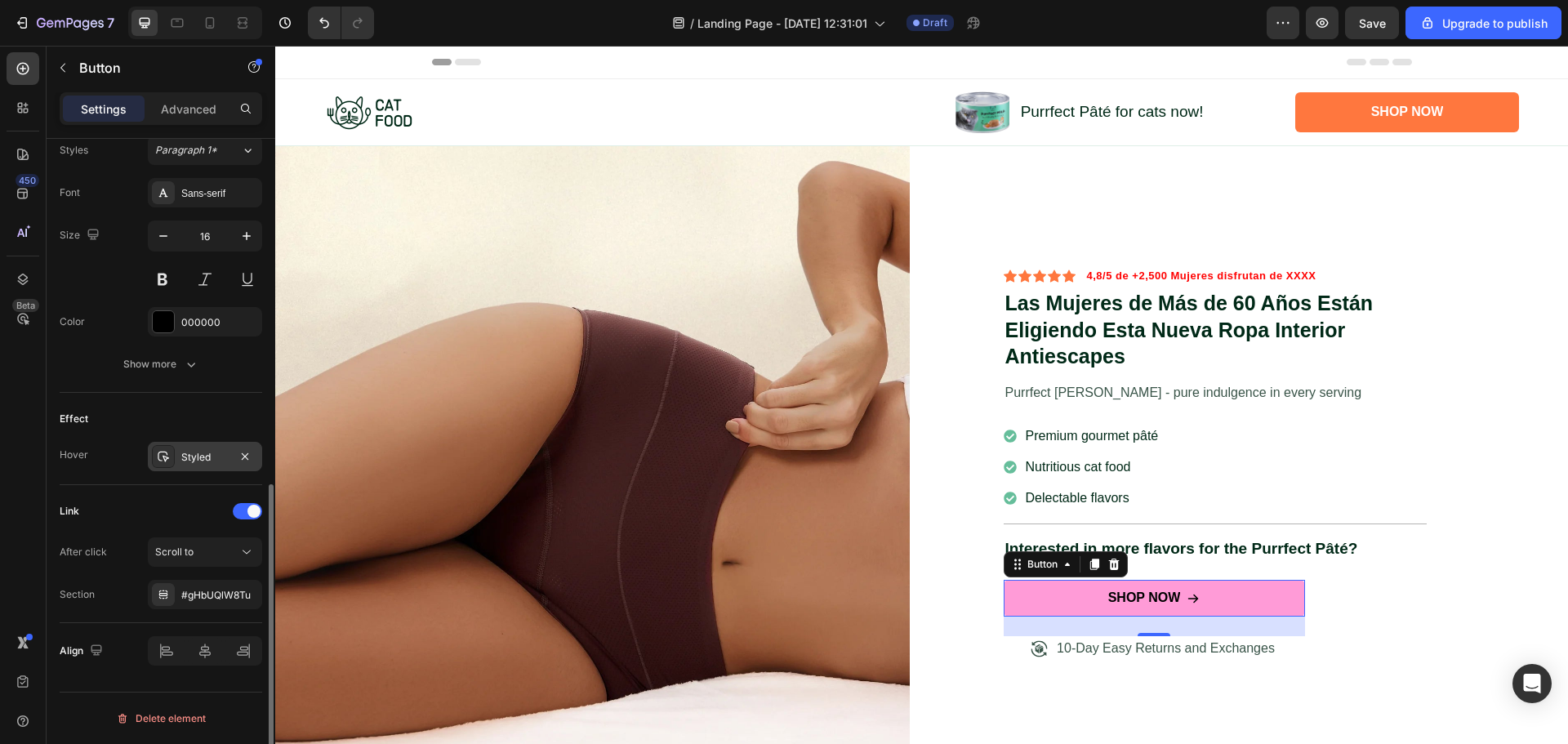
click at [203, 461] on div "Styled" at bounding box center [205, 457] width 48 height 14
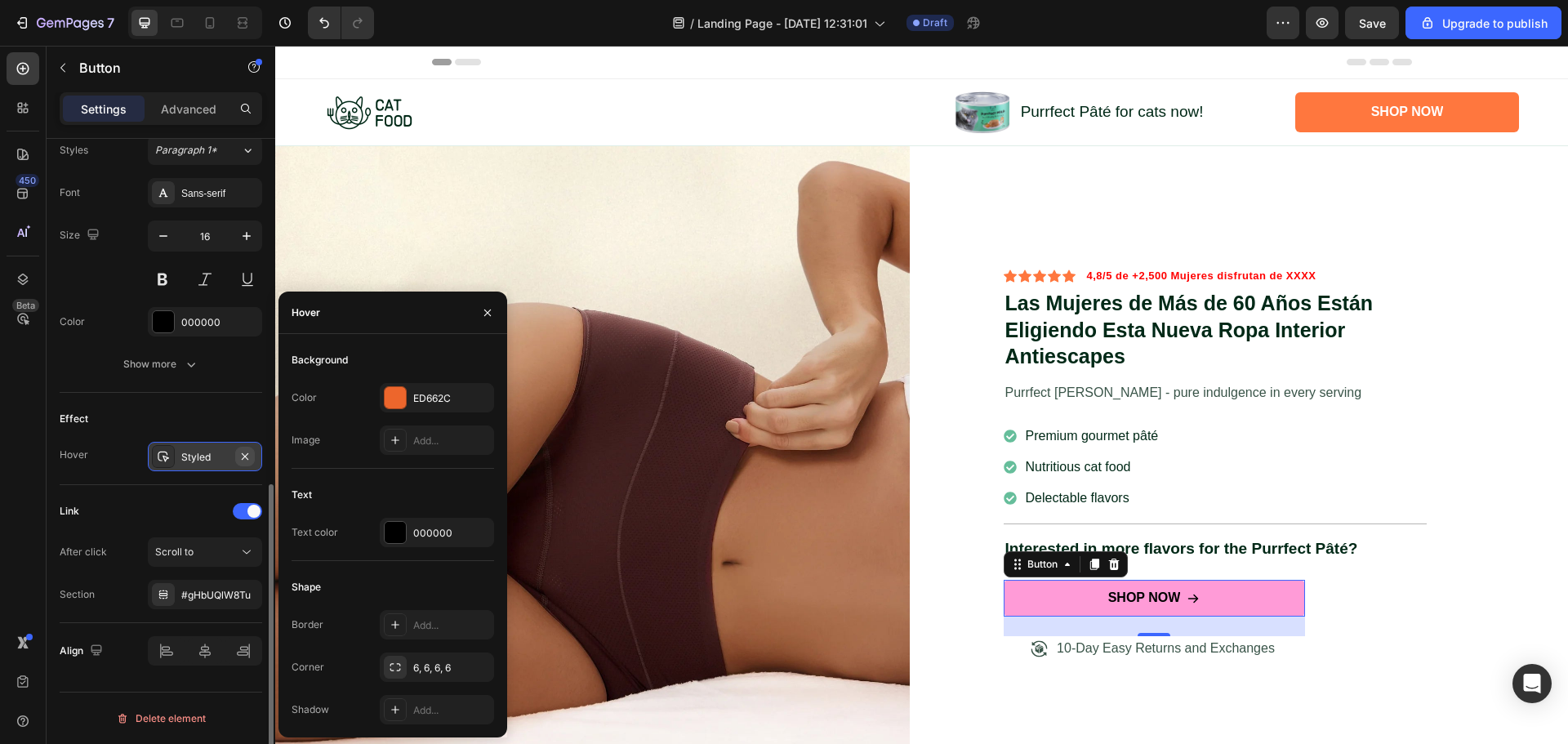
click at [246, 457] on icon "button" at bounding box center [245, 456] width 13 height 13
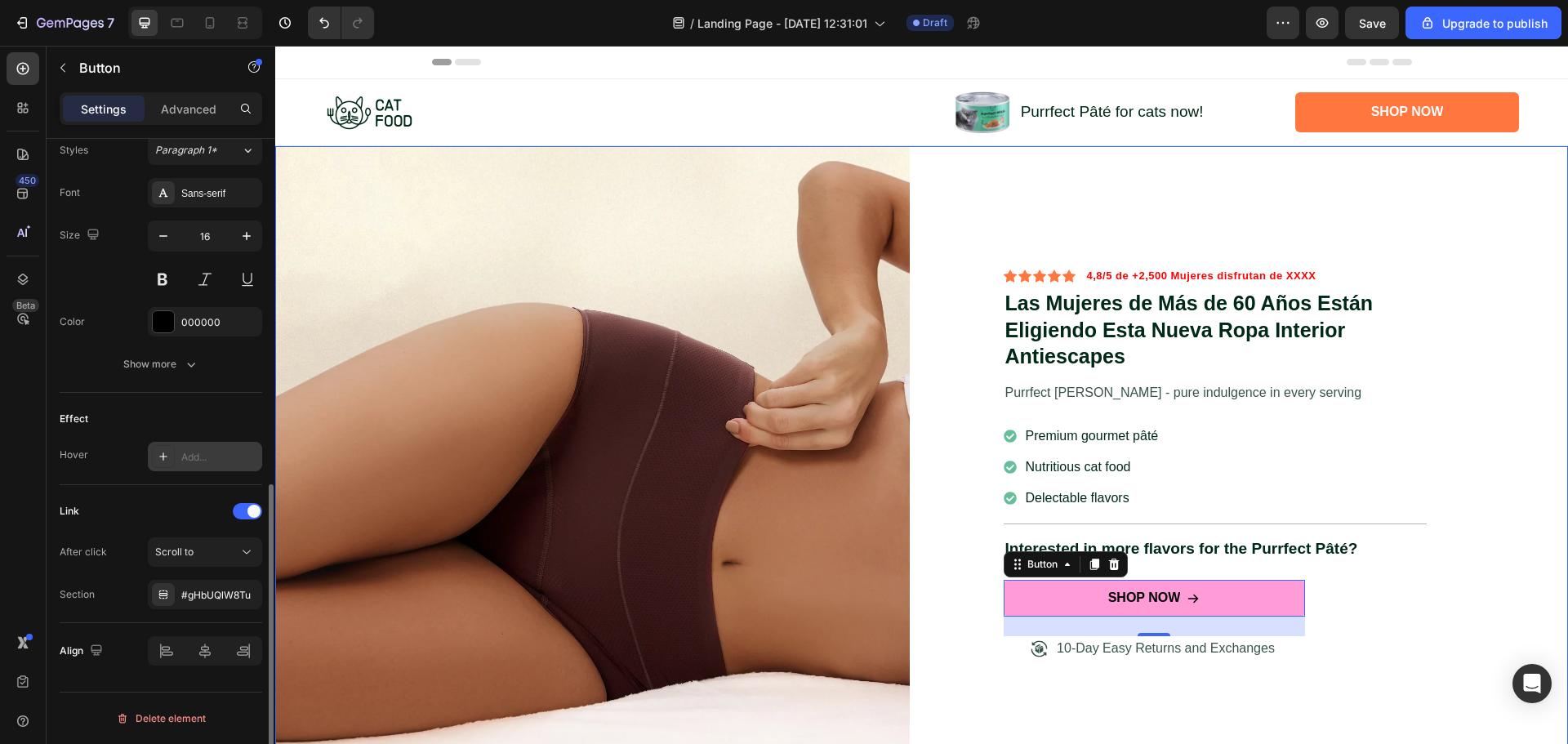
click at [1452, 486] on div "Icon Icon Icon Icon Icon Icon List 4,8/5 de +2,500 Mujeres disfrutan de XXXX Te…" at bounding box center [1251, 463] width 635 height 635
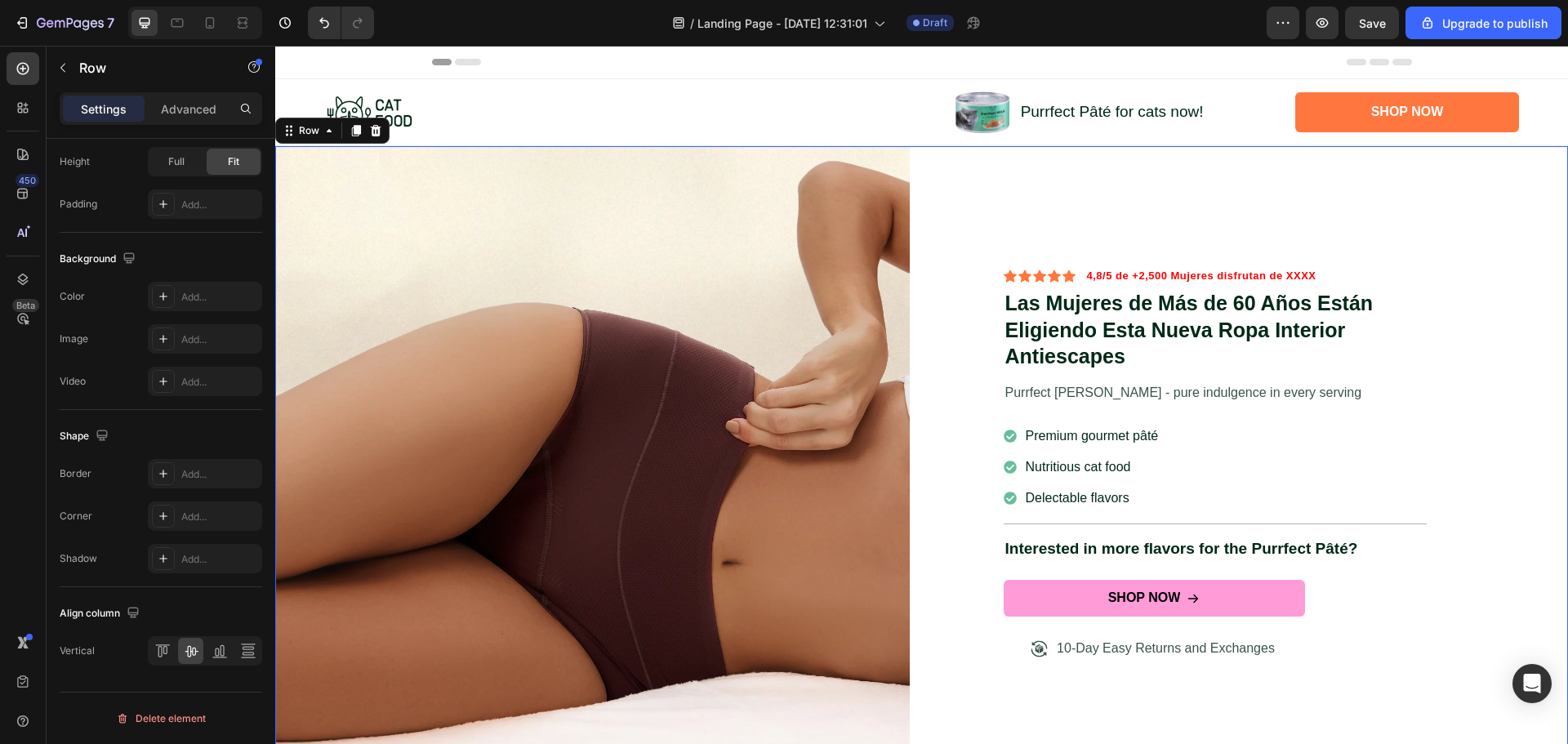
scroll to position [0, 0]
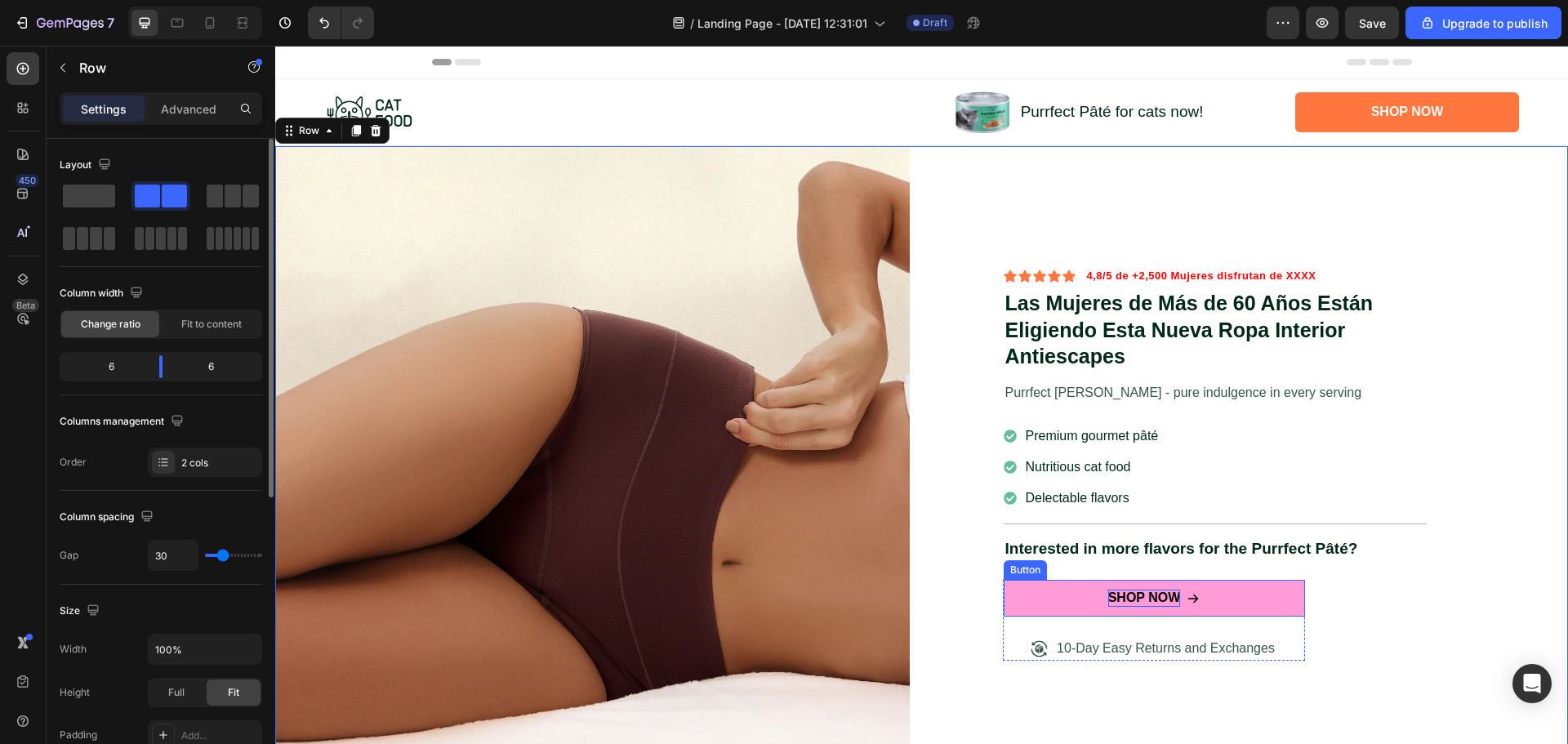
click at [1127, 596] on div "Shop Now" at bounding box center [1145, 599] width 73 height 17
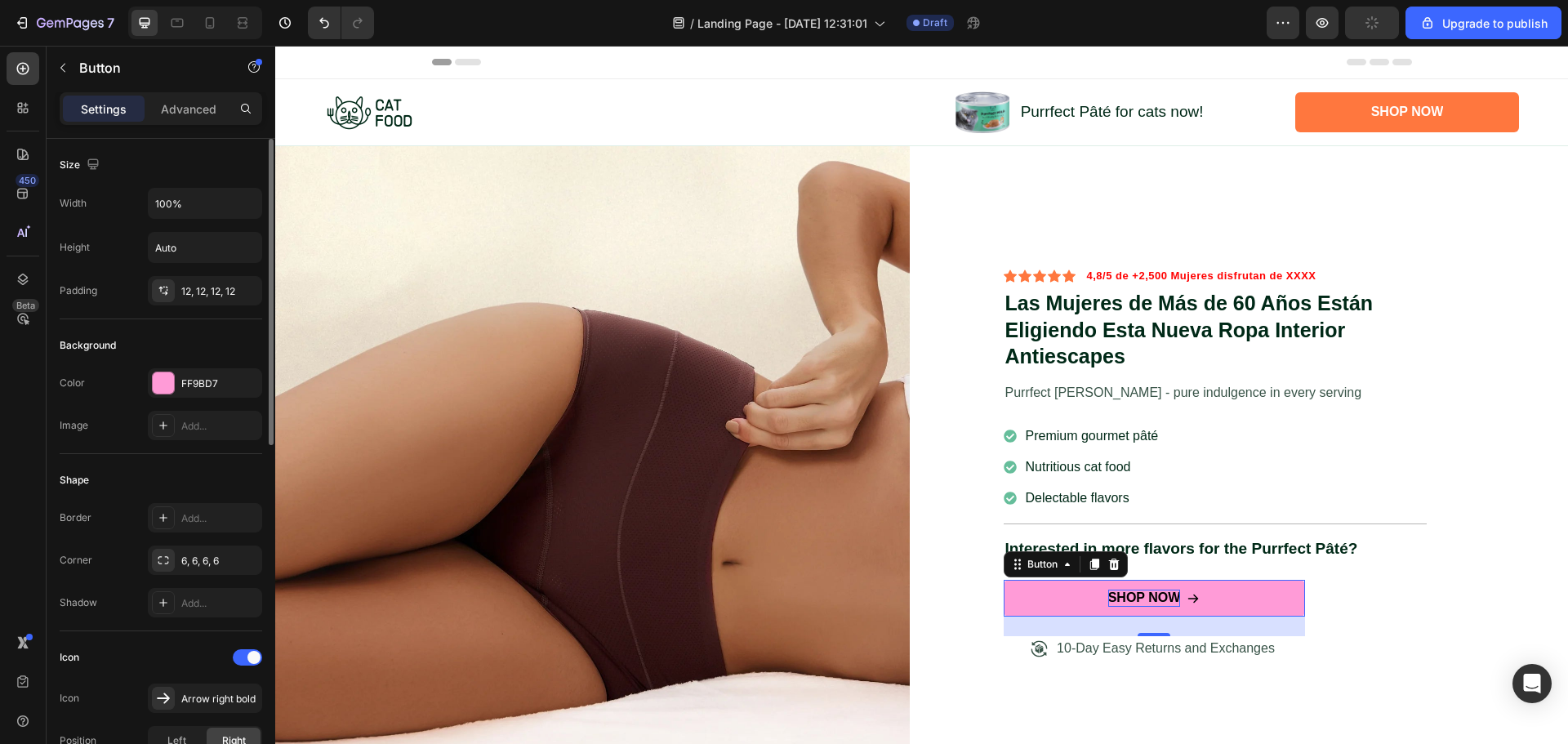
click at [1127, 596] on div "Shop Now" at bounding box center [1145, 599] width 73 height 17
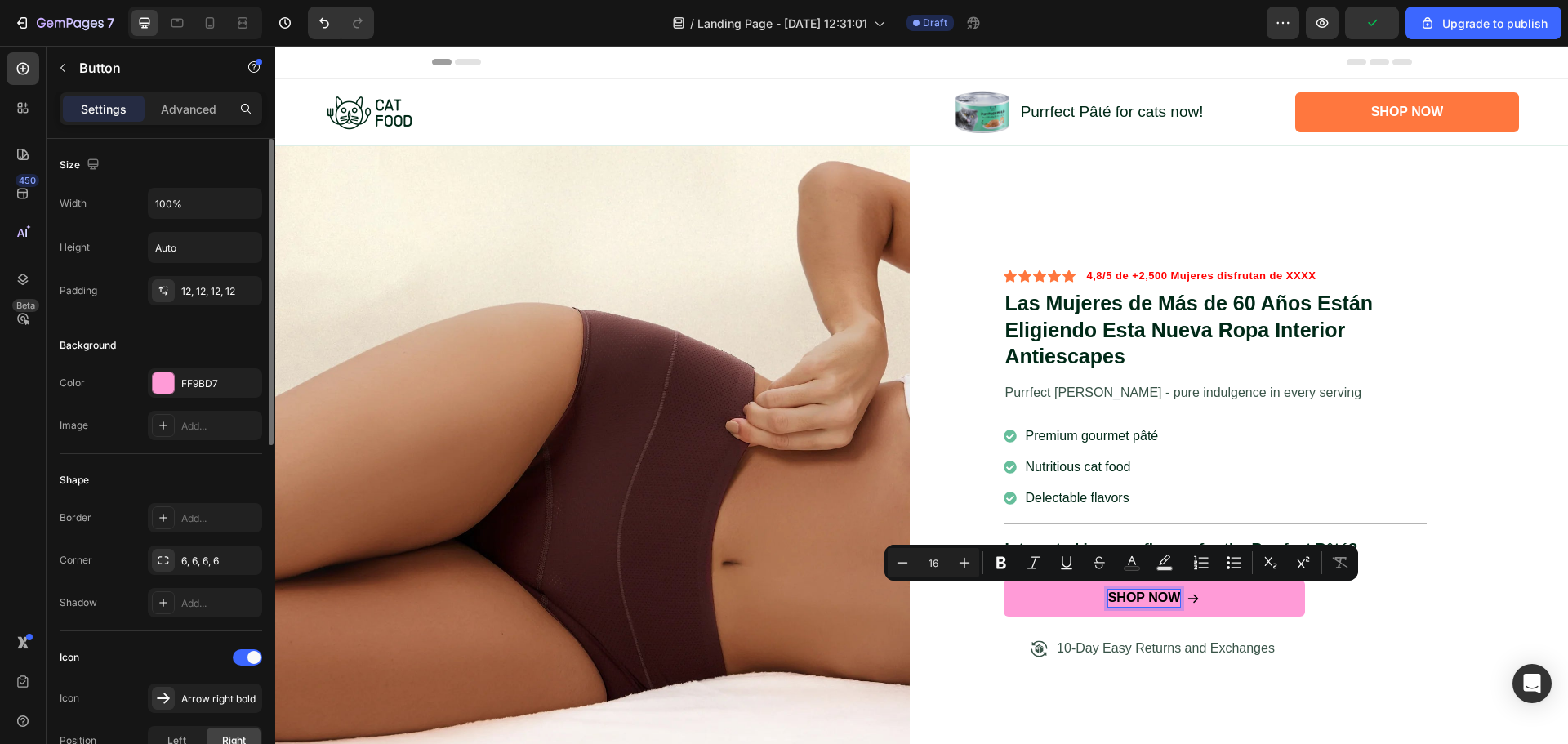
click at [1127, 596] on p "Shop Now" at bounding box center [1145, 599] width 73 height 17
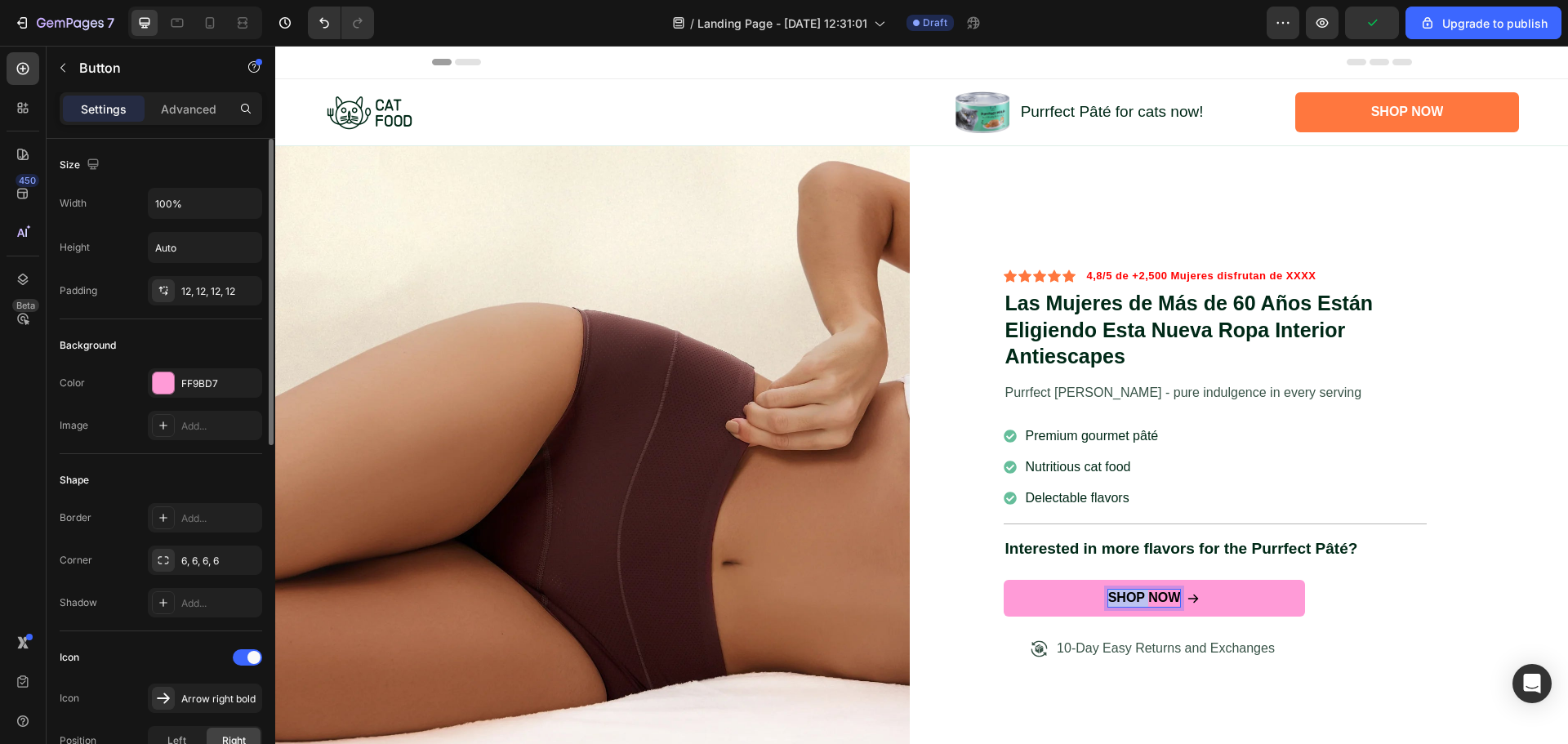
click at [1127, 596] on p "Shop Now" at bounding box center [1145, 599] width 73 height 17
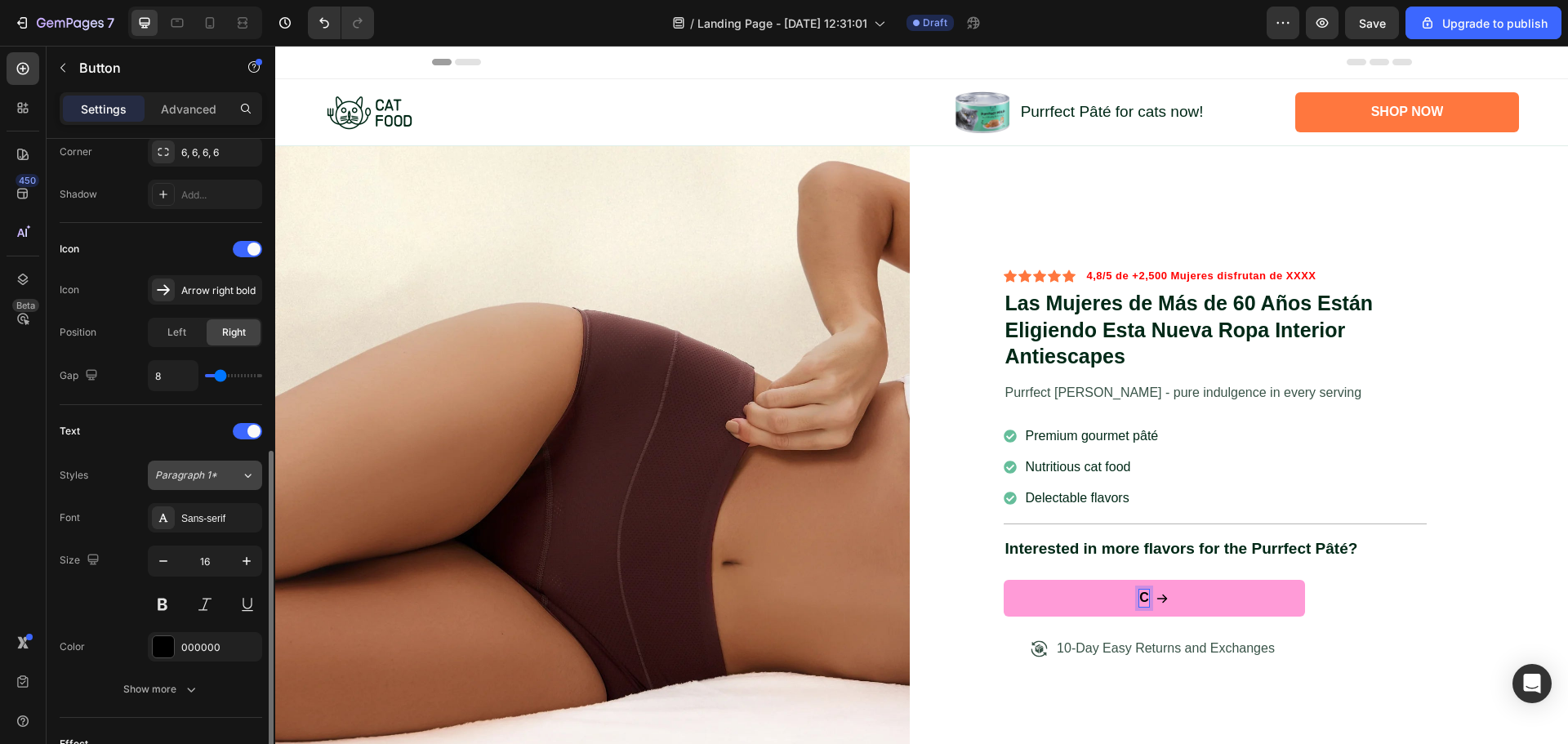
scroll to position [491, 0]
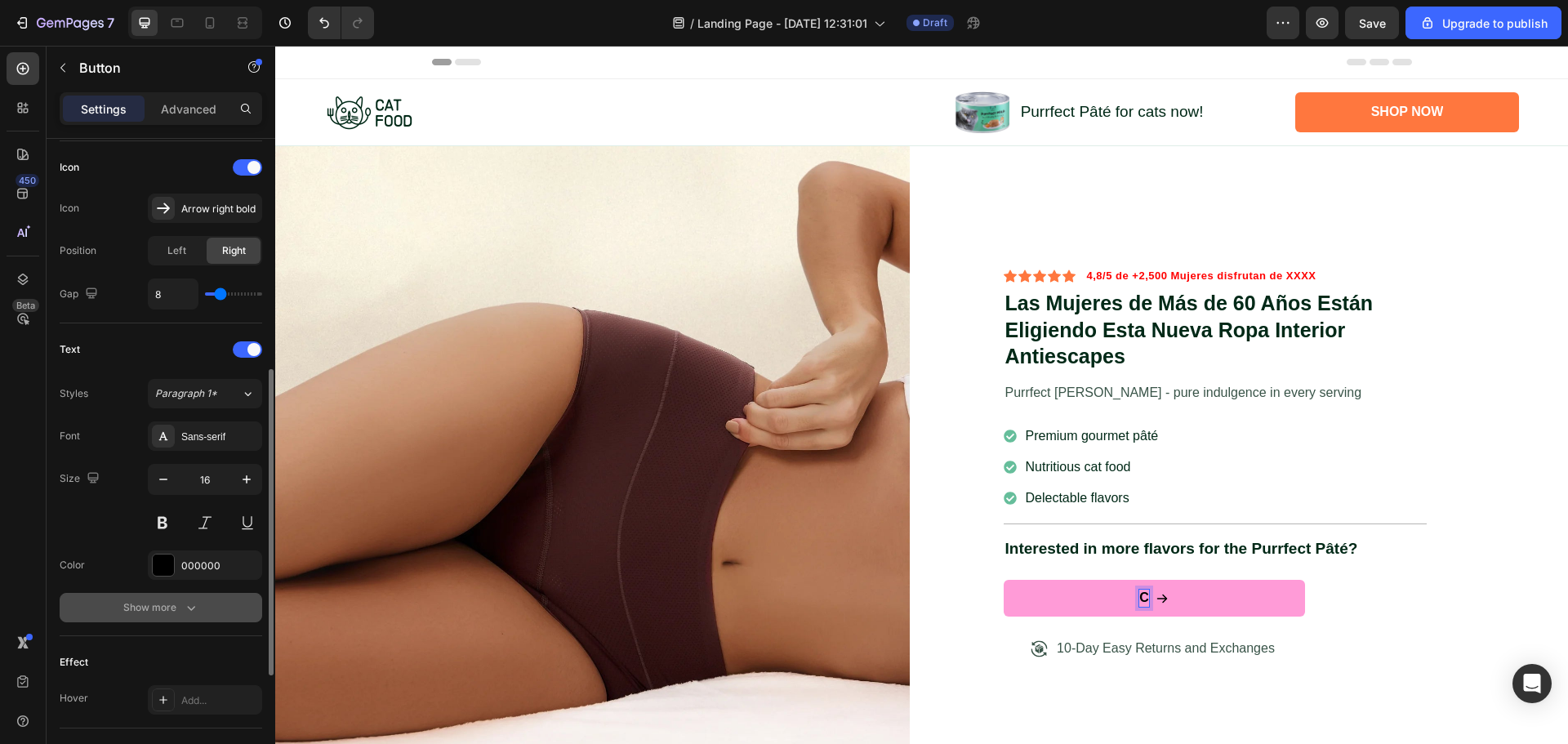
click at [179, 600] on div "Show more" at bounding box center [161, 607] width 76 height 16
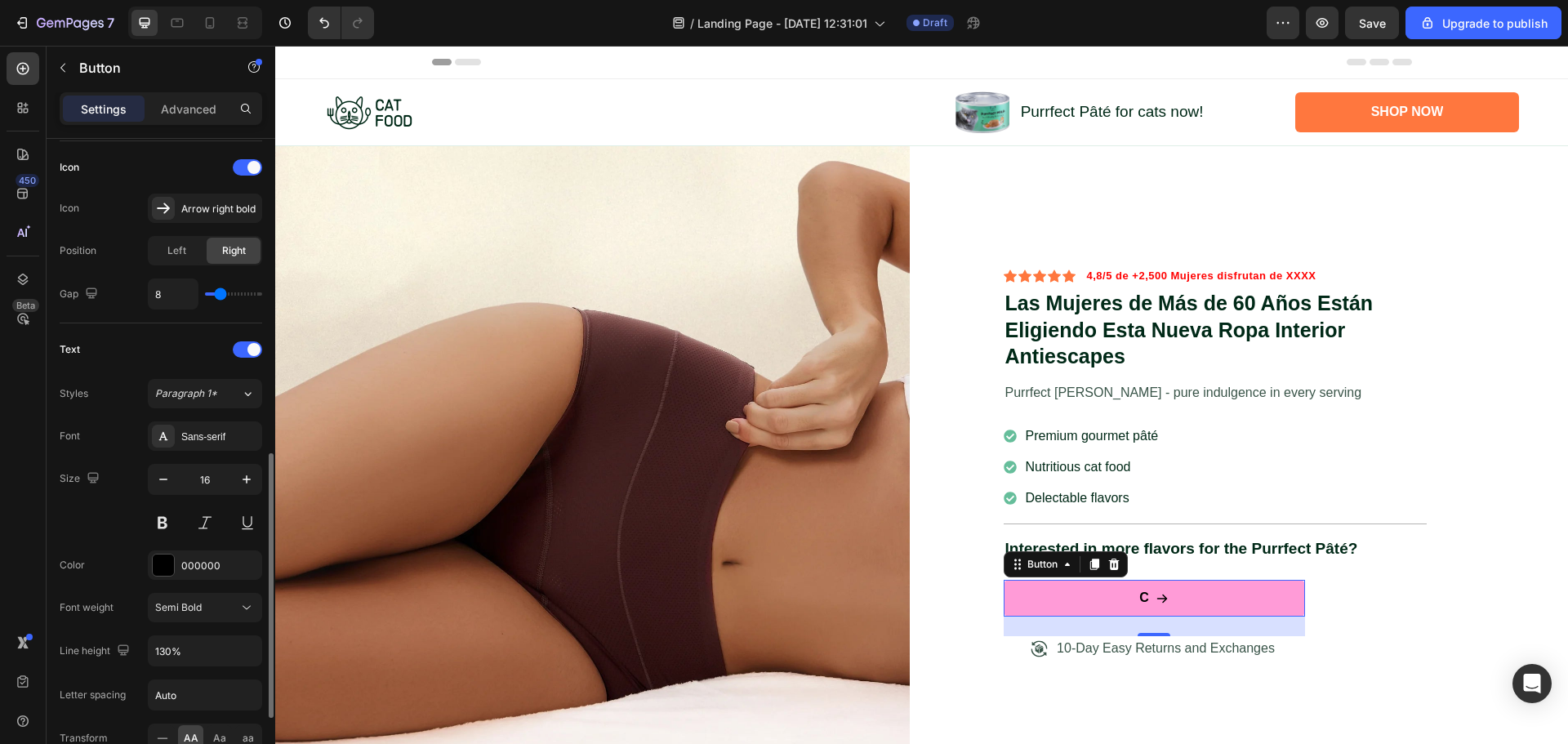
scroll to position [572, 0]
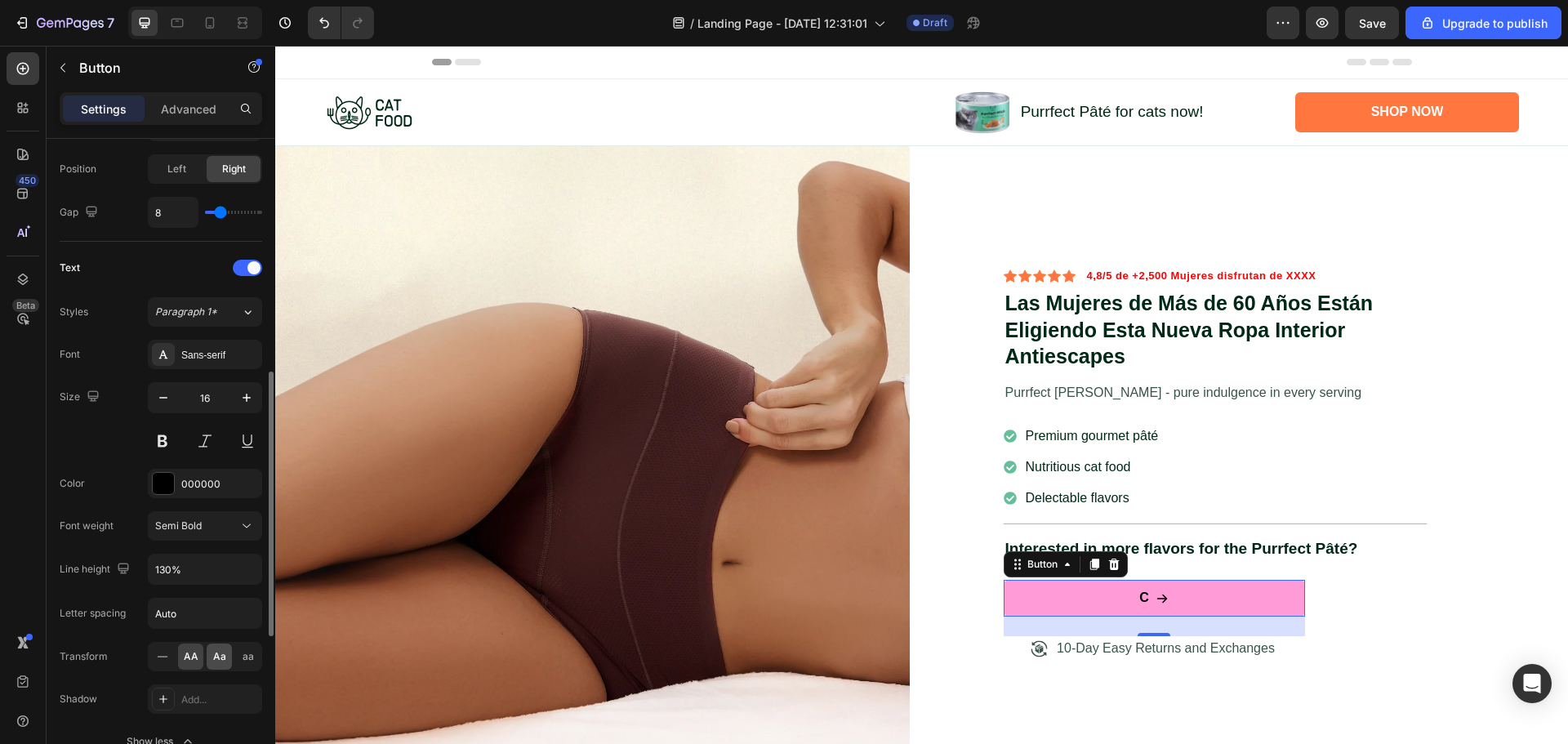
click at [224, 656] on span "Aa" at bounding box center [219, 656] width 13 height 14
click at [1143, 595] on div "C" at bounding box center [1153, 599] width 30 height 17
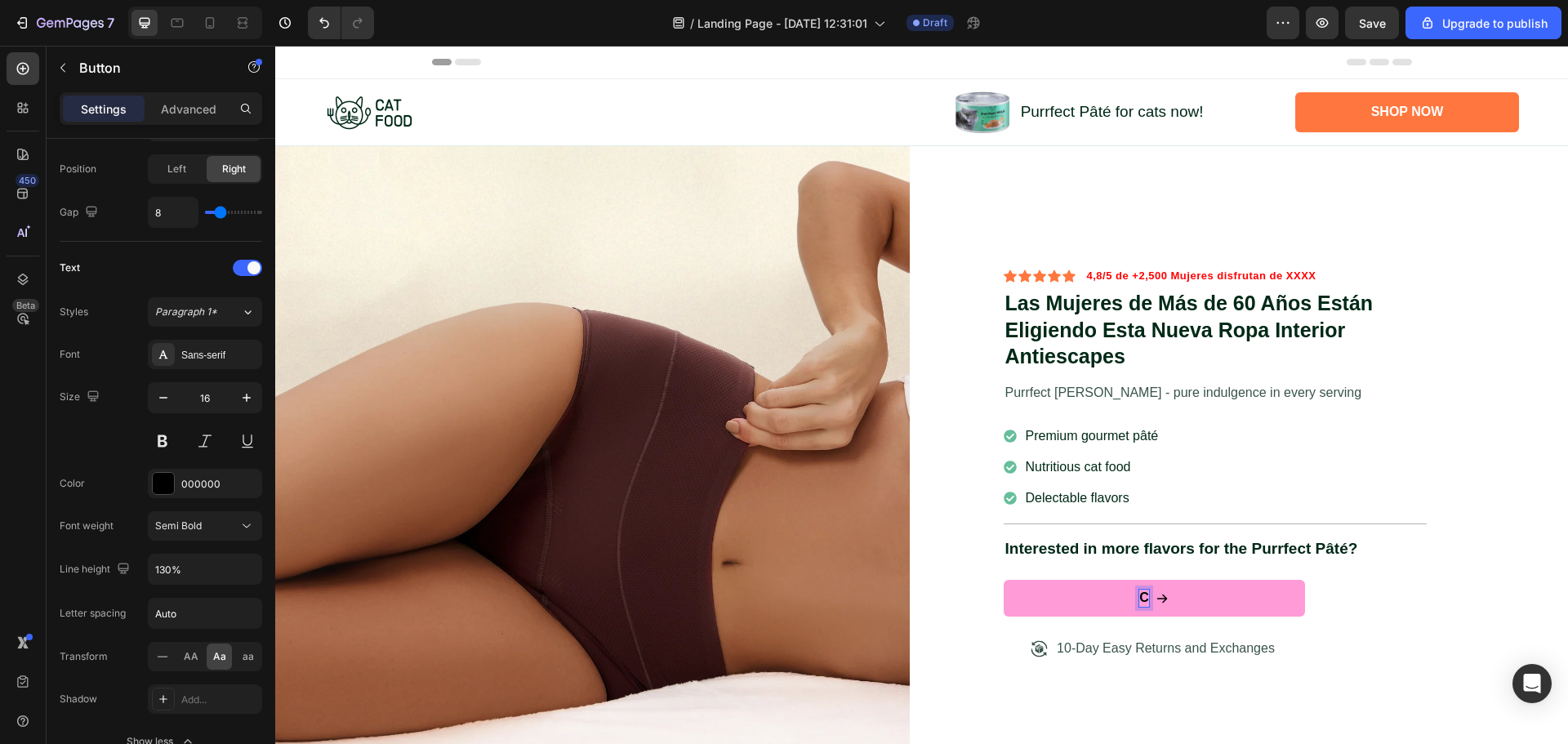
click at [1139, 595] on p "C" at bounding box center [1144, 599] width 10 height 17
click at [1462, 481] on div "Icon Icon Icon Icon Icon Icon List 4,8/5 de +2,500 Mujeres disfrutan de XXXX Te…" at bounding box center [1251, 463] width 635 height 635
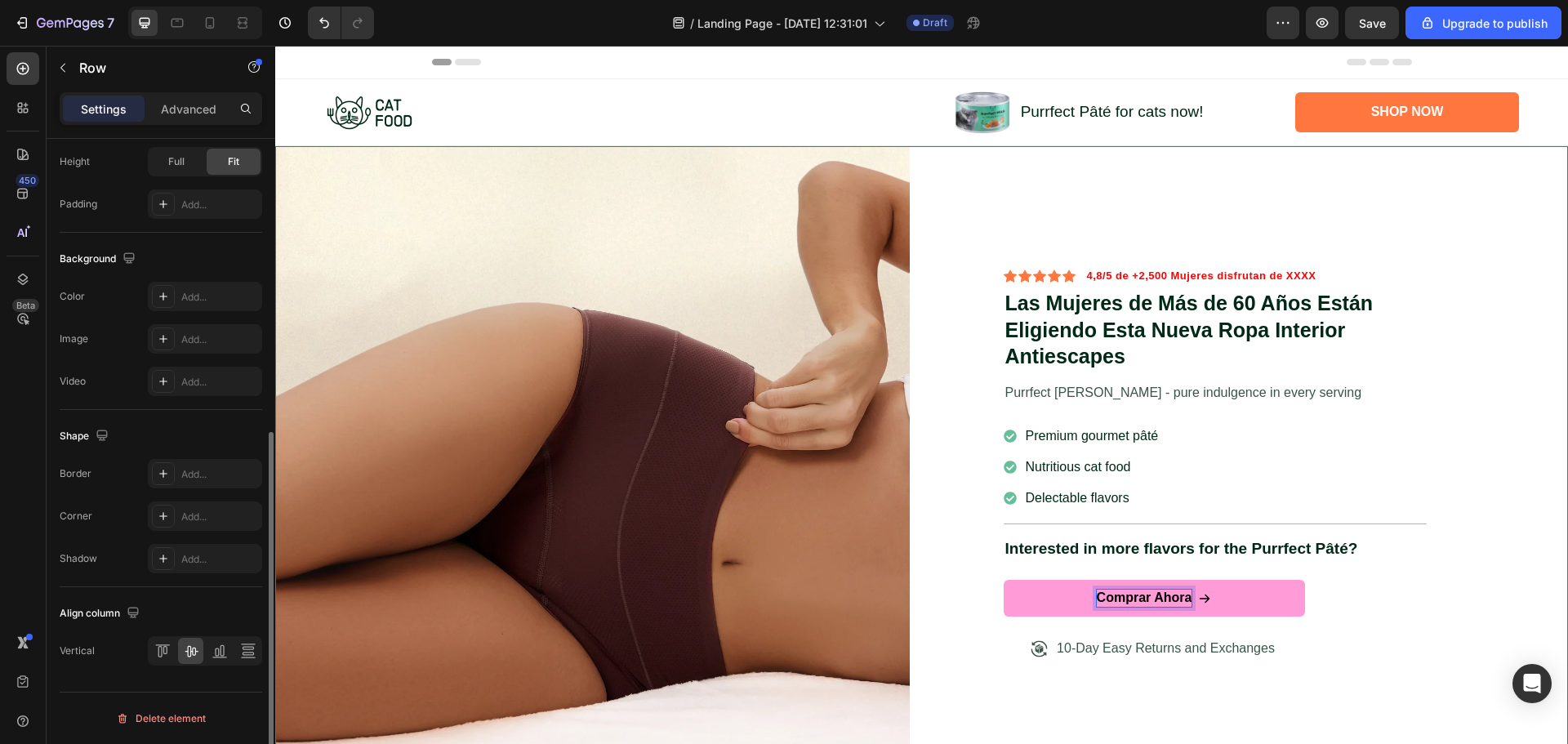
scroll to position [0, 0]
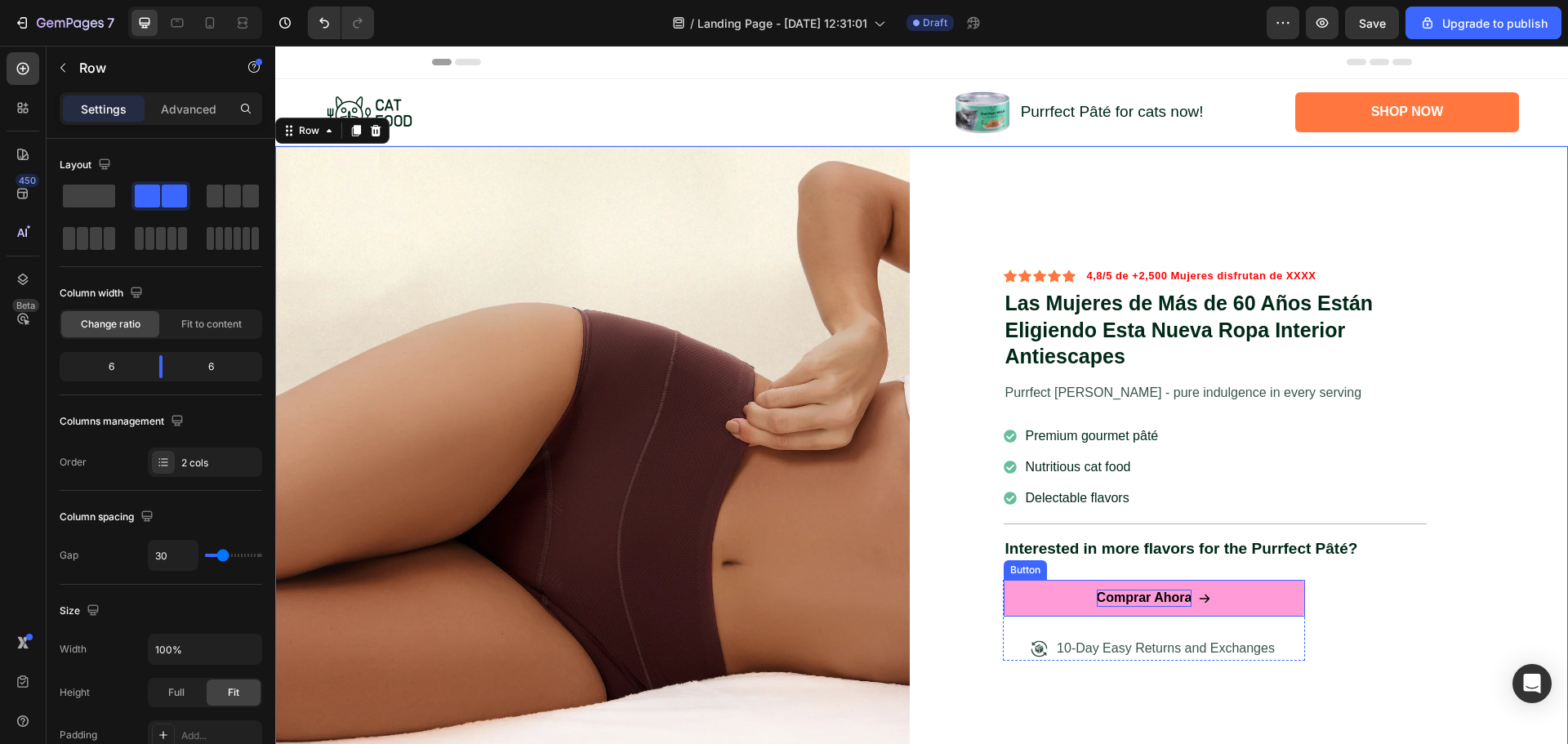
click at [1021, 588] on link "comprar Ahora" at bounding box center [1154, 598] width 302 height 37
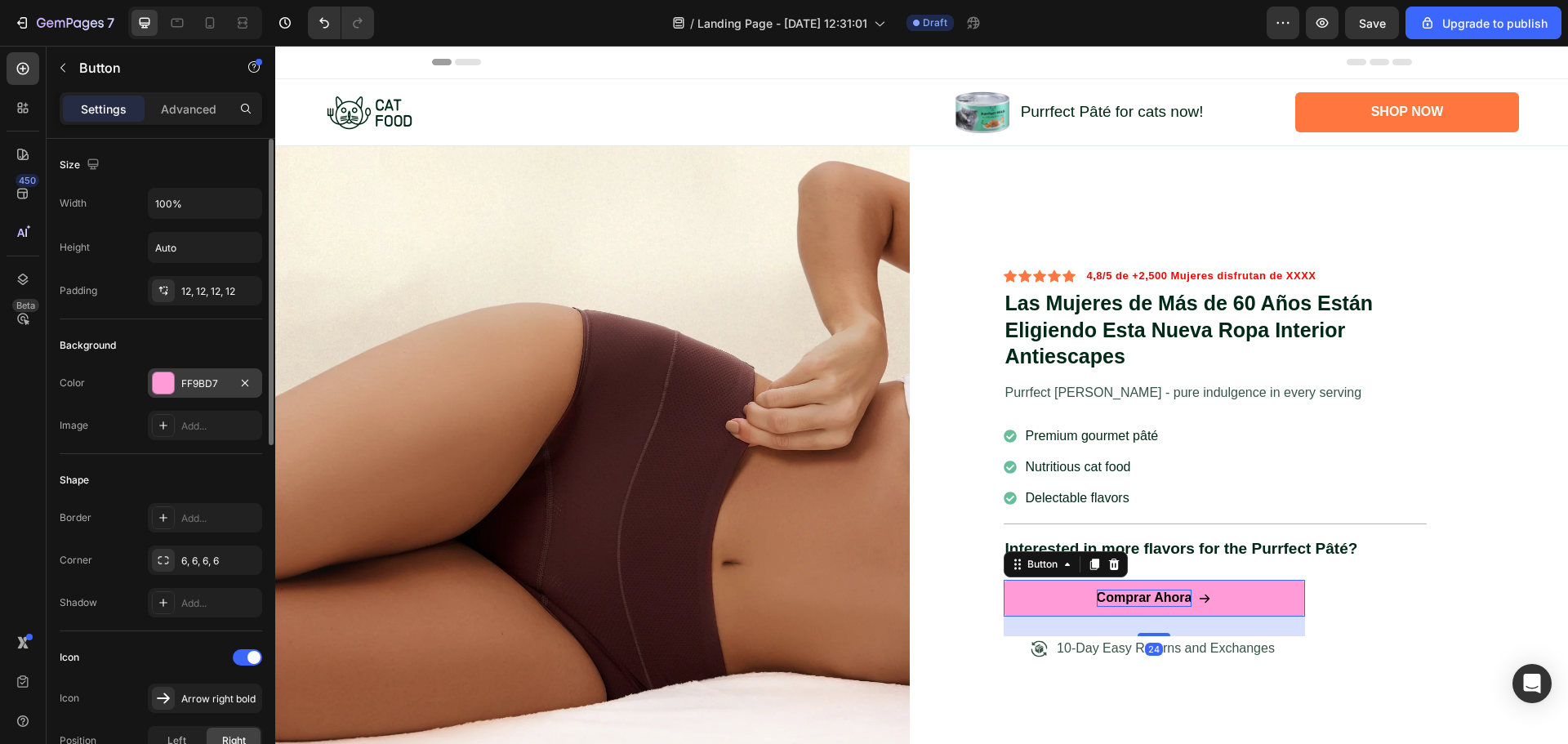
click at [210, 380] on div "FF9BD7" at bounding box center [205, 383] width 48 height 14
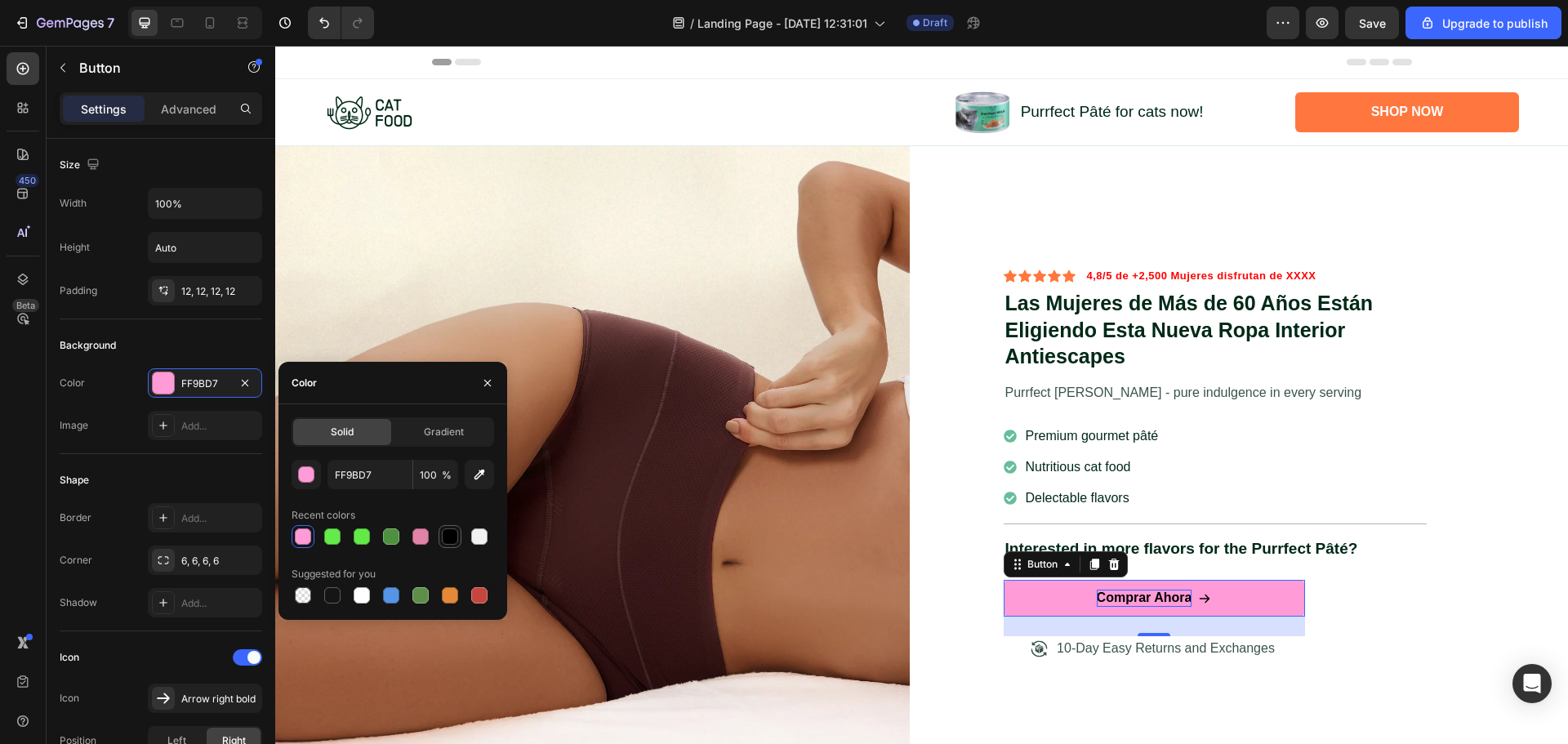
click at [450, 536] on div at bounding box center [450, 537] width 16 height 16
type input "000000"
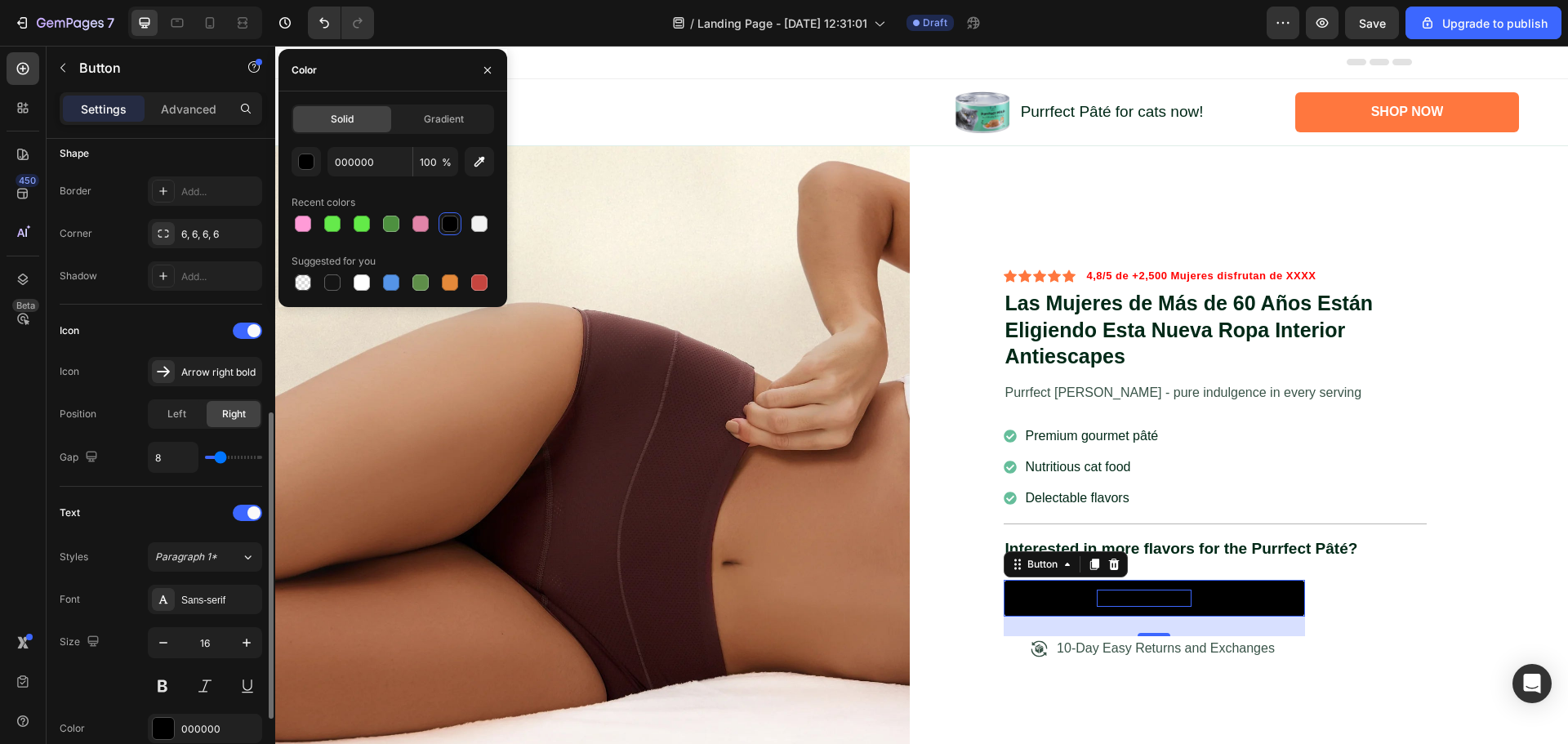
scroll to position [408, 0]
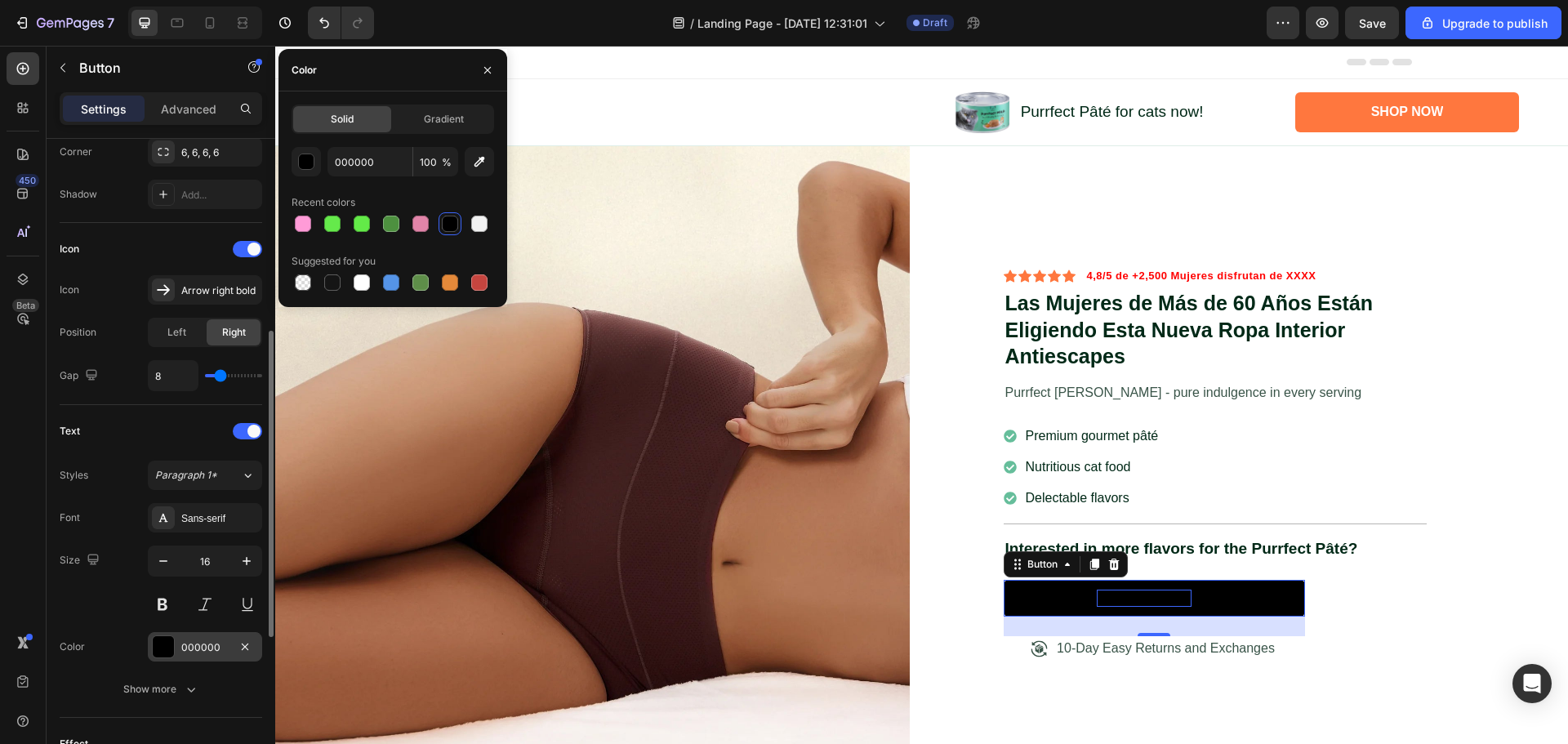
click at [212, 640] on div "000000" at bounding box center [205, 647] width 48 height 14
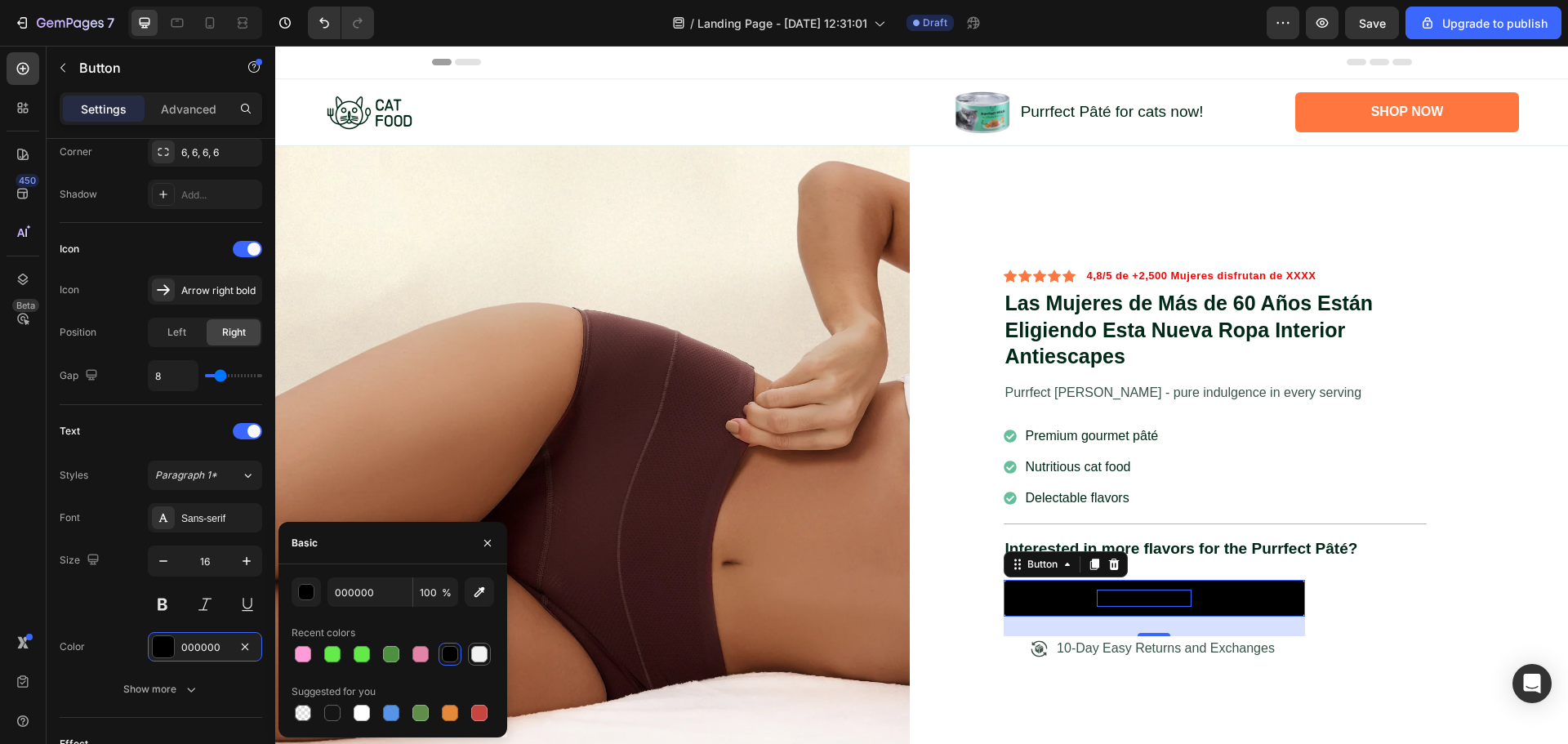
click at [479, 654] on div at bounding box center [478, 654] width 16 height 16
type input "F2F2F2"
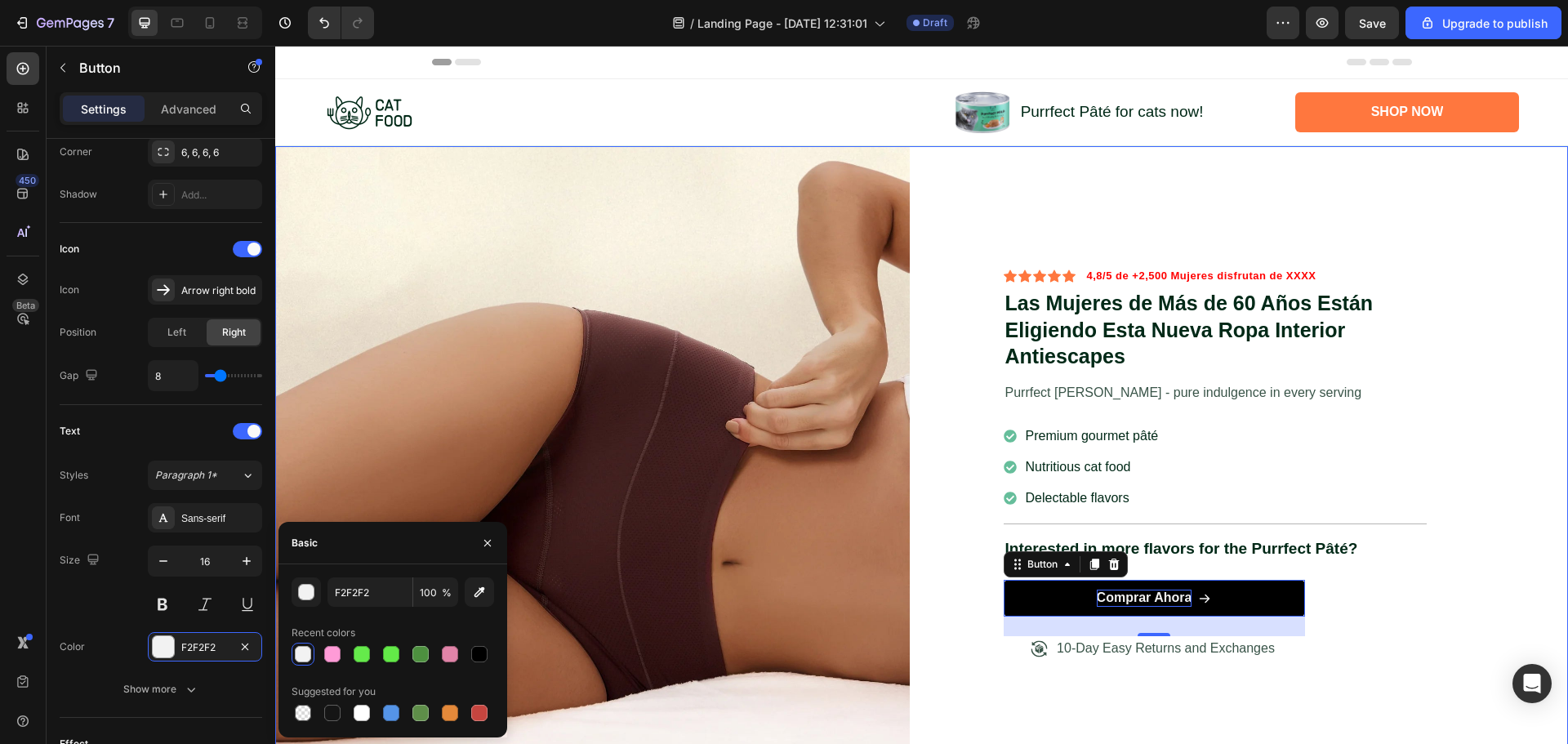
click at [1458, 440] on div "Icon Icon Icon Icon Icon Icon List 4,8/5 de +2,500 Mujeres disfrutan de XXXX Te…" at bounding box center [1251, 463] width 635 height 635
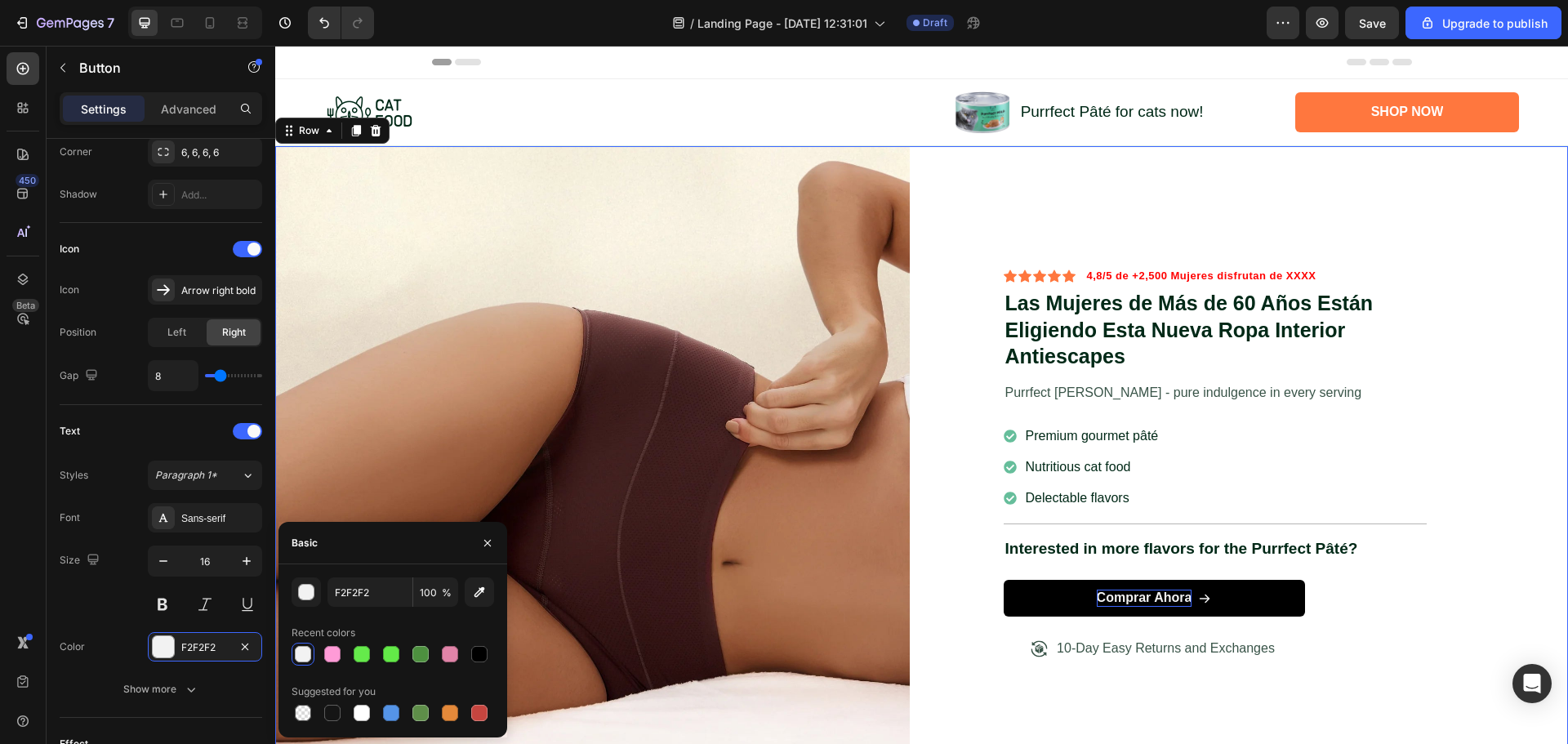
scroll to position [0, 0]
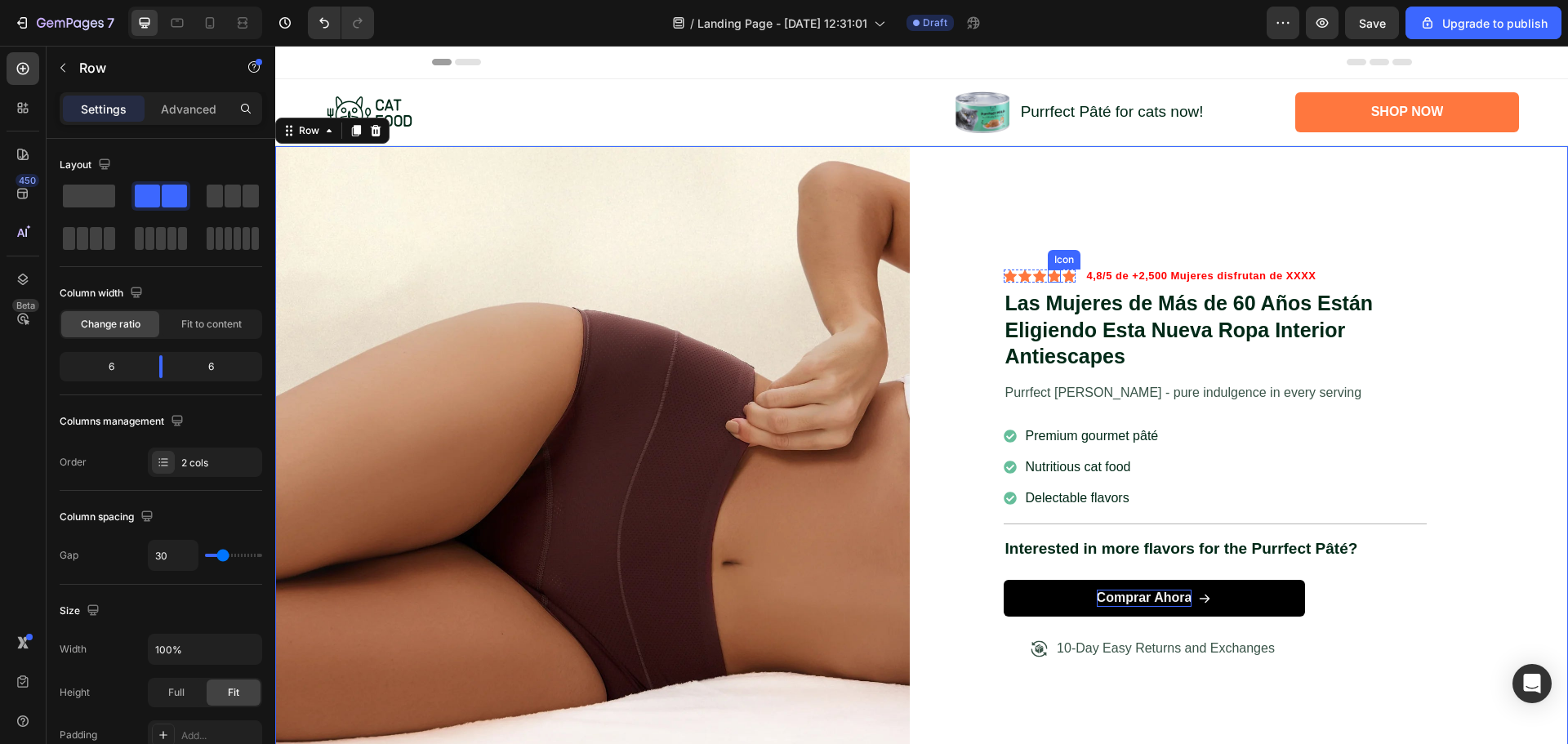
click at [1048, 270] on div "Icon" at bounding box center [1054, 275] width 13 height 13
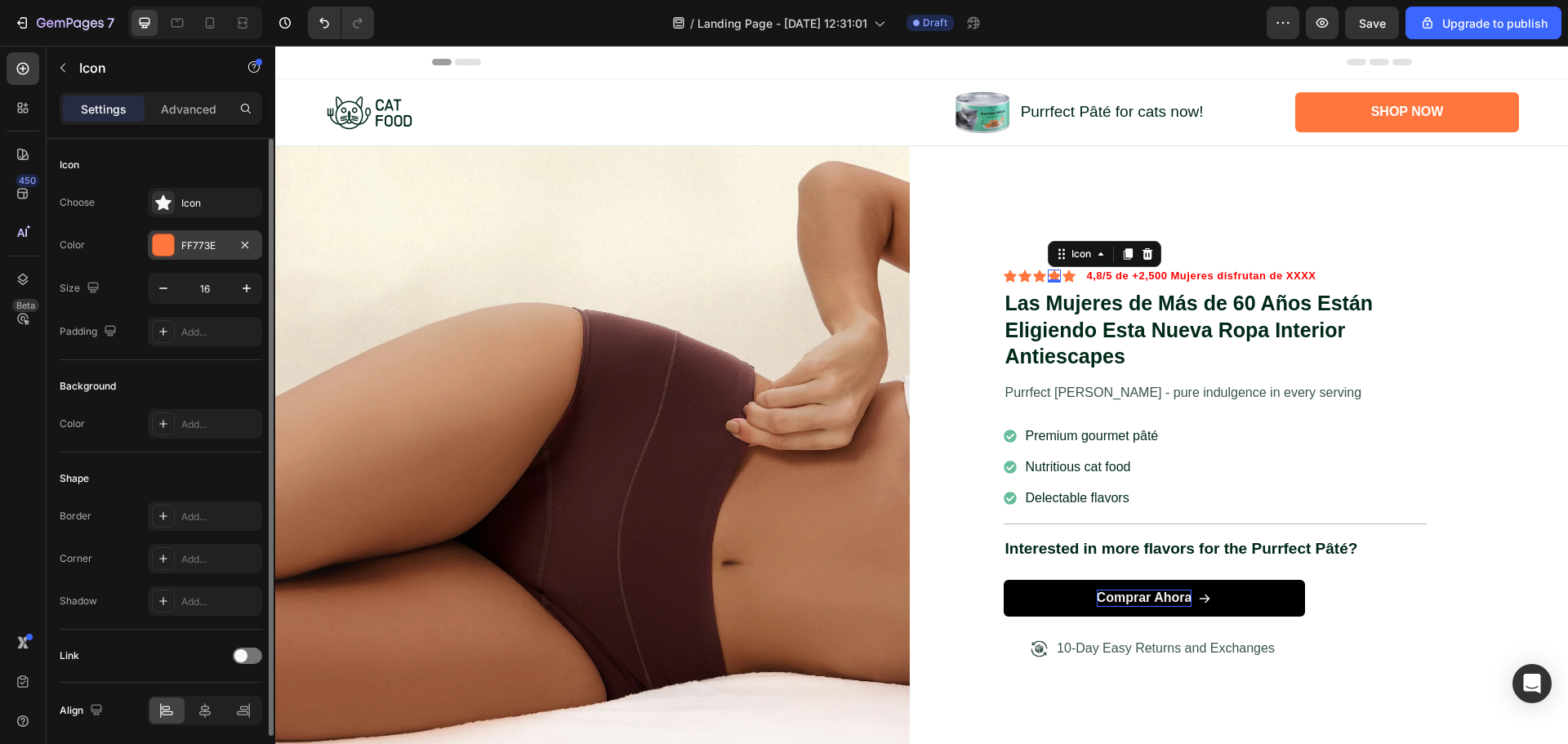
click at [214, 247] on div "FF773E" at bounding box center [205, 246] width 48 height 14
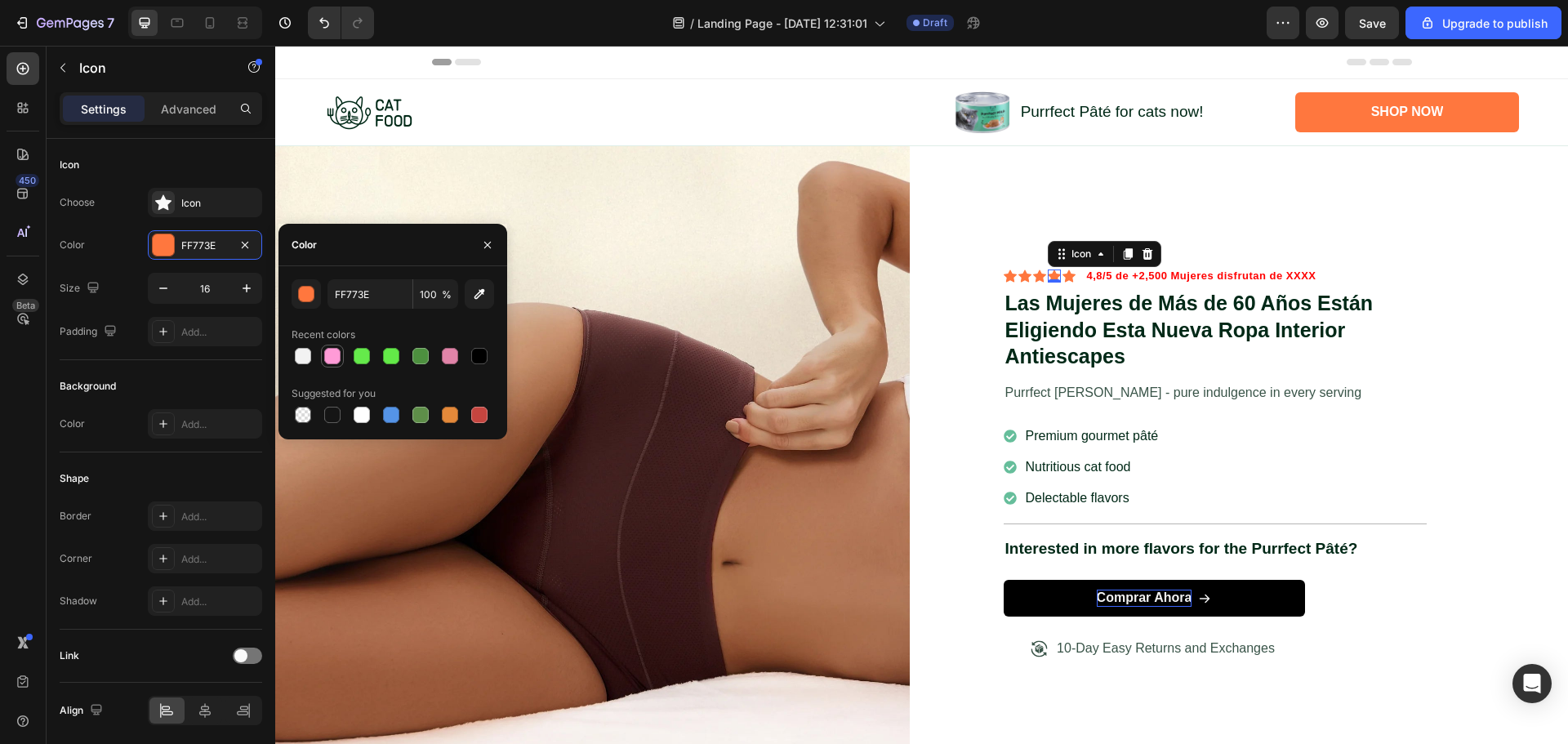
click at [334, 354] on div at bounding box center [331, 355] width 16 height 16
type input "FF9BD7"
click at [1005, 272] on div "Icon" at bounding box center [1010, 275] width 13 height 13
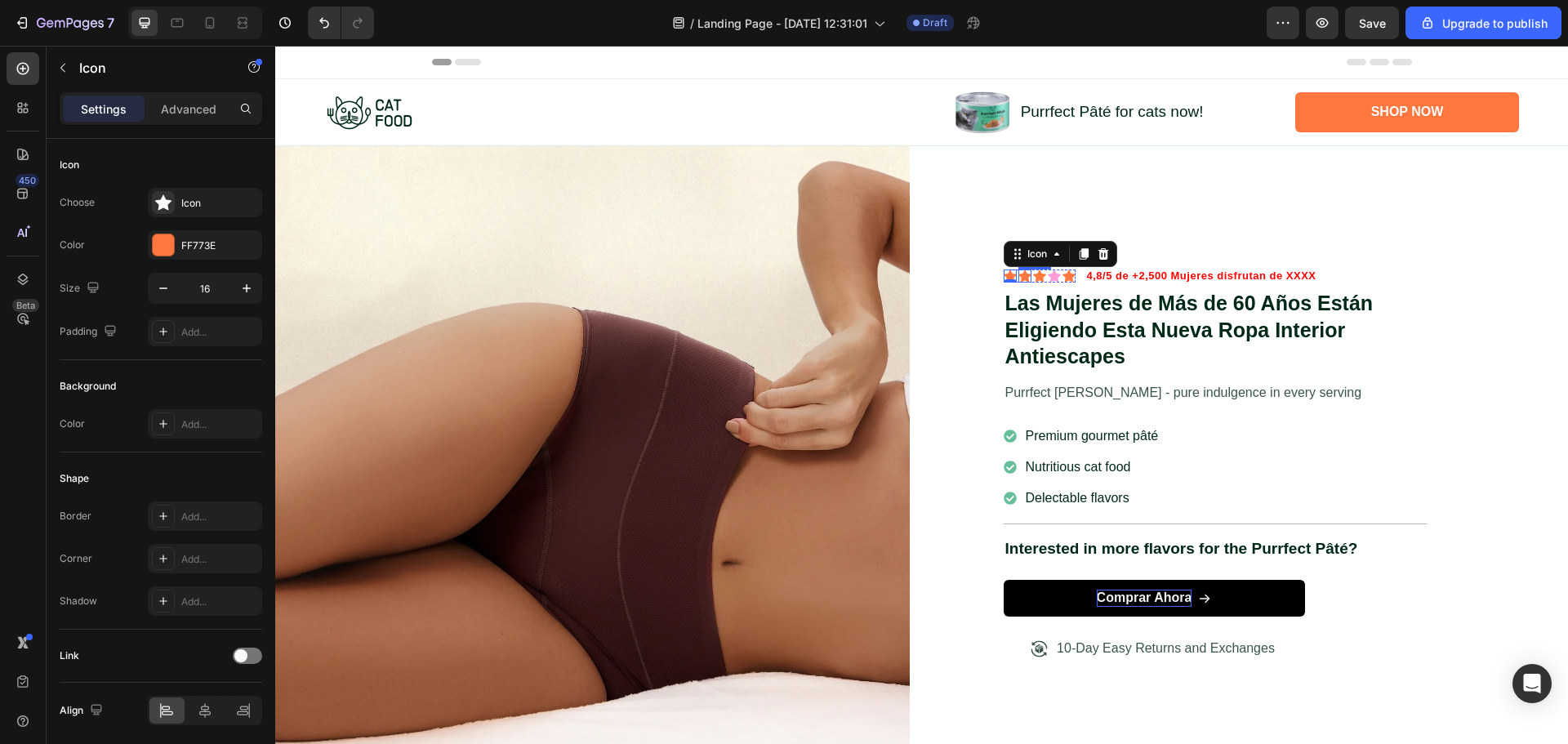
click at [1018, 274] on div "Icon" at bounding box center [1024, 275] width 13 height 13
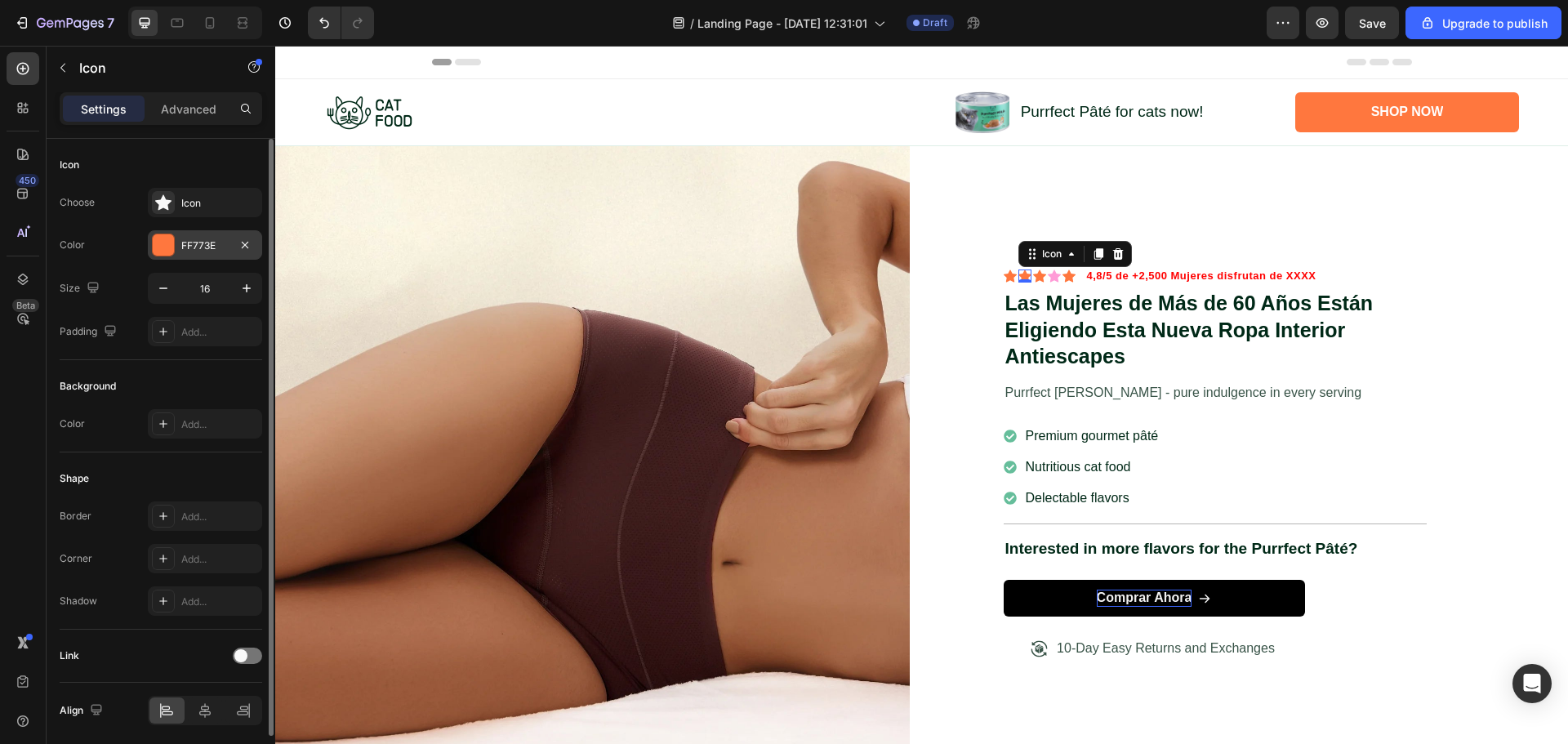
click at [224, 241] on div "FF773E" at bounding box center [205, 246] width 48 height 14
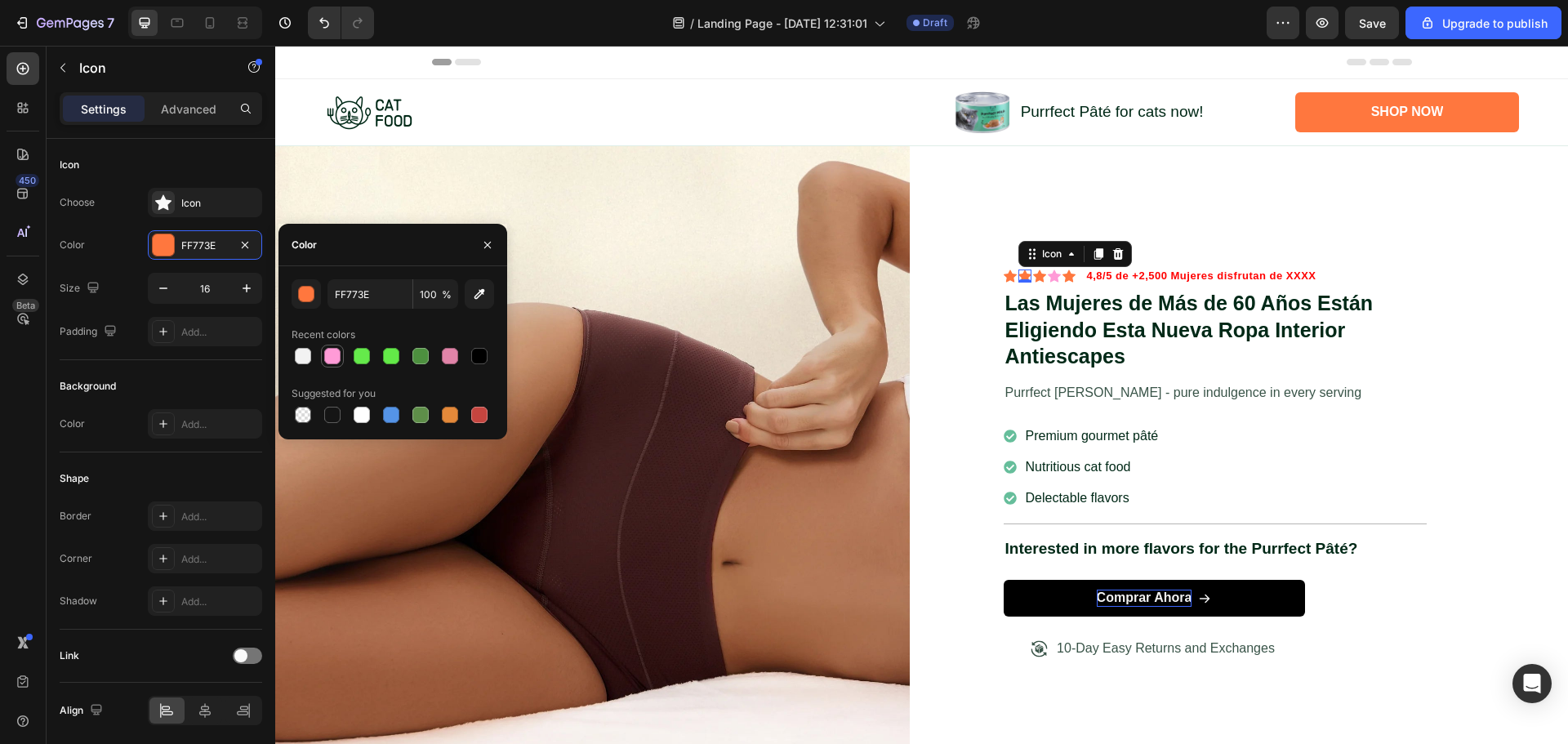
click at [327, 346] on div at bounding box center [332, 355] width 20 height 20
type input "FF9BD7"
click at [1004, 275] on div "Icon" at bounding box center [1010, 275] width 13 height 13
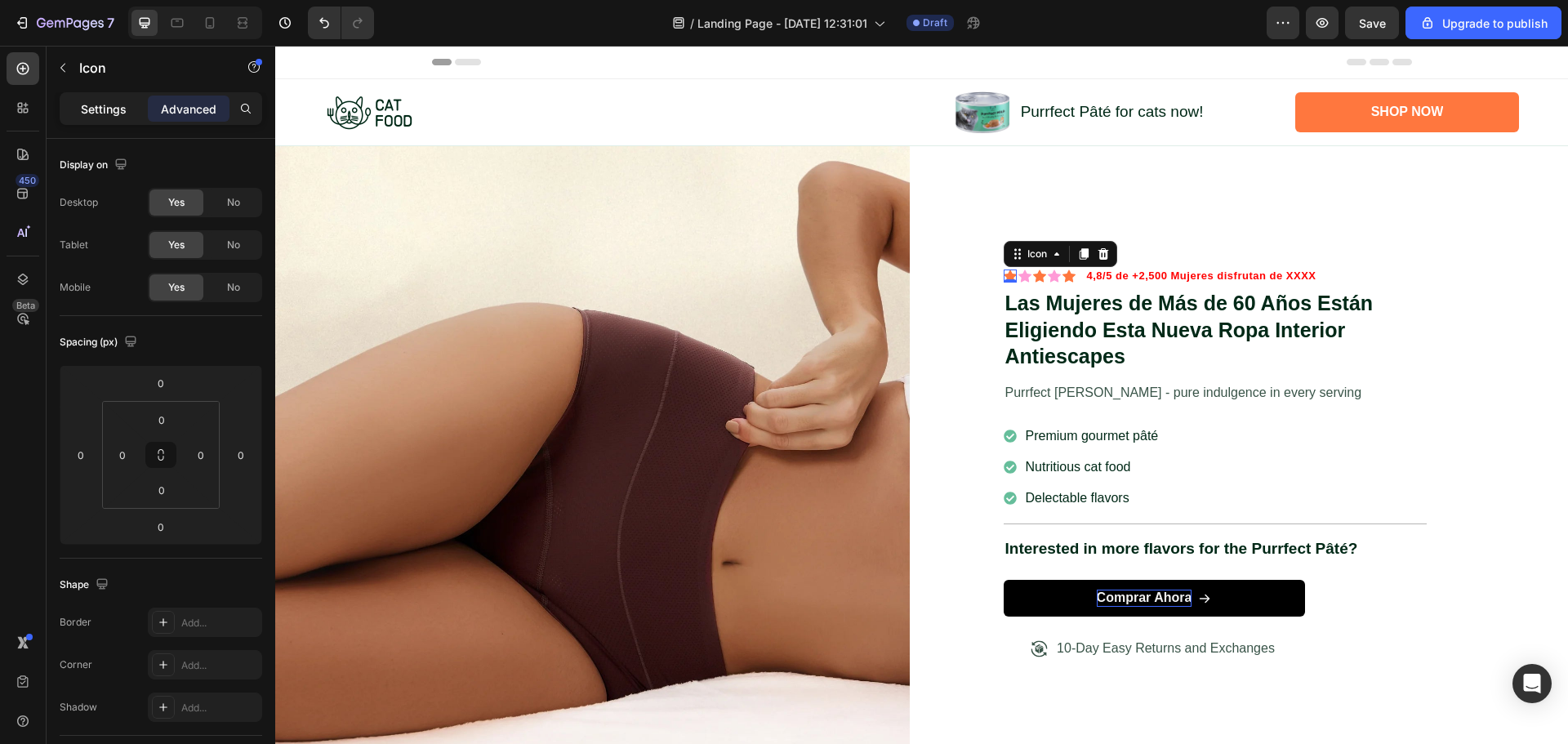
click at [110, 110] on p "Settings" at bounding box center [104, 109] width 46 height 17
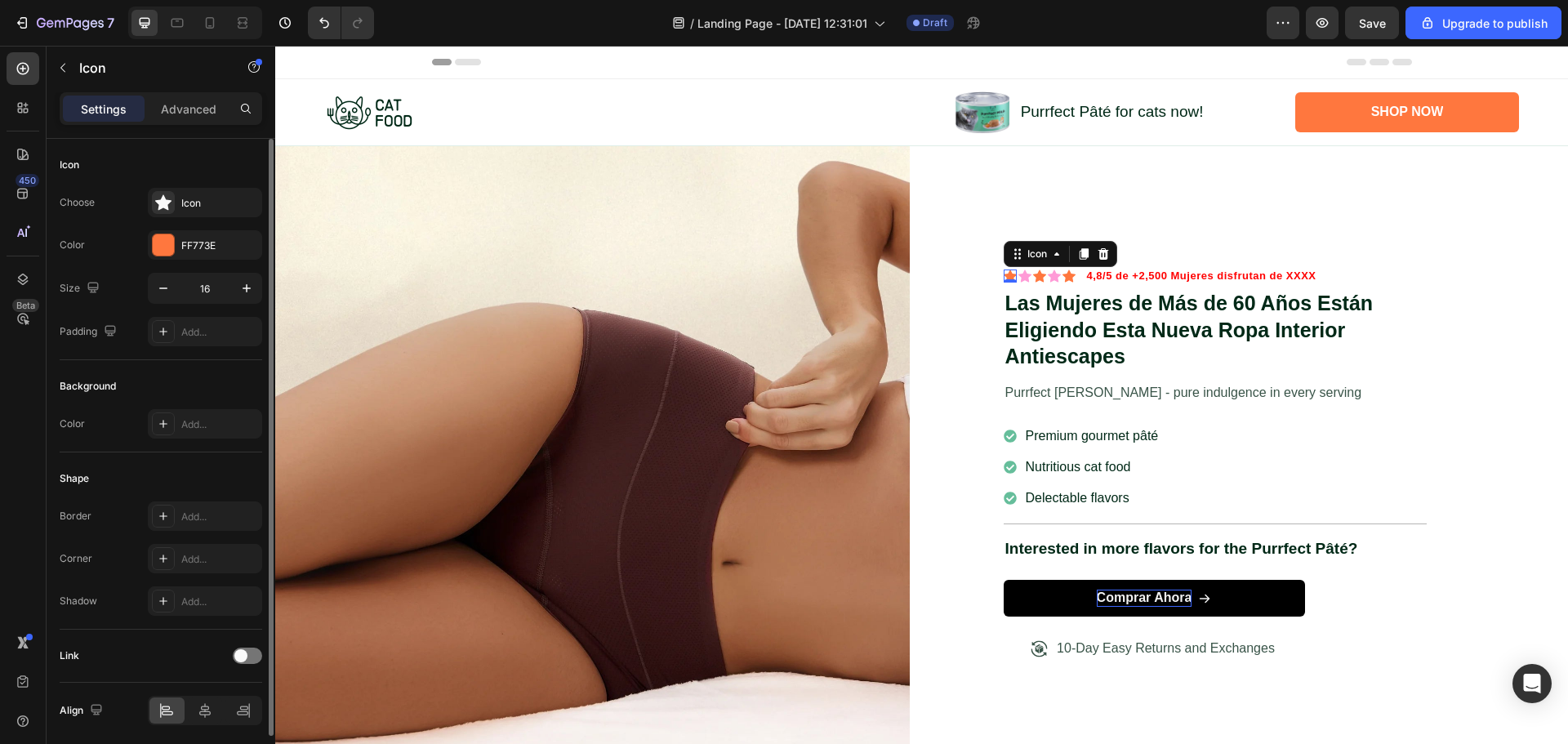
click at [201, 230] on div "Choose Icon Color FF773E Size 16 Padding Add..." at bounding box center [161, 267] width 202 height 158
click at [199, 239] on div "FF773E" at bounding box center [205, 246] width 48 height 14
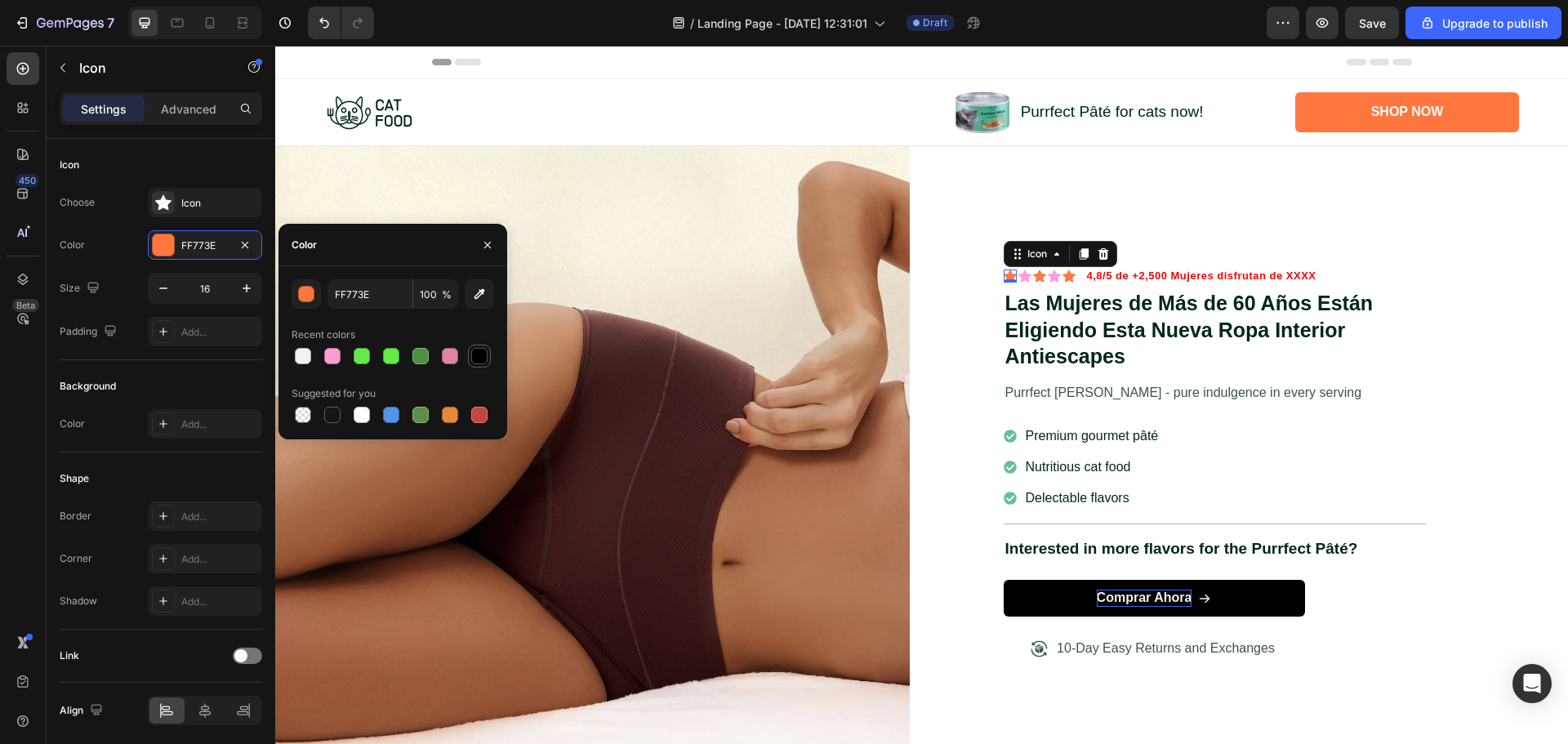
click at [473, 361] on div at bounding box center [478, 355] width 16 height 16
type input "000000"
click at [1021, 270] on icon at bounding box center [1024, 275] width 13 height 13
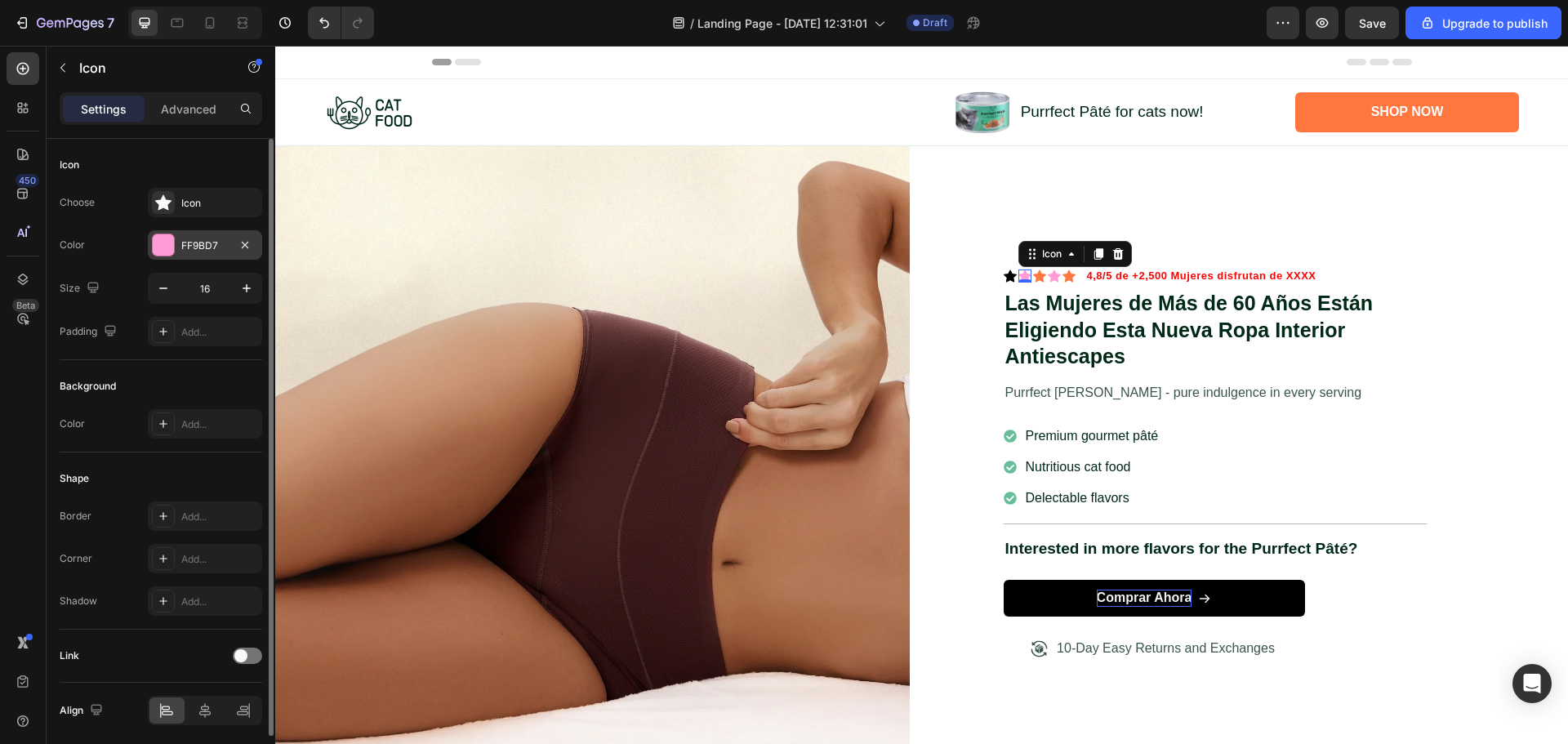
click at [203, 240] on div "FF9BD7" at bounding box center [205, 246] width 48 height 14
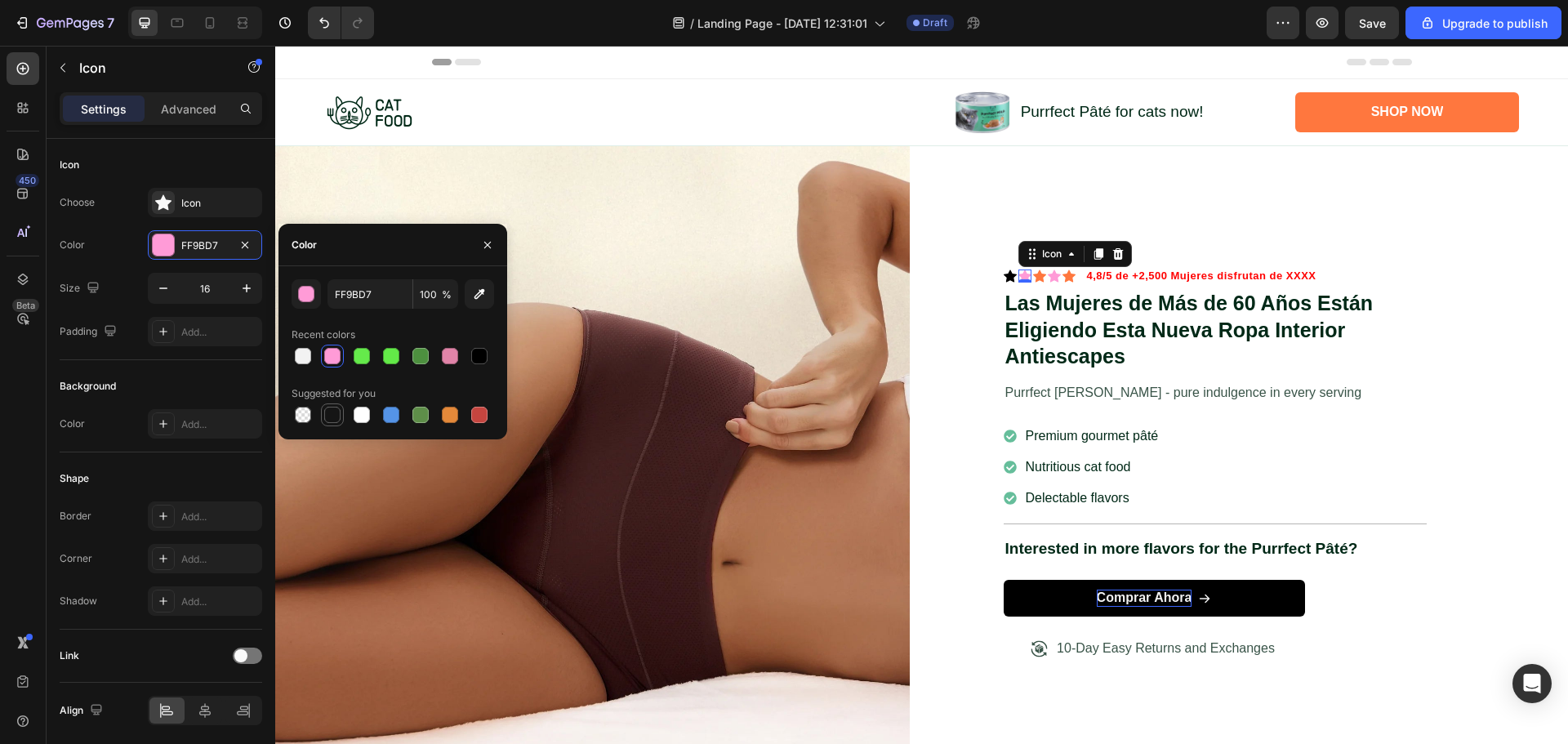
click at [337, 420] on div at bounding box center [331, 415] width 16 height 16
type input "151515"
click at [1033, 271] on icon at bounding box center [1039, 275] width 13 height 12
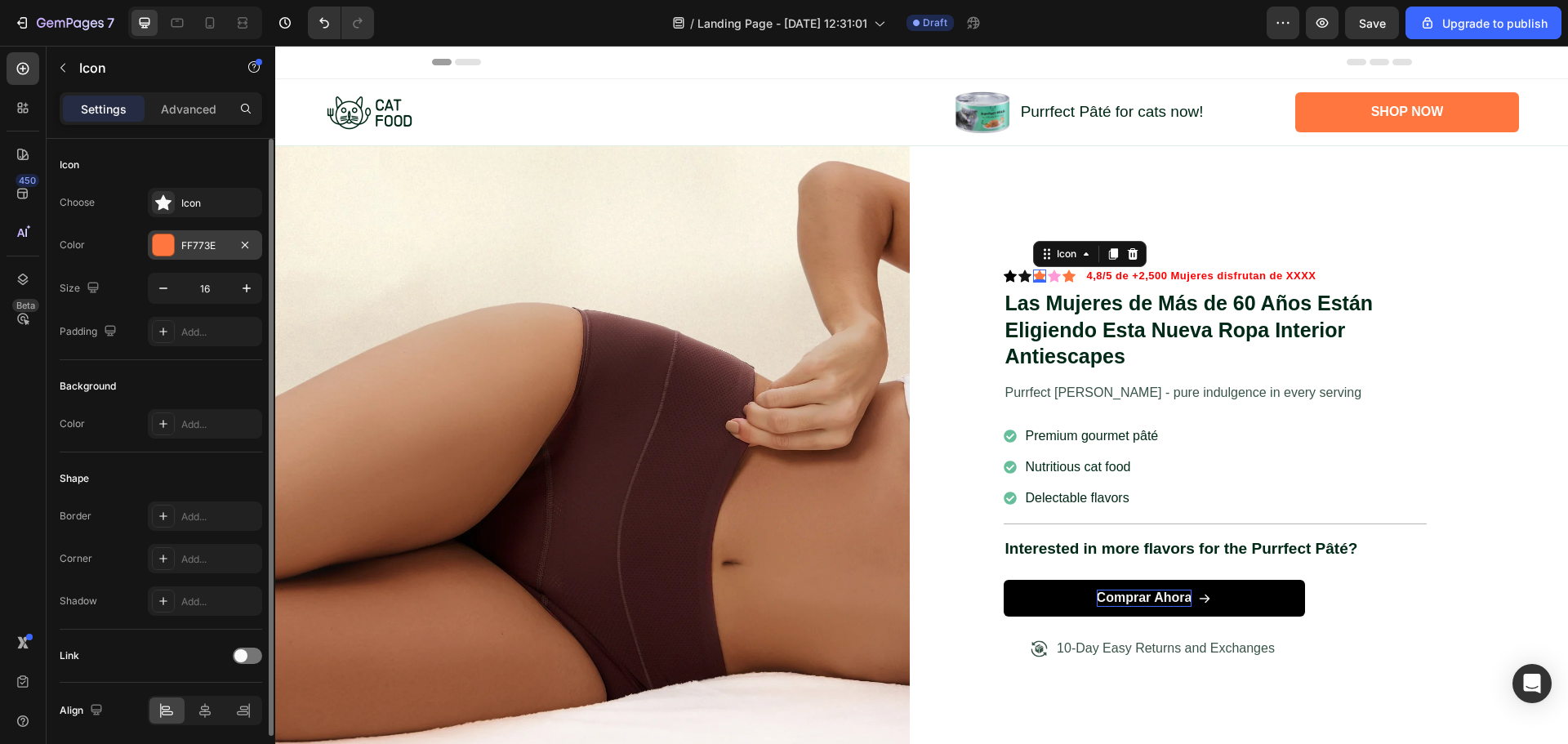
click at [190, 252] on div "FF773E" at bounding box center [205, 246] width 48 height 14
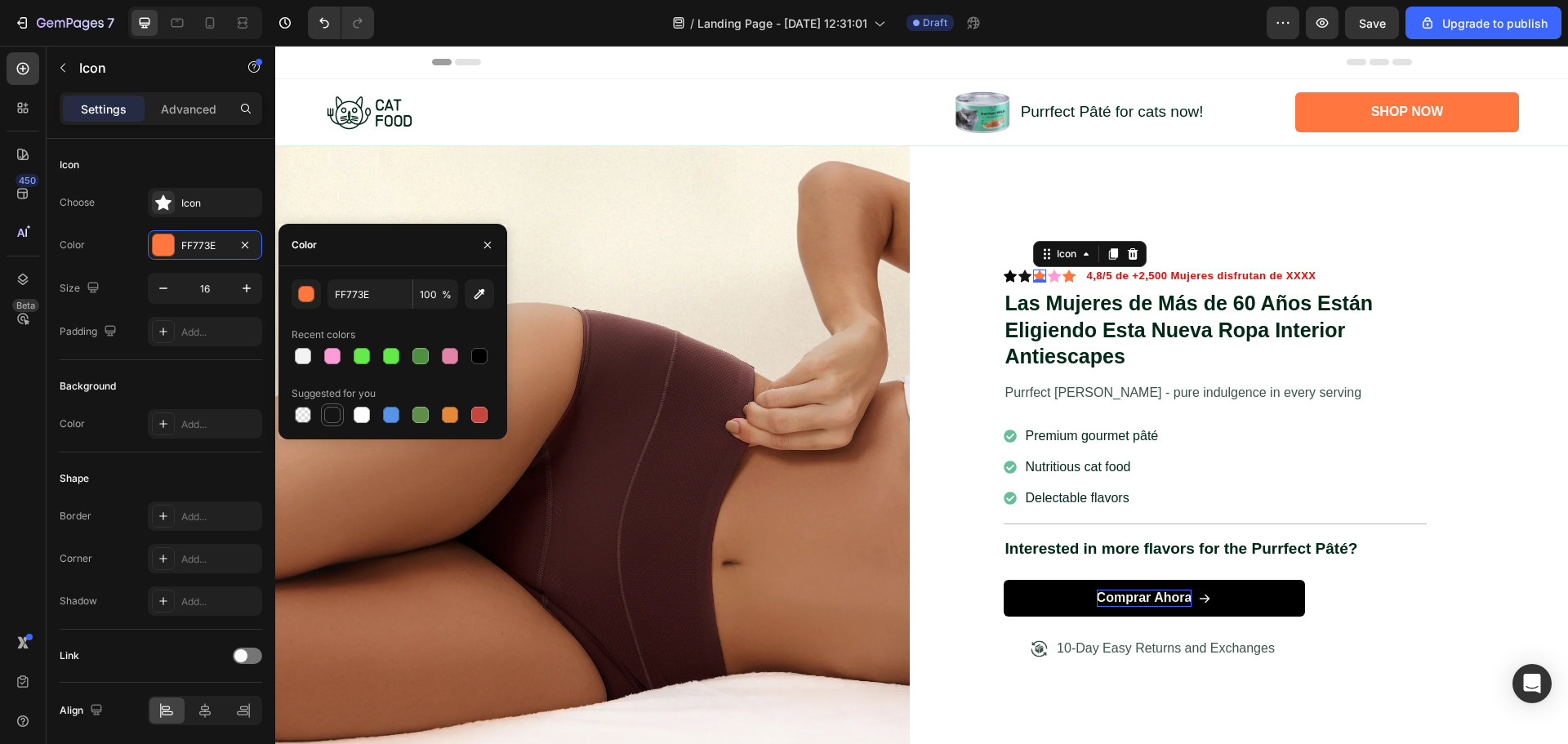
click at [331, 412] on div at bounding box center [331, 415] width 16 height 16
type input "151515"
click at [1049, 274] on icon at bounding box center [1054, 275] width 13 height 12
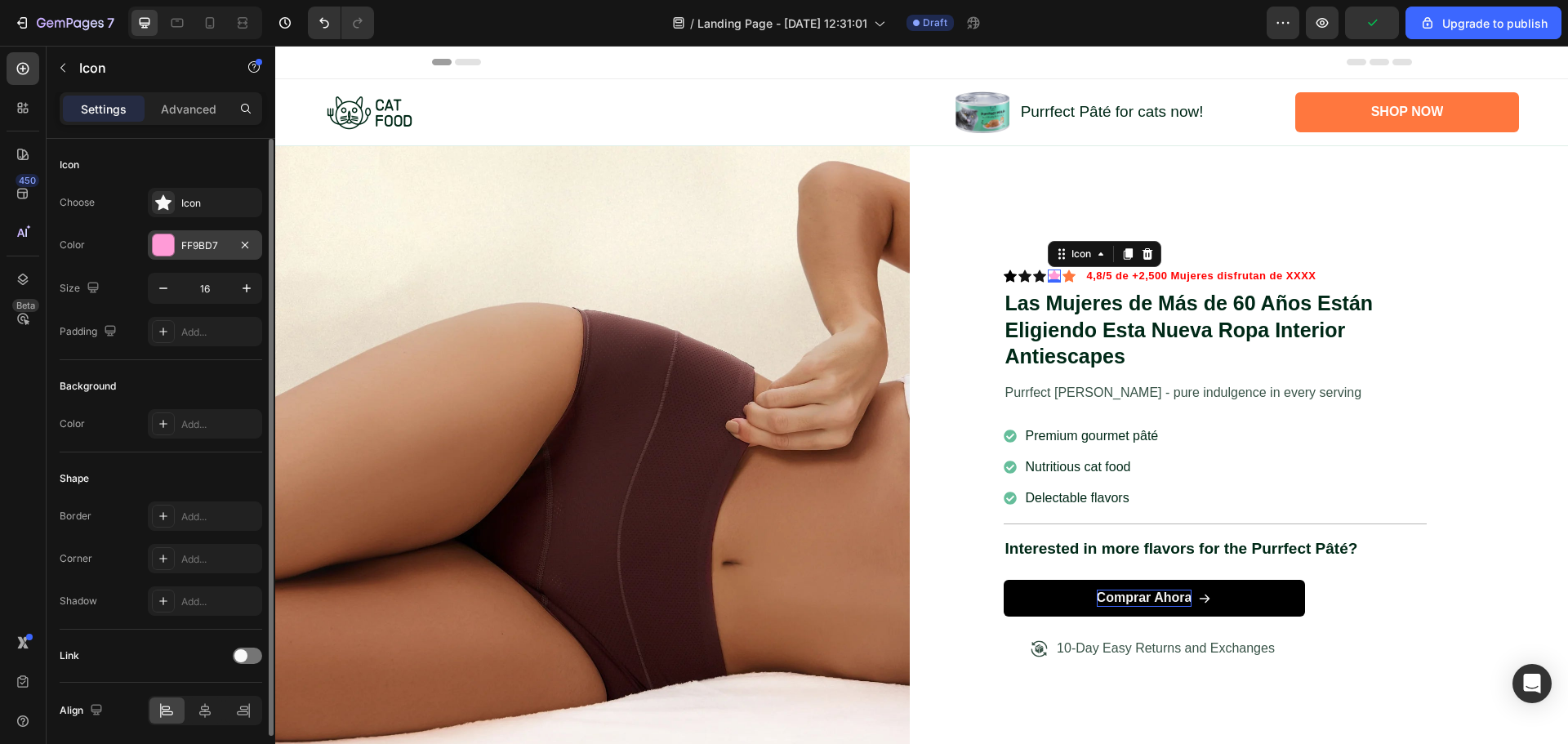
click at [187, 245] on div "FF9BD7" at bounding box center [205, 246] width 48 height 14
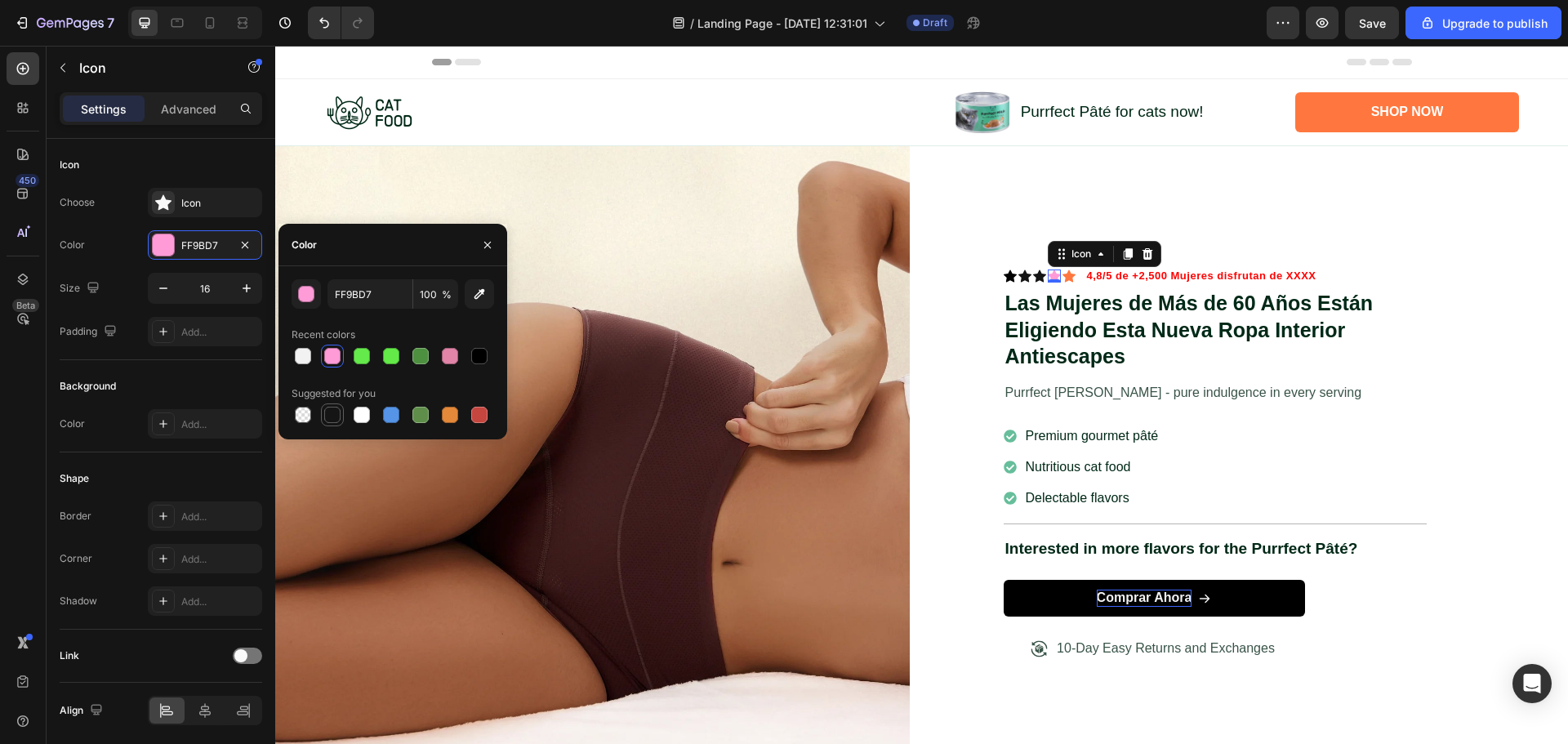
click at [336, 412] on div at bounding box center [331, 415] width 16 height 16
type input "151515"
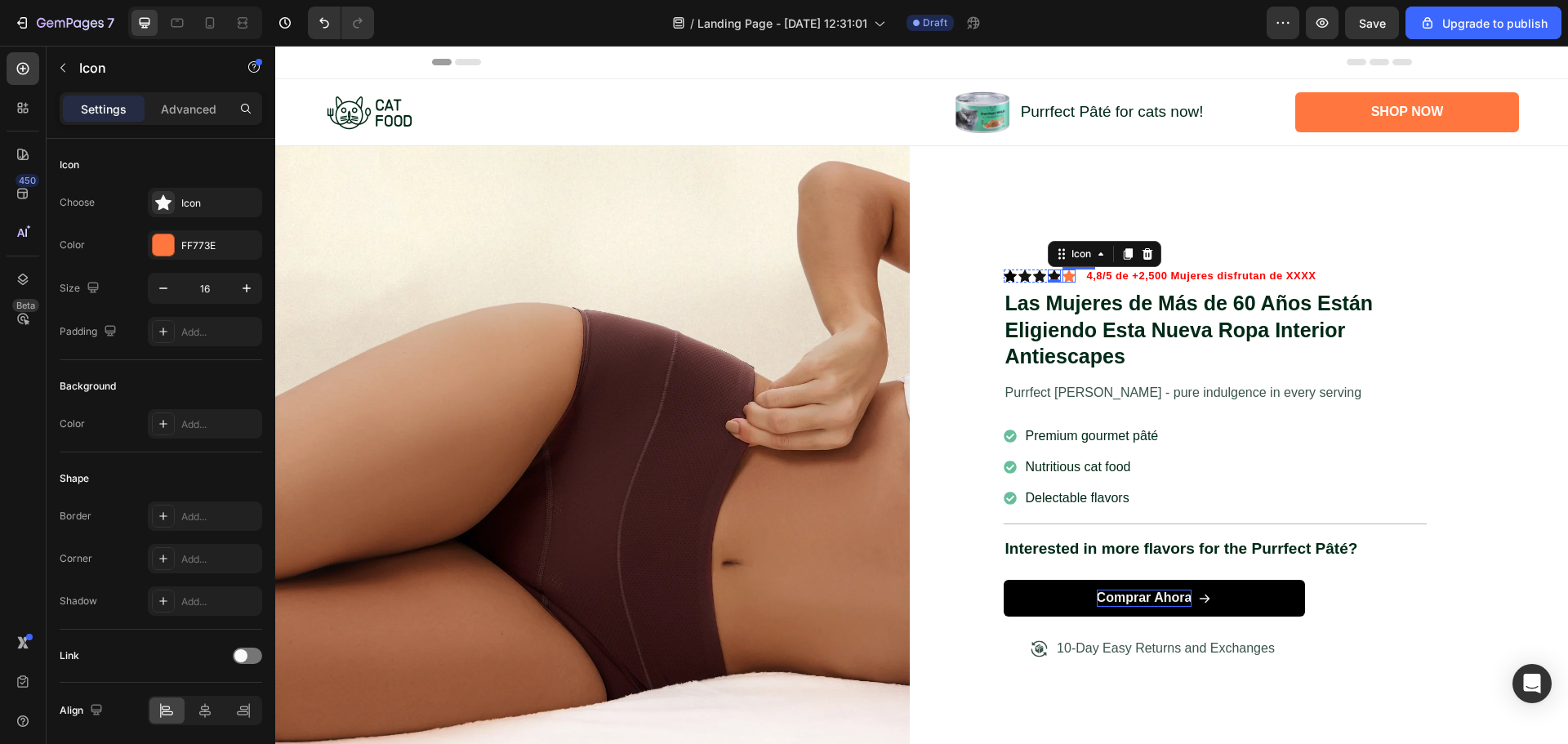
click at [1064, 275] on icon at bounding box center [1068, 275] width 13 height 12
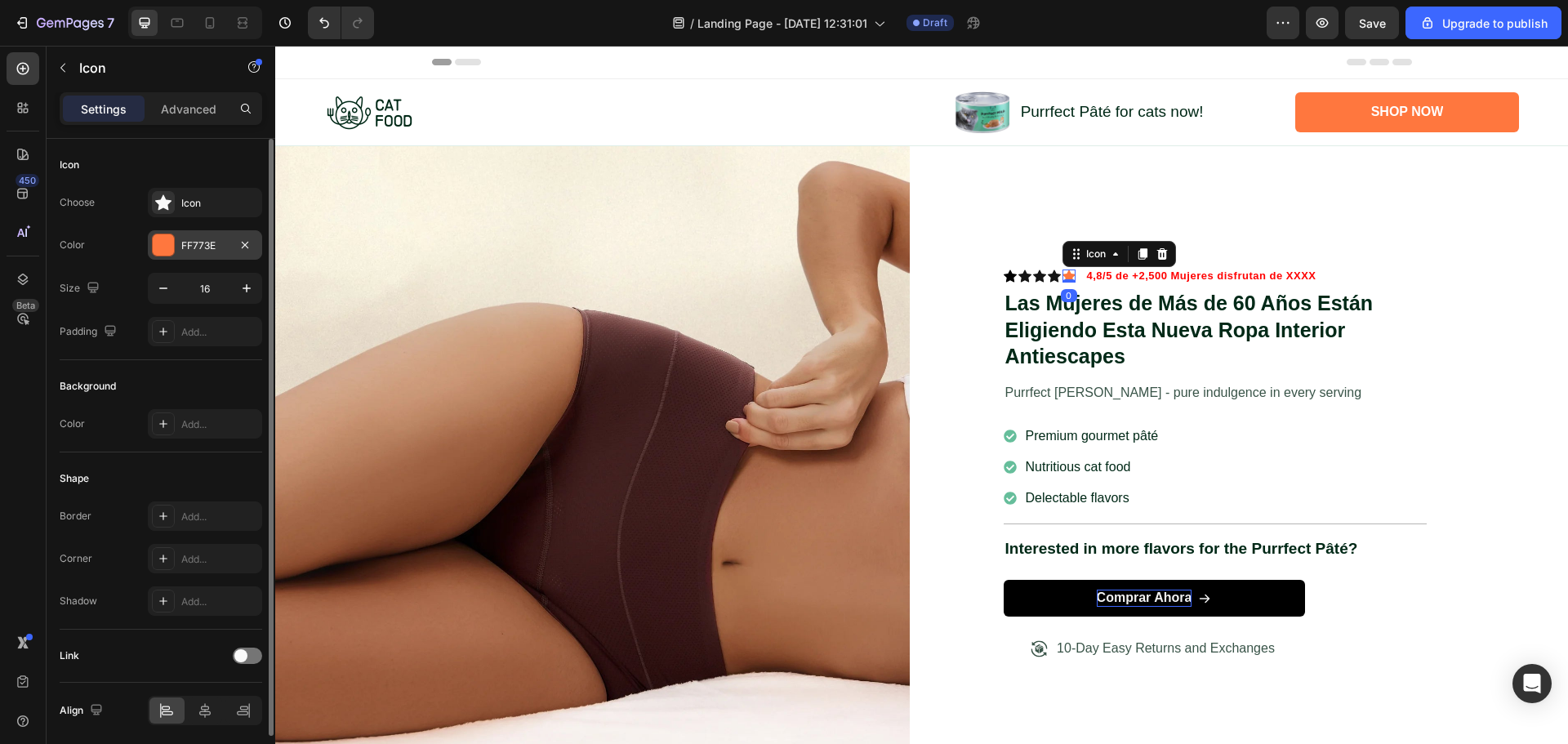
click at [201, 243] on div "FF773E" at bounding box center [205, 246] width 48 height 14
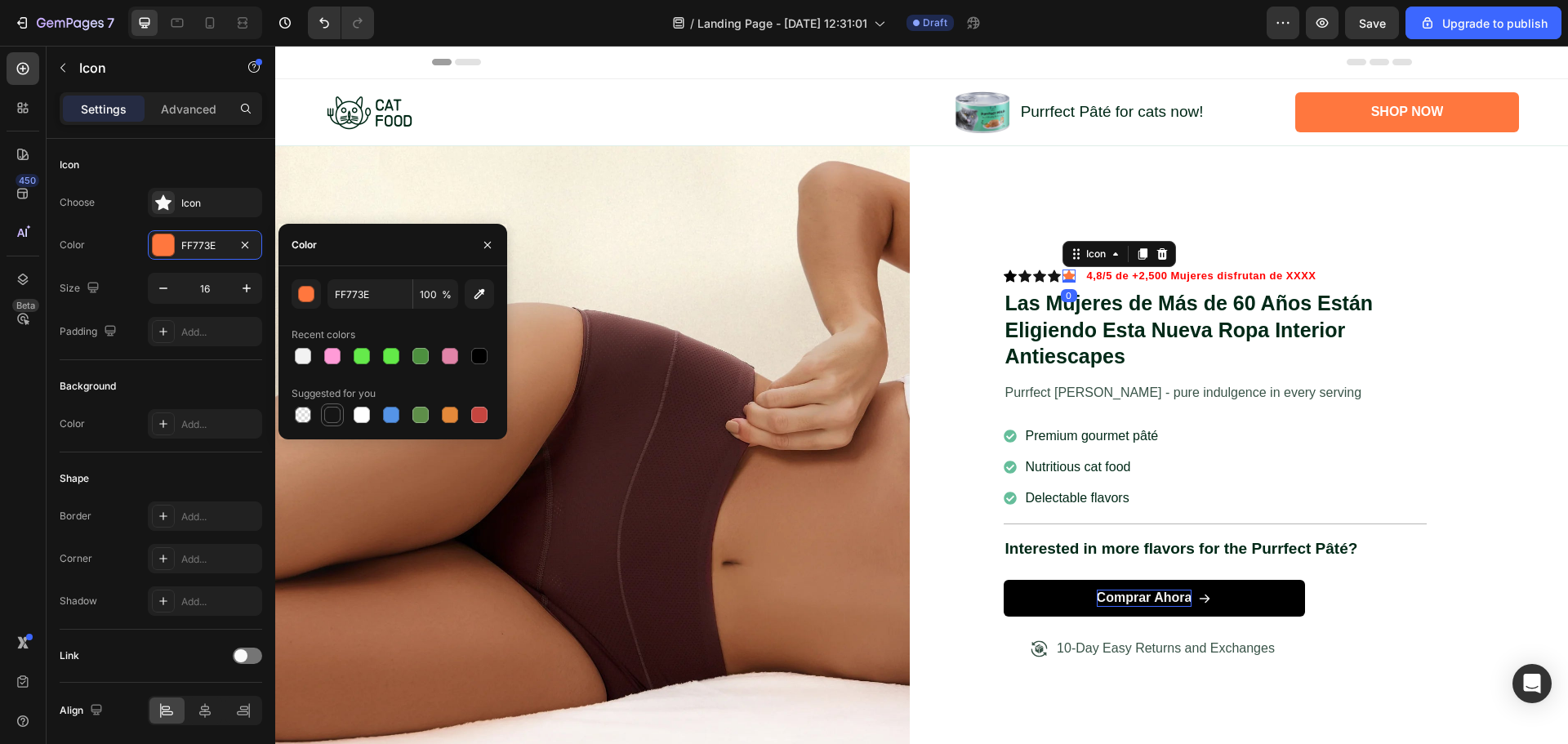
click at [331, 412] on div at bounding box center [331, 415] width 16 height 16
type input "151515"
click at [1457, 196] on div "Icon Icon Icon Icon Icon 0 Icon List 4,8/5 de +2,500 Mujeres disfrutan de XXXX …" at bounding box center [1251, 463] width 635 height 635
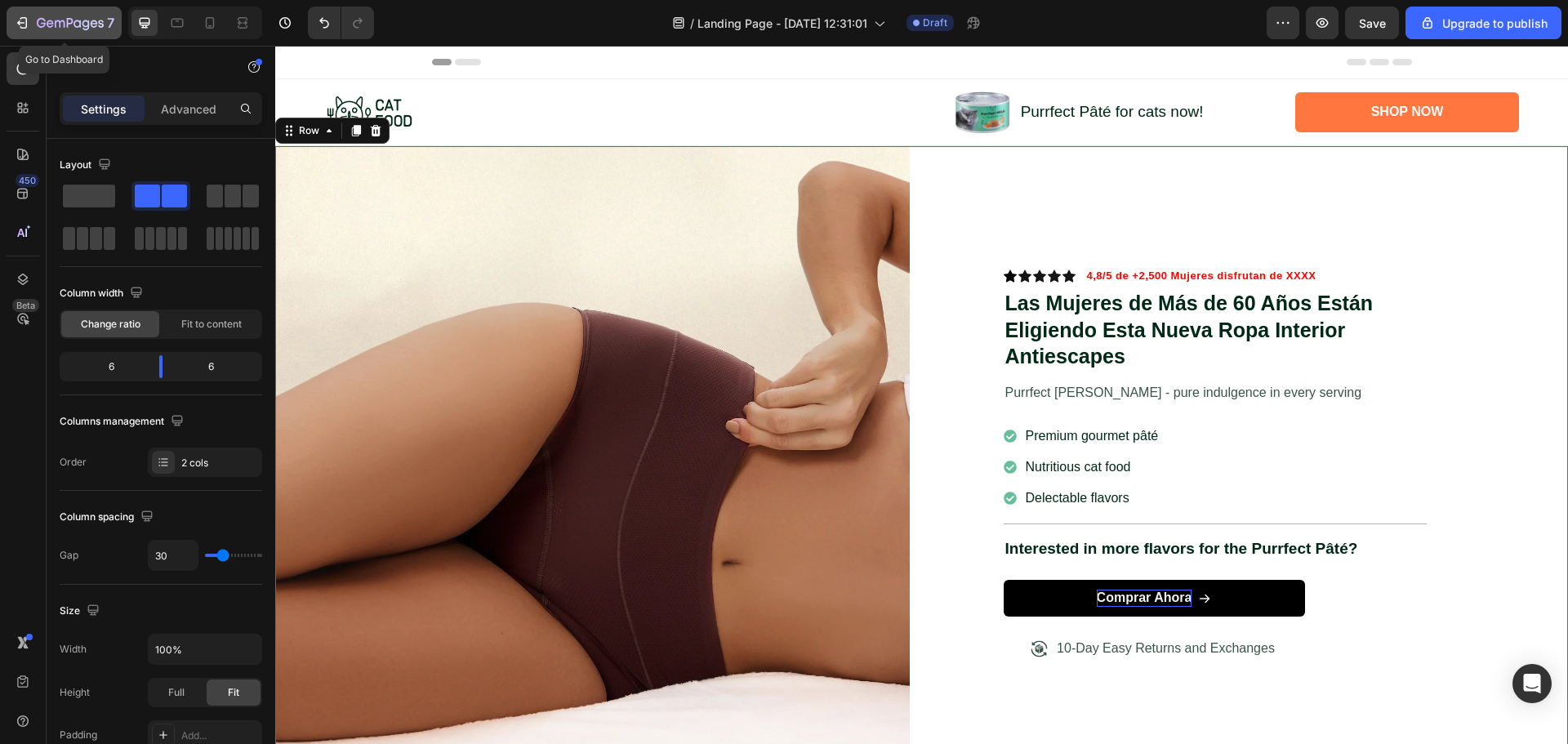
click at [14, 16] on icon "button" at bounding box center [21, 22] width 16 height 16
